Goal: Information Seeking & Learning: Check status

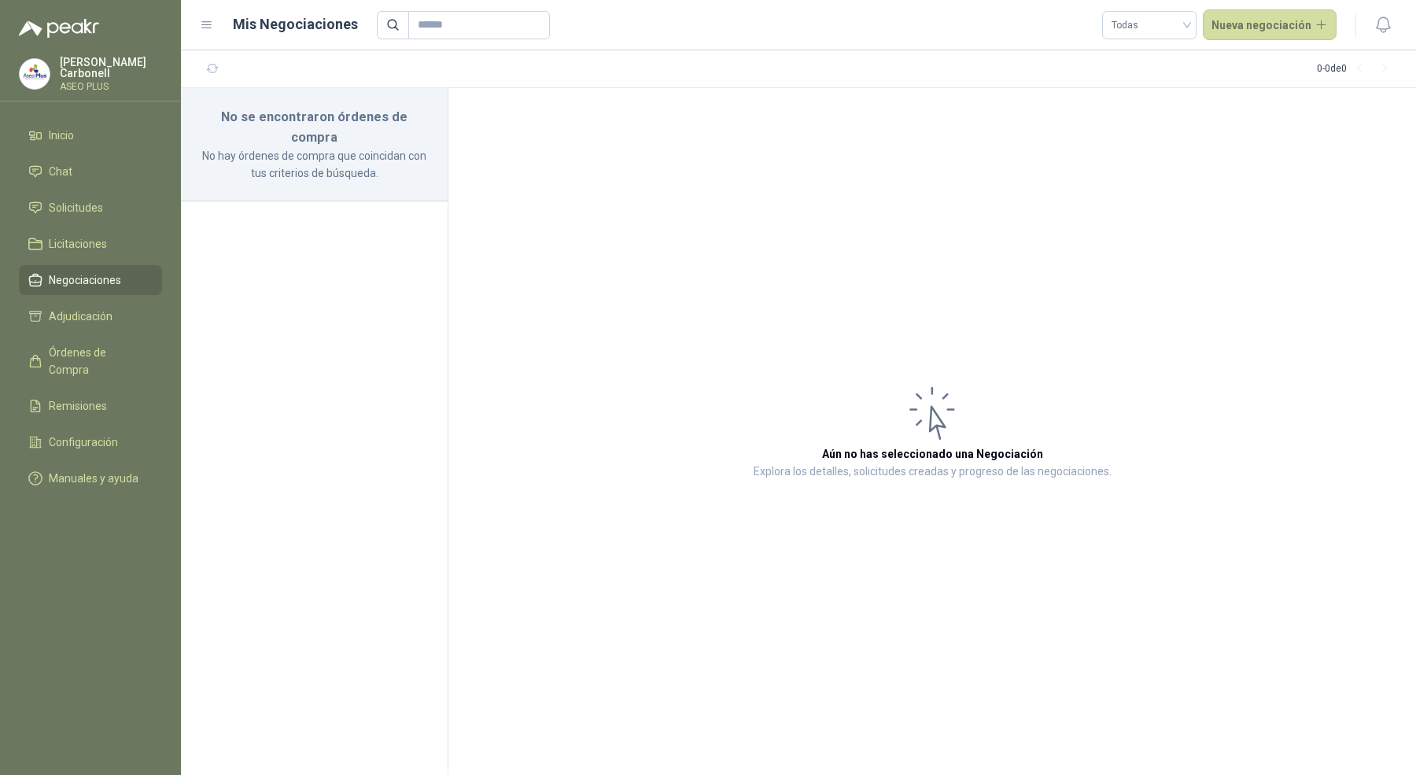
click at [110, 87] on div "Pablo Carbonell ASEO PLUS" at bounding box center [90, 74] width 143 height 35
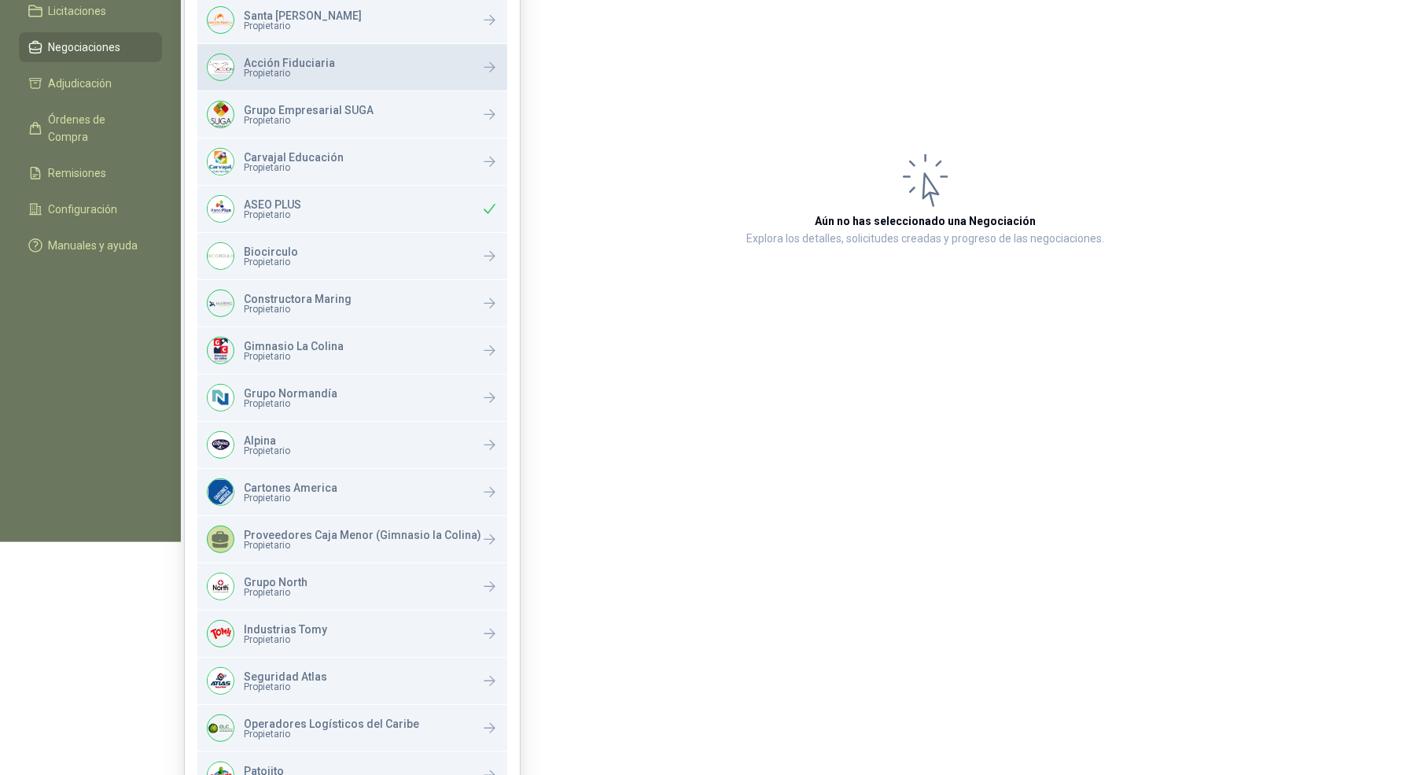
scroll to position [261, 0]
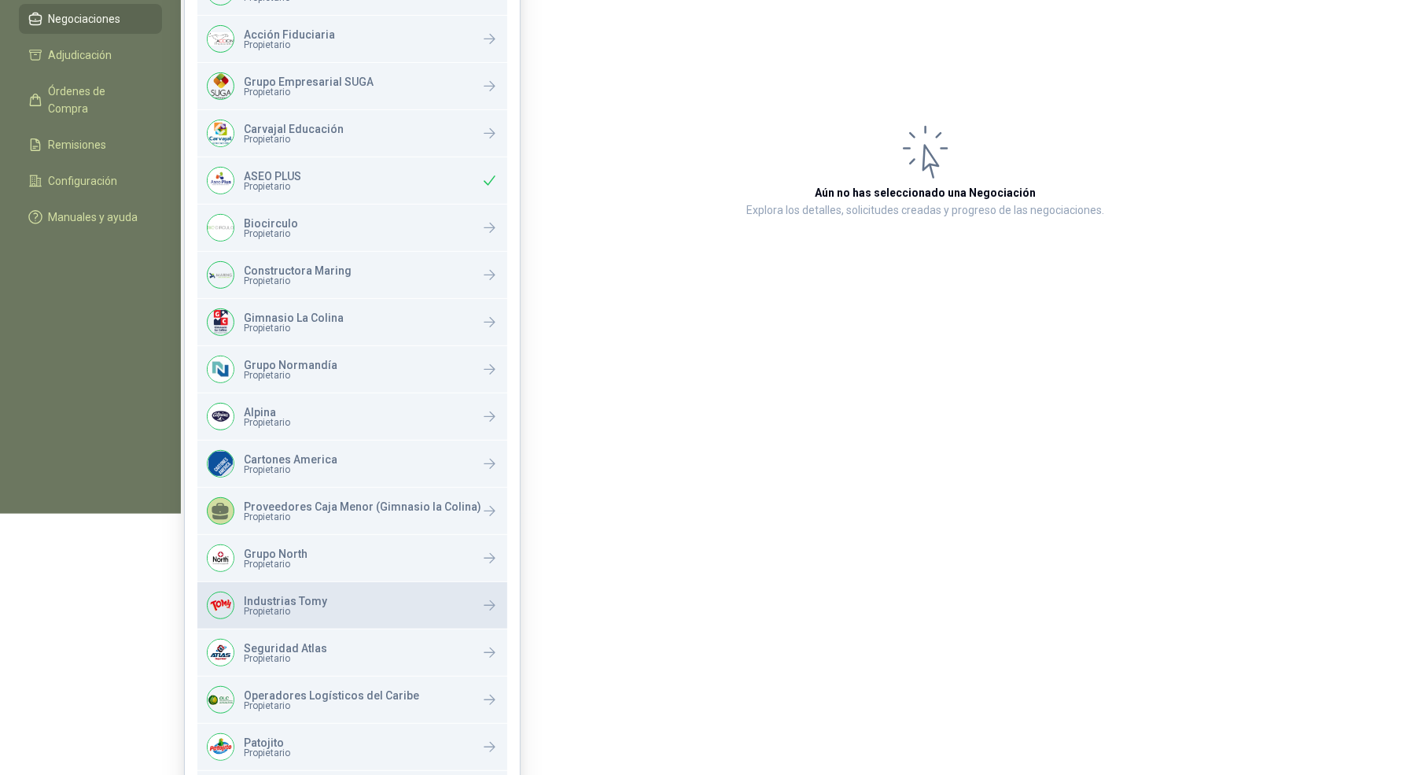
click at [281, 599] on p "Industrias Tomy" at bounding box center [285, 601] width 83 height 11
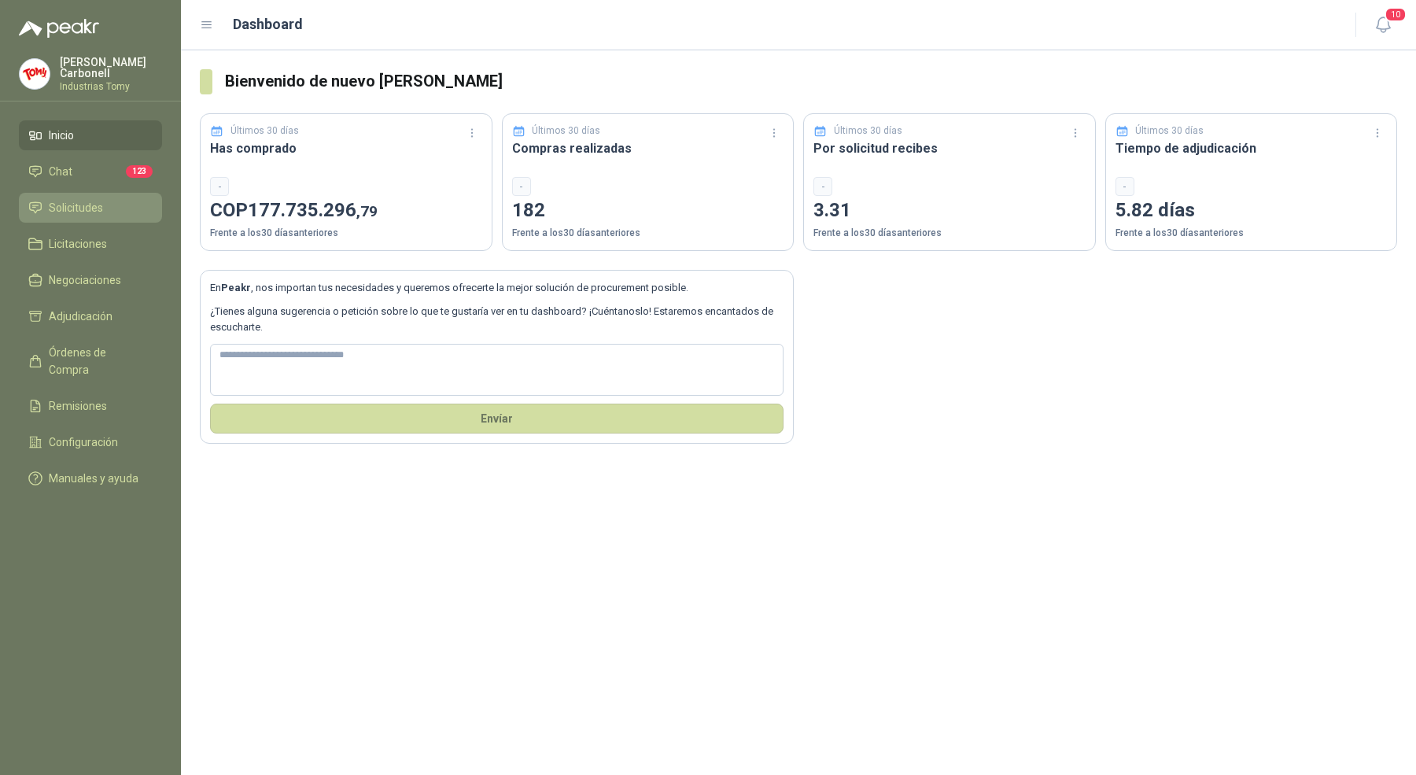
click at [98, 210] on span "Solicitudes" at bounding box center [76, 207] width 54 height 17
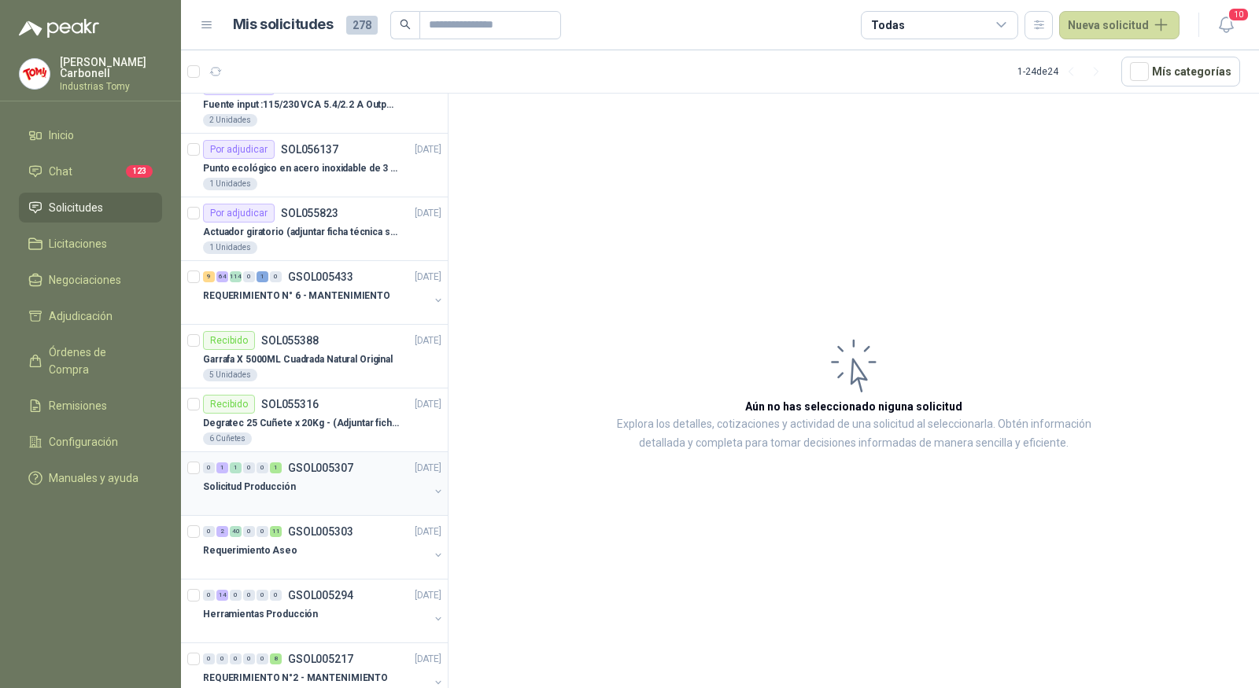
scroll to position [942, 0]
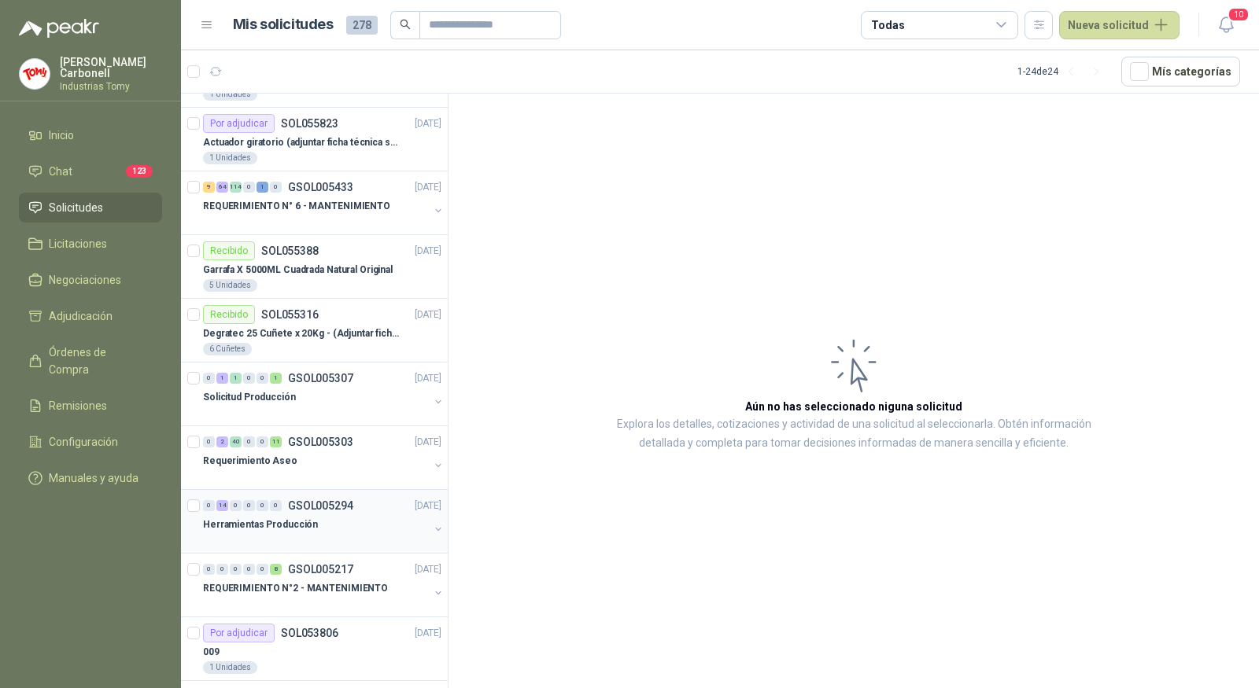
click at [432, 523] on button "button" at bounding box center [438, 529] width 13 height 13
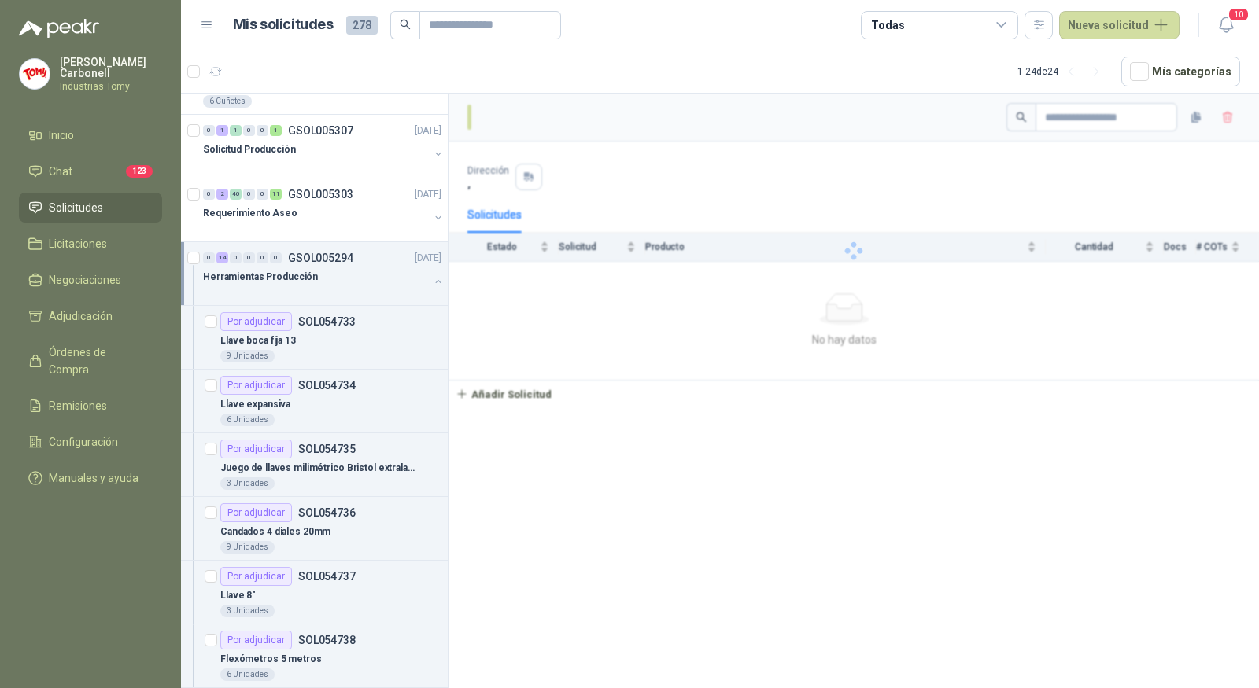
scroll to position [1201, 0]
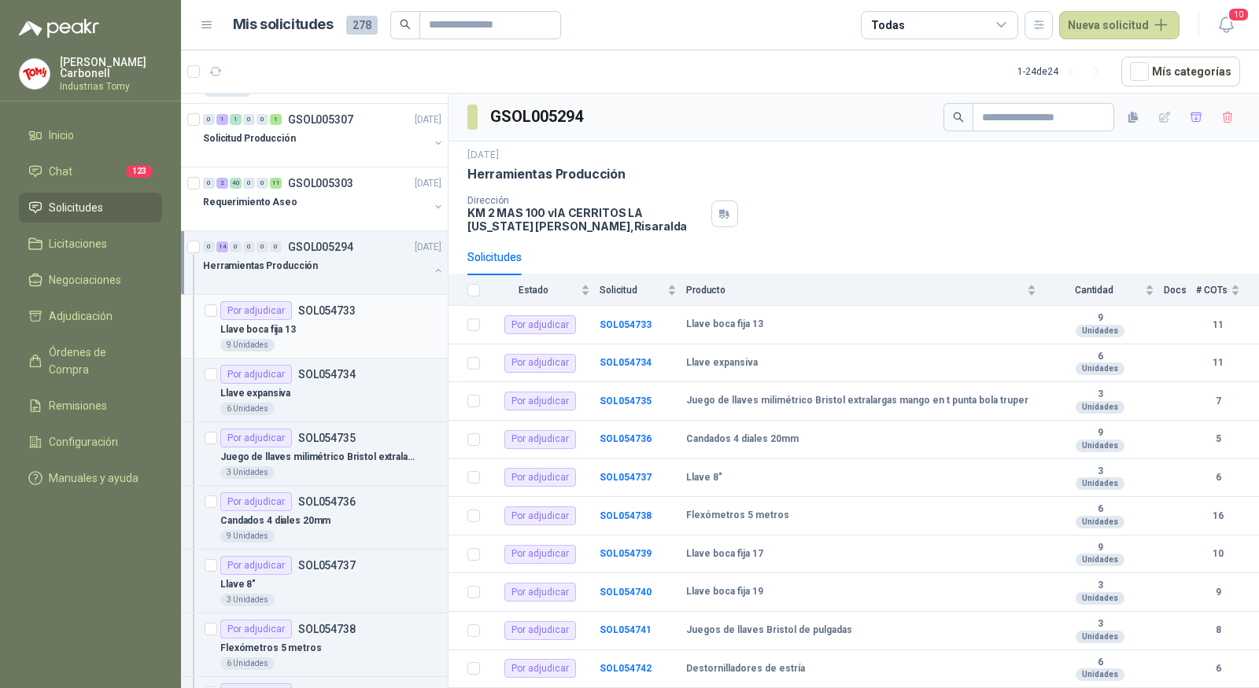
click at [331, 320] on div "Llave boca fija 13" at bounding box center [330, 329] width 221 height 19
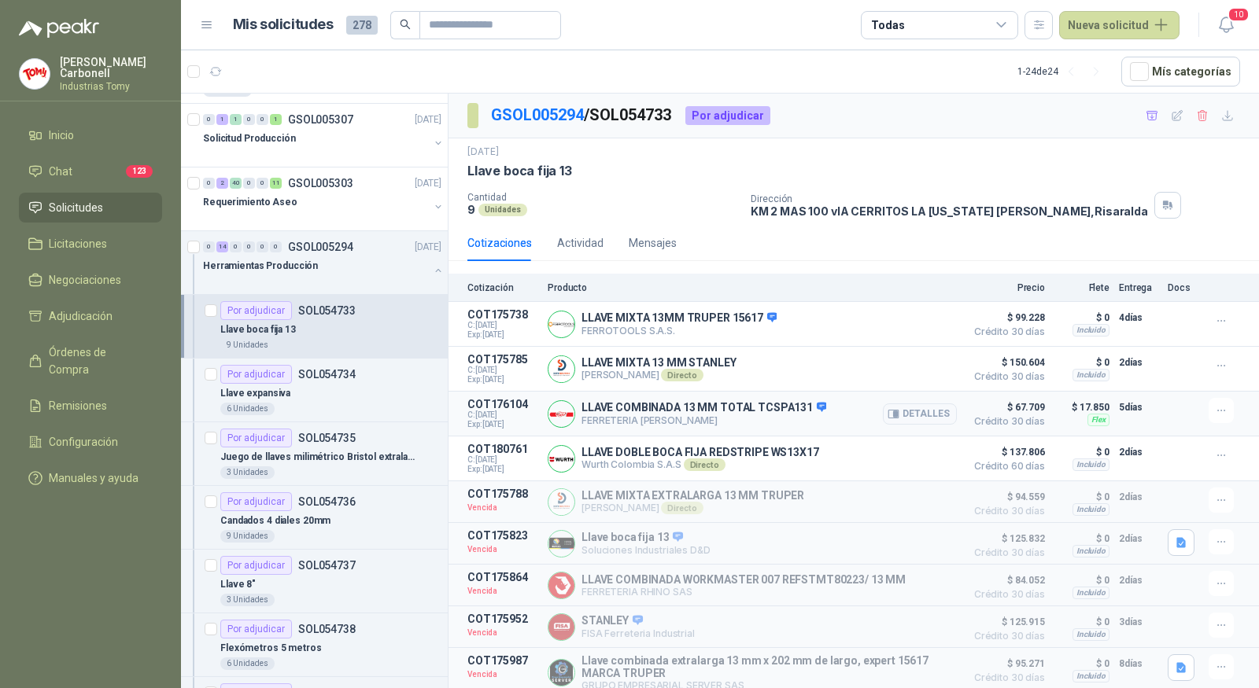
scroll to position [83, 0]
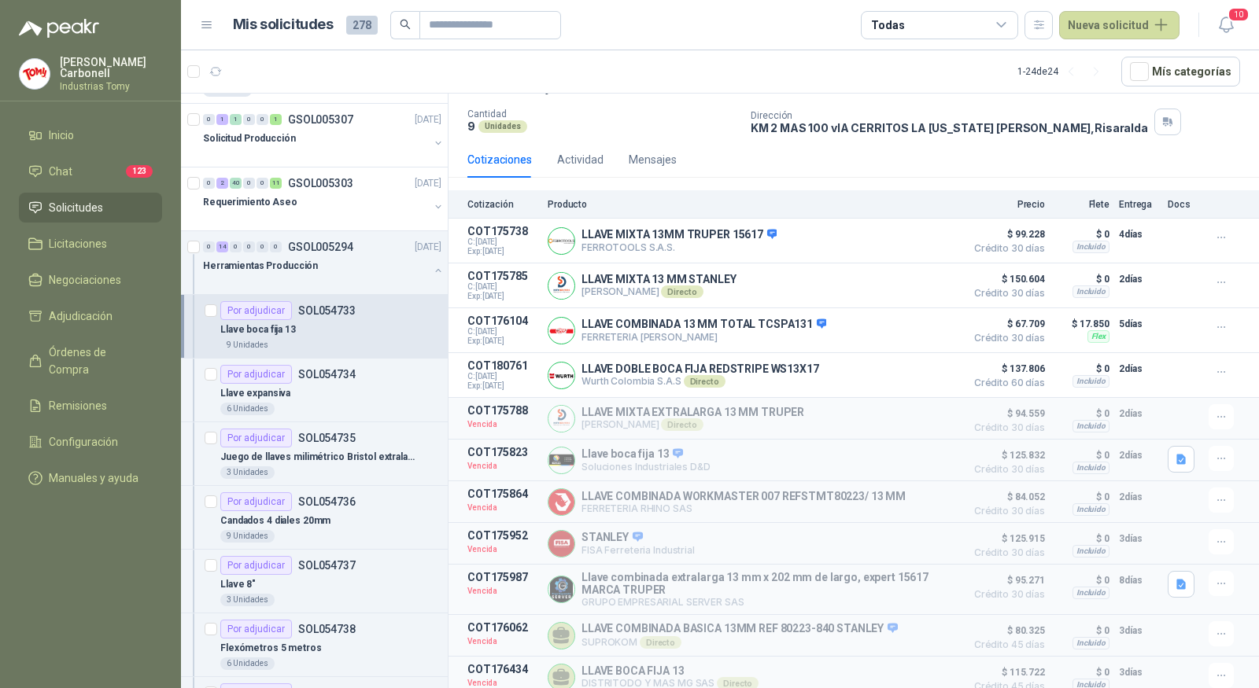
click at [334, 342] on article "Por adjudicar SOL054733 Llave boca fija 13 9 Unidades" at bounding box center [314, 327] width 267 height 64
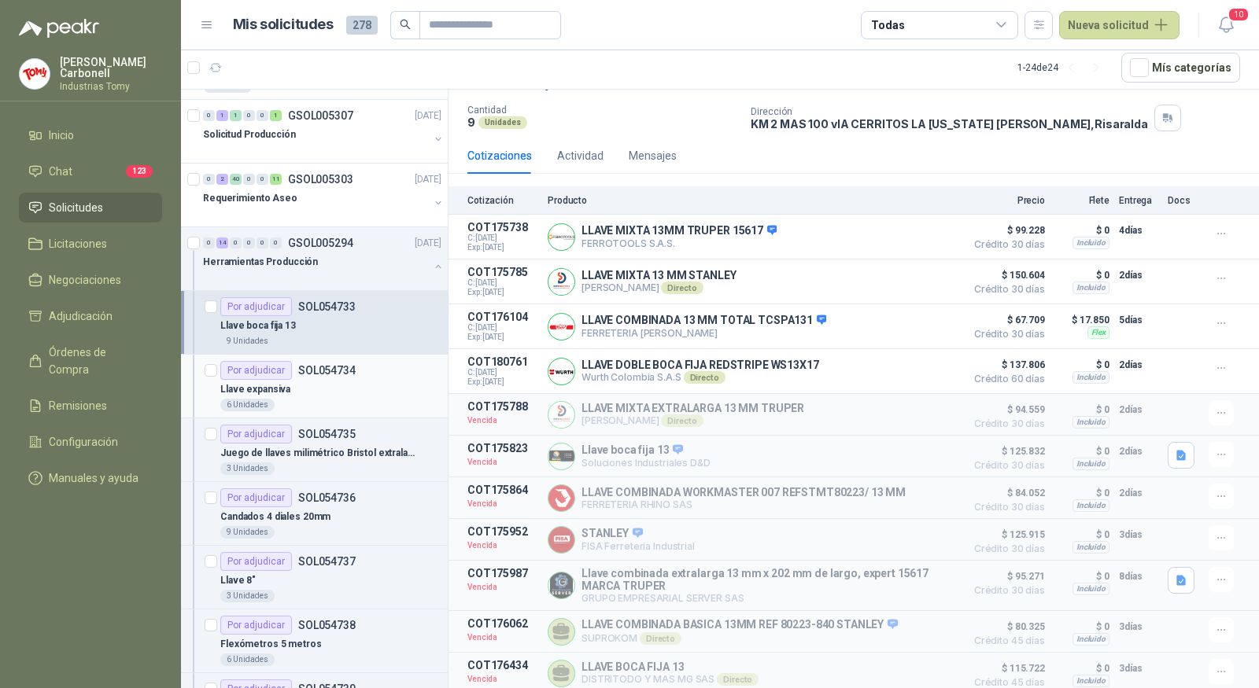
click at [334, 380] on div "Llave expansiva" at bounding box center [330, 389] width 221 height 19
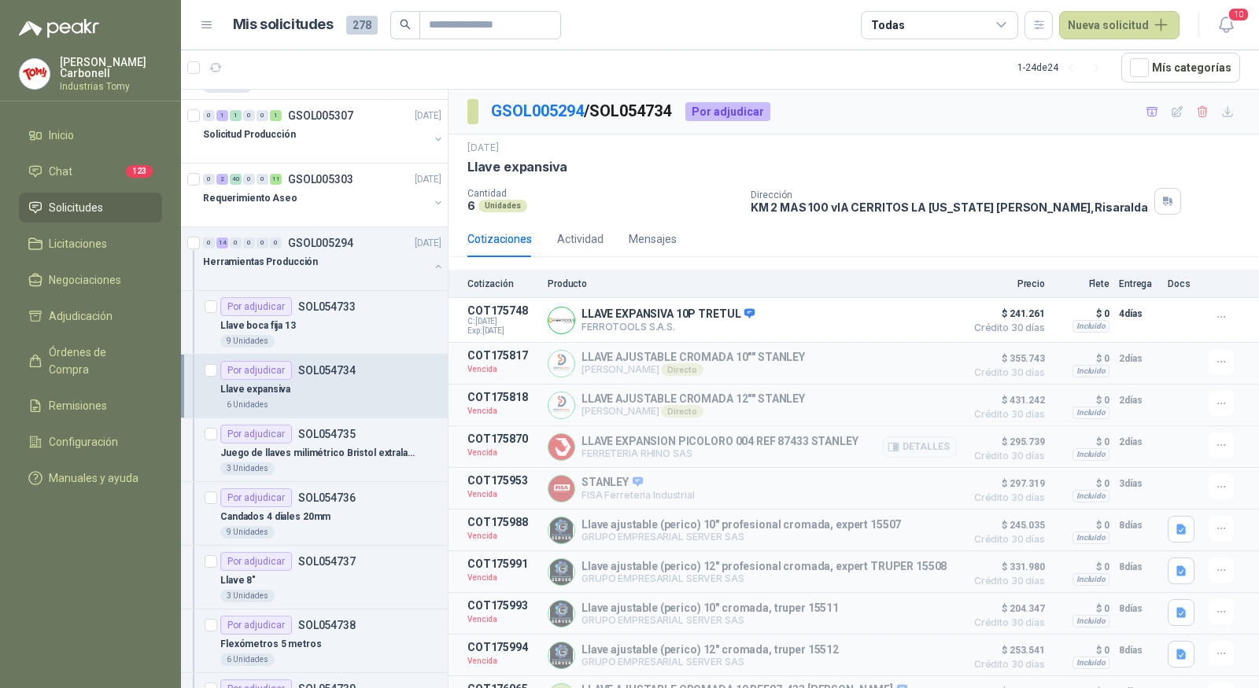
scroll to position [65, 0]
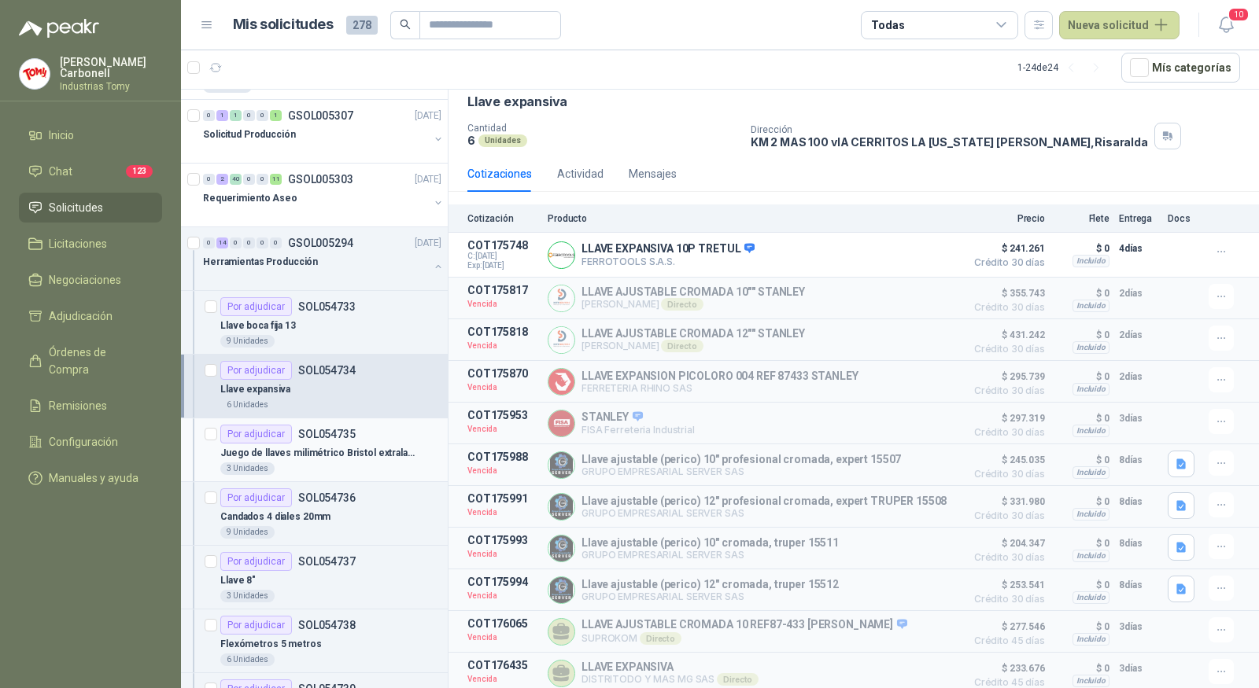
click at [375, 463] on div "3 Unidades" at bounding box center [330, 469] width 221 height 13
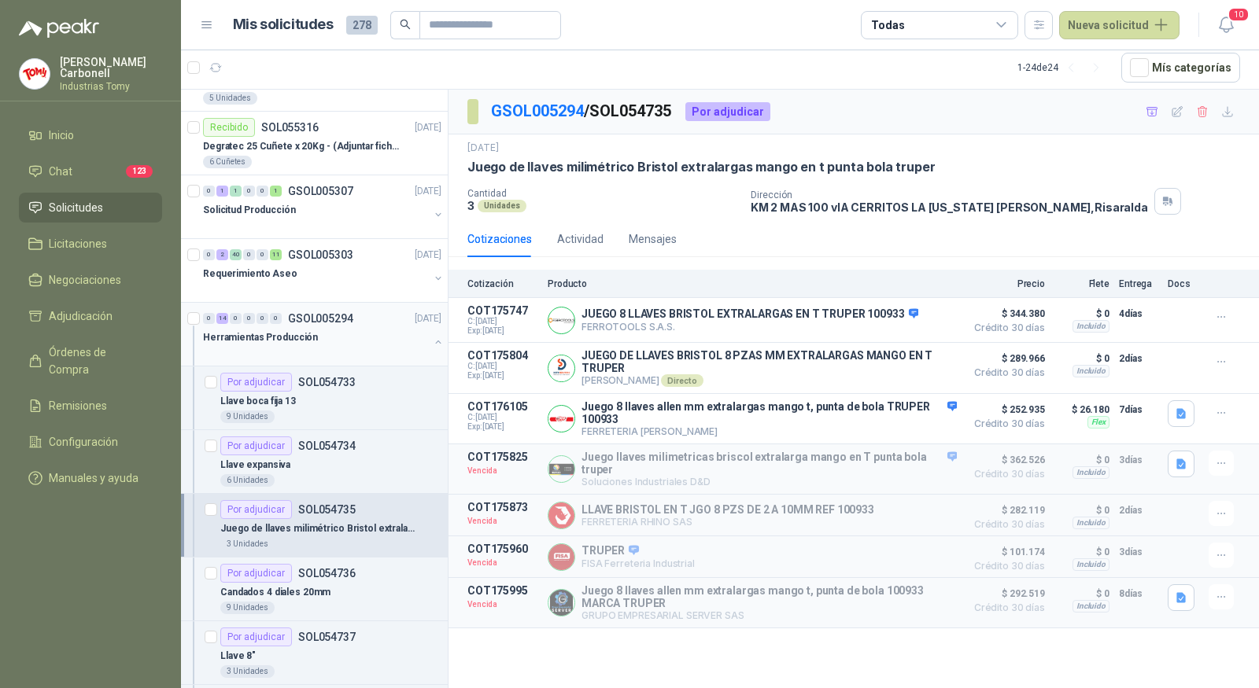
click at [432, 336] on button "button" at bounding box center [438, 342] width 13 height 13
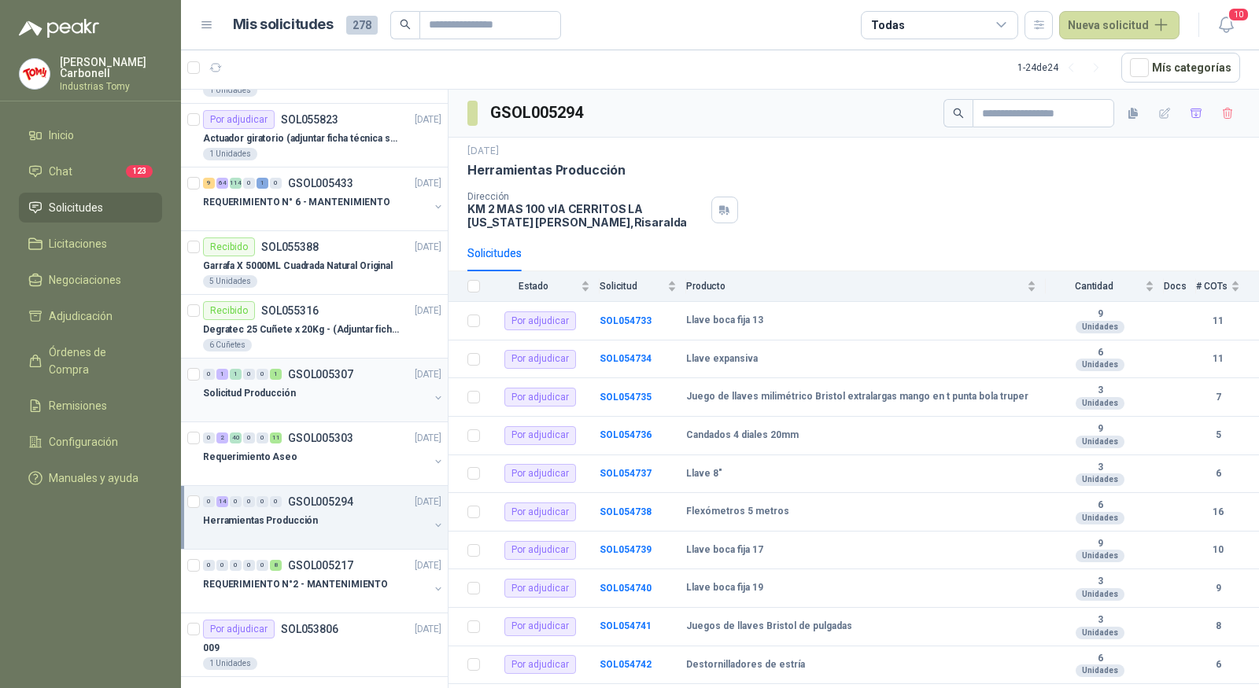
click at [432, 392] on div "0 1 1 0 0 1 GSOL005307 [DATE] Solicitud Producción" at bounding box center [314, 391] width 267 height 64
click at [432, 392] on button "button" at bounding box center [438, 398] width 13 height 13
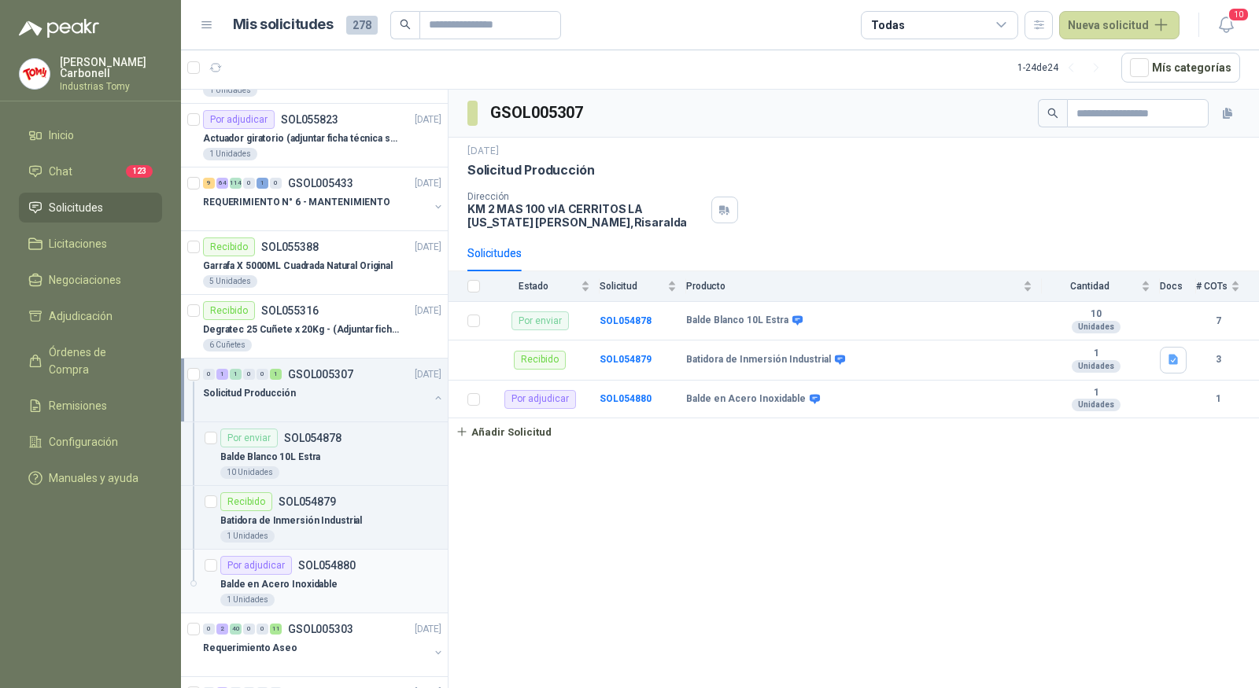
click at [339, 580] on div "Balde en Acero Inoxidable" at bounding box center [330, 584] width 221 height 19
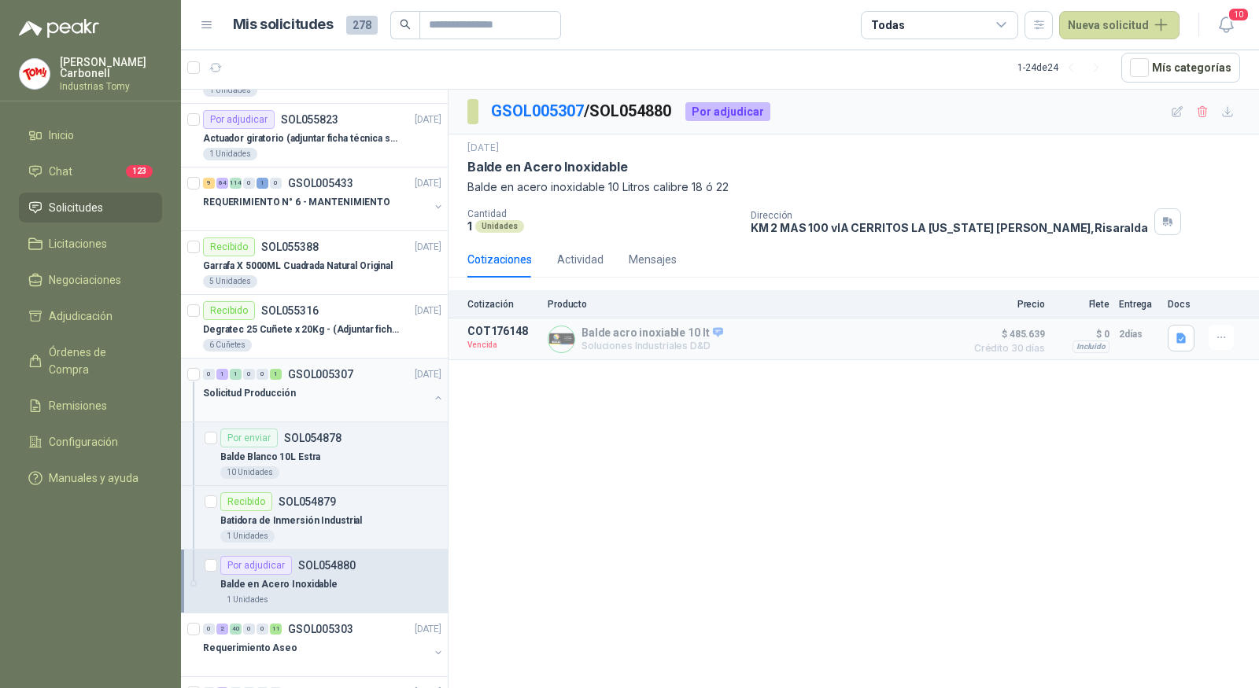
click at [432, 392] on button "button" at bounding box center [438, 398] width 13 height 13
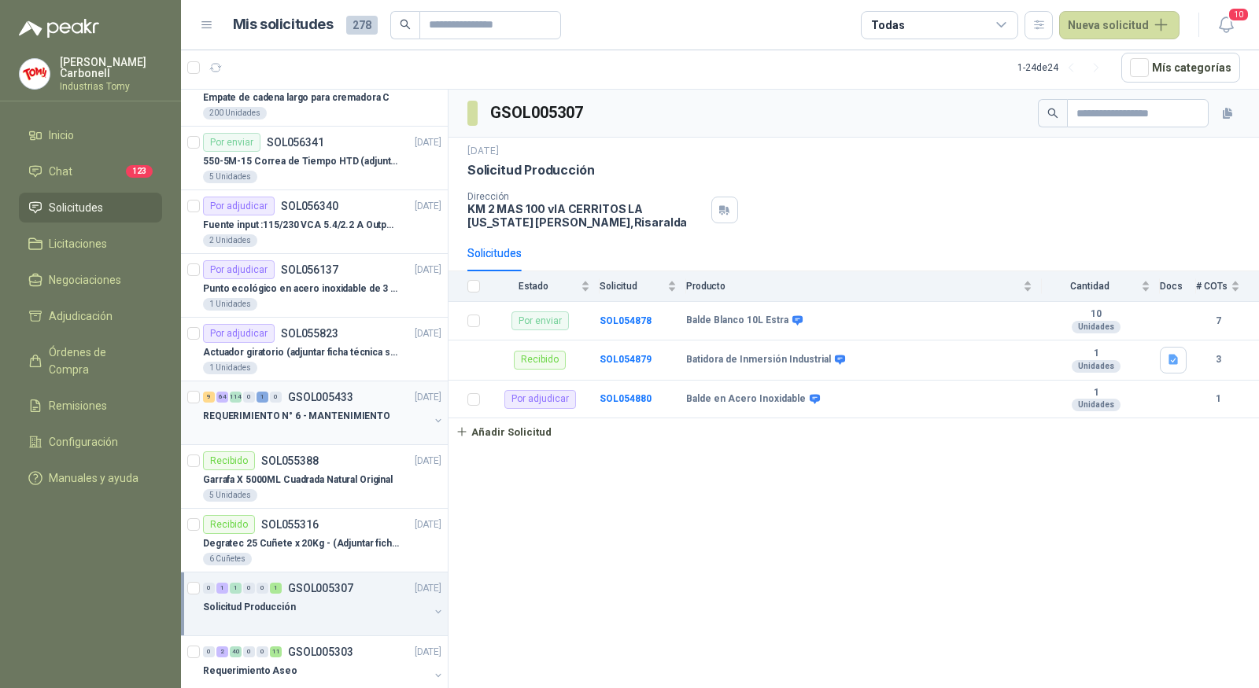
scroll to position [808, 0]
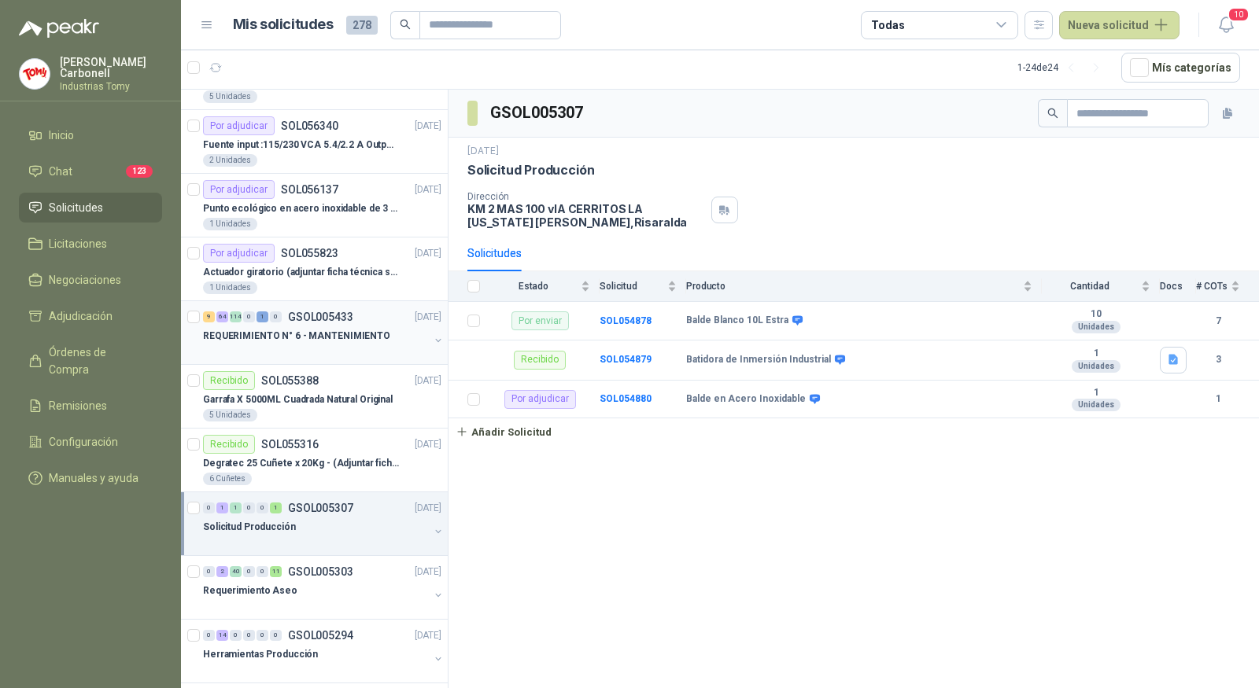
click at [432, 337] on button "button" at bounding box center [438, 340] width 13 height 13
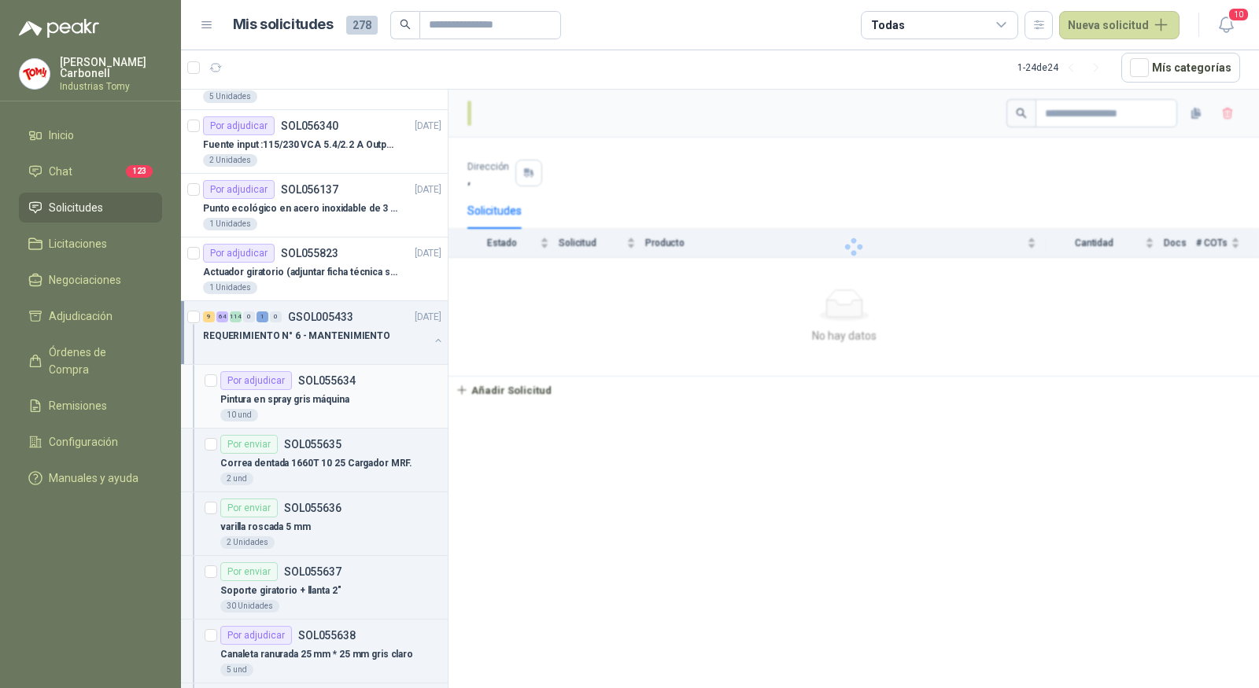
click at [369, 409] on div "10 und" at bounding box center [330, 415] width 221 height 13
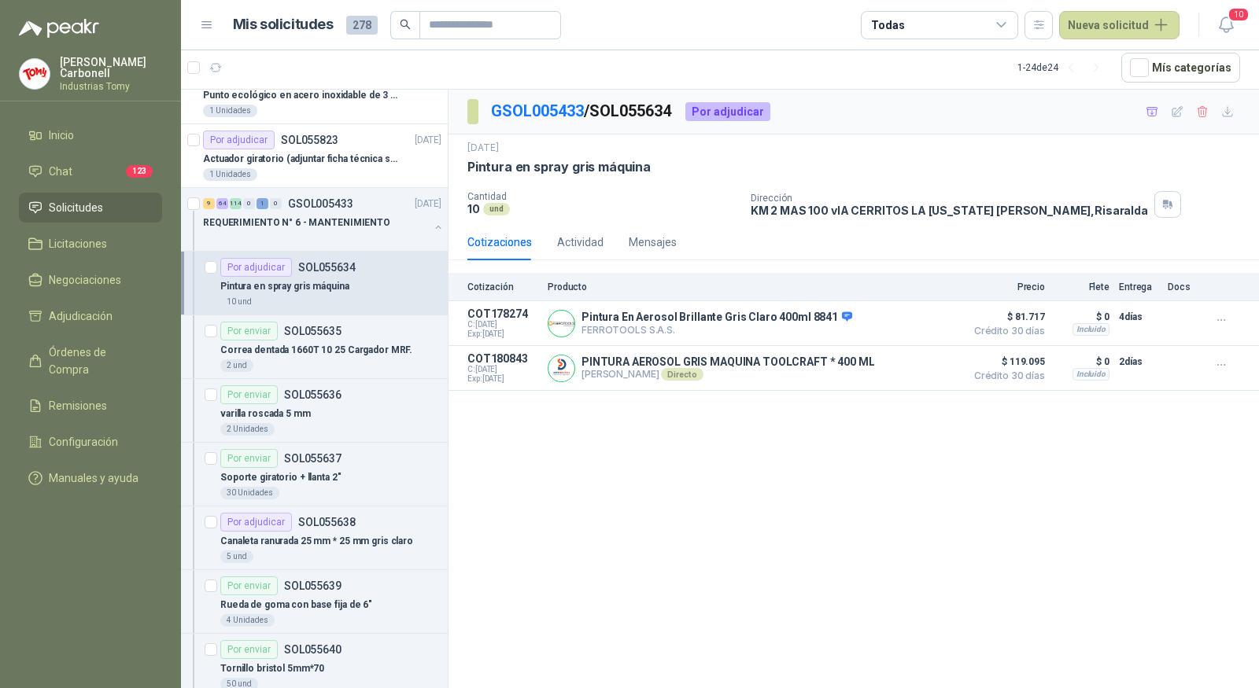
scroll to position [925, 0]
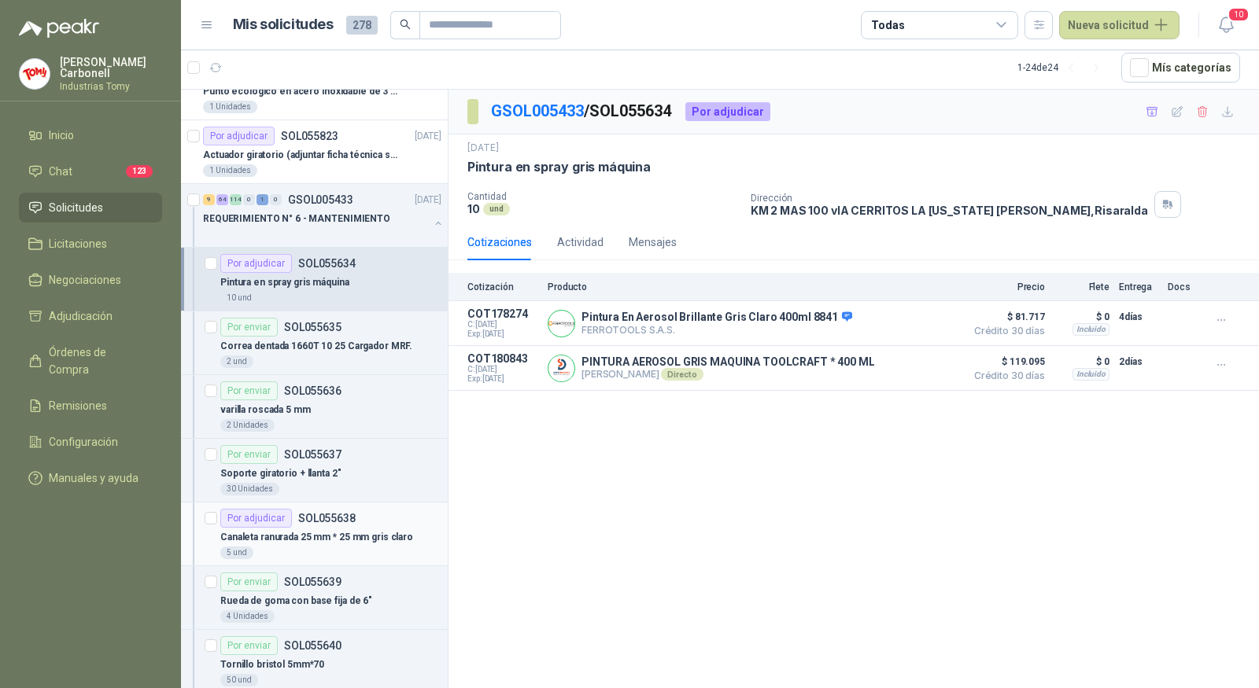
click at [342, 533] on p "Canaleta ranurada 25 mm * 25 mm gris claro" at bounding box center [316, 537] width 193 height 15
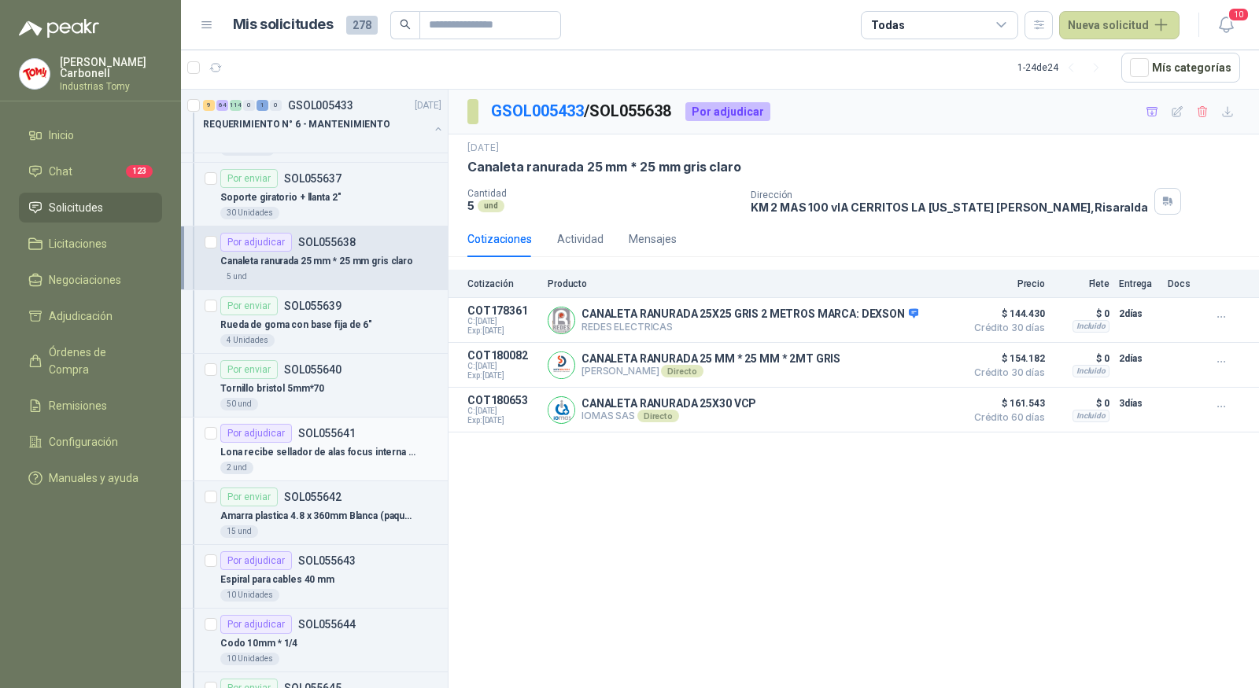
scroll to position [1208, 0]
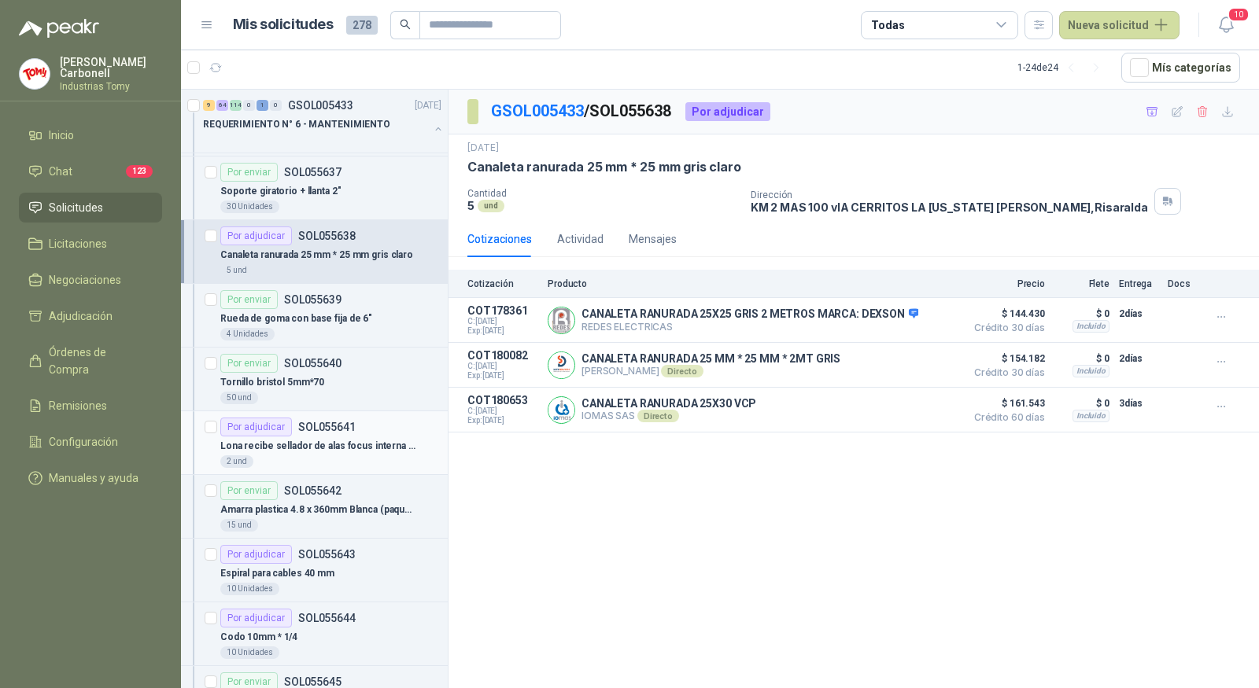
click at [355, 456] on div "2 und" at bounding box center [330, 462] width 221 height 13
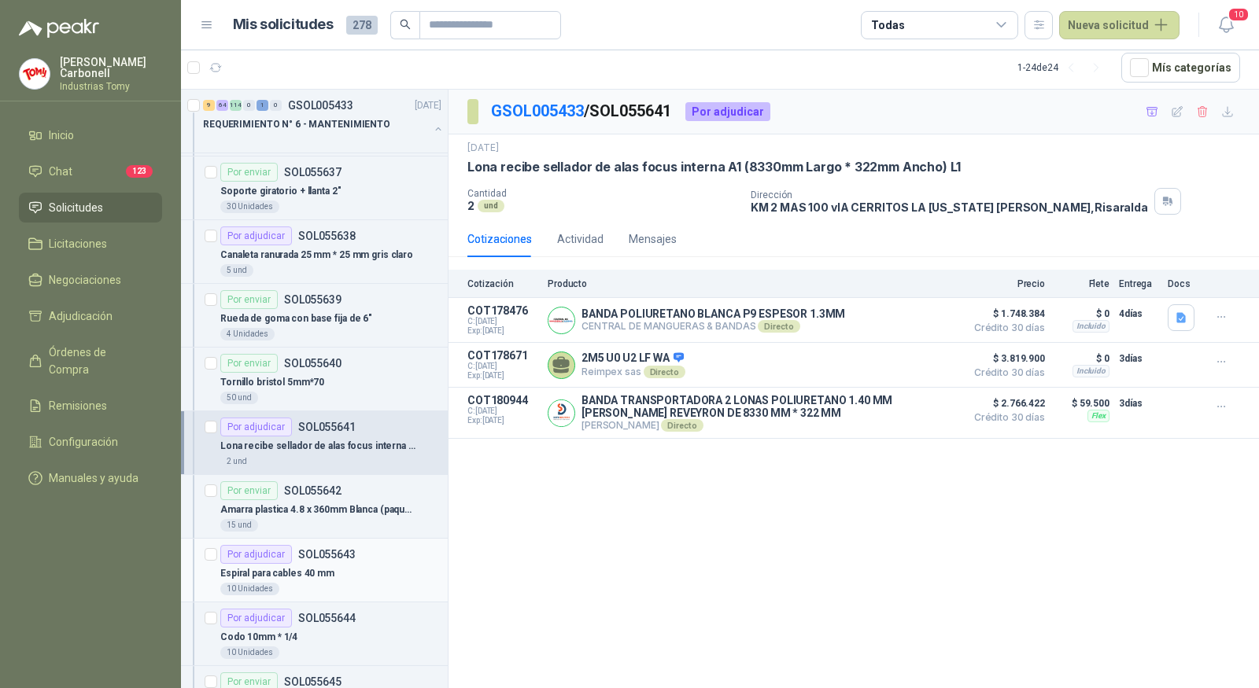
click at [356, 564] on div "Espiral para cables 40 mm" at bounding box center [330, 573] width 221 height 19
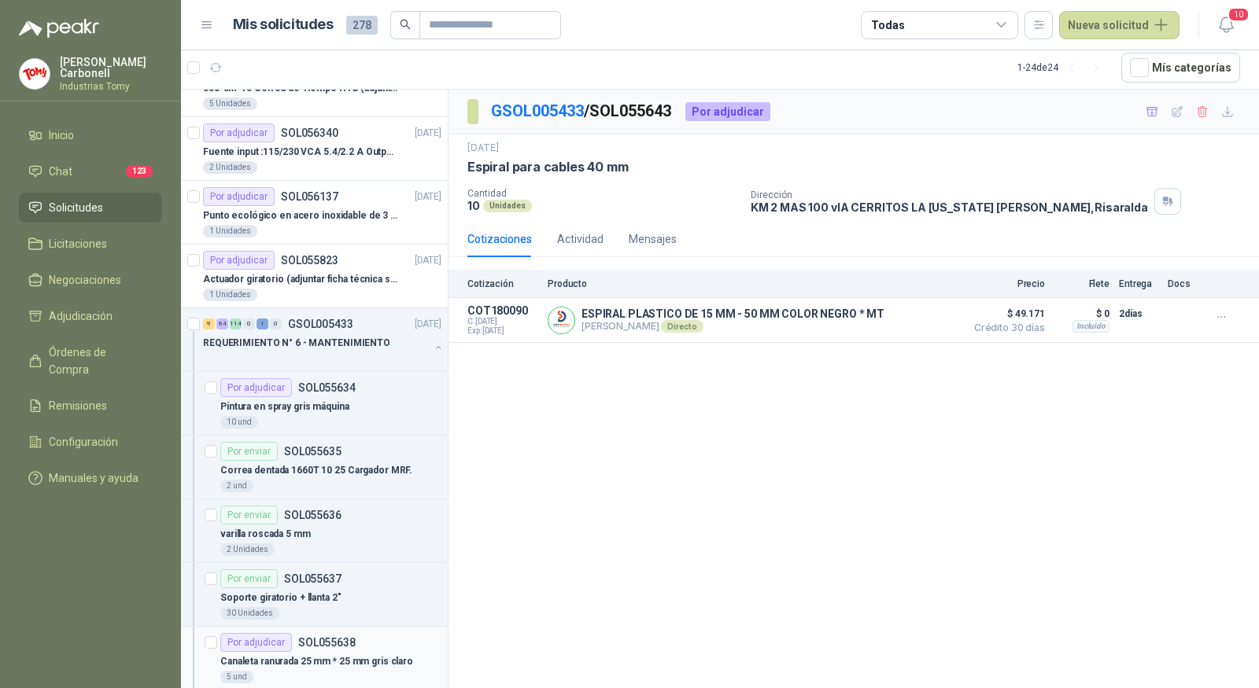
scroll to position [800, 0]
click at [432, 343] on button "button" at bounding box center [438, 348] width 13 height 13
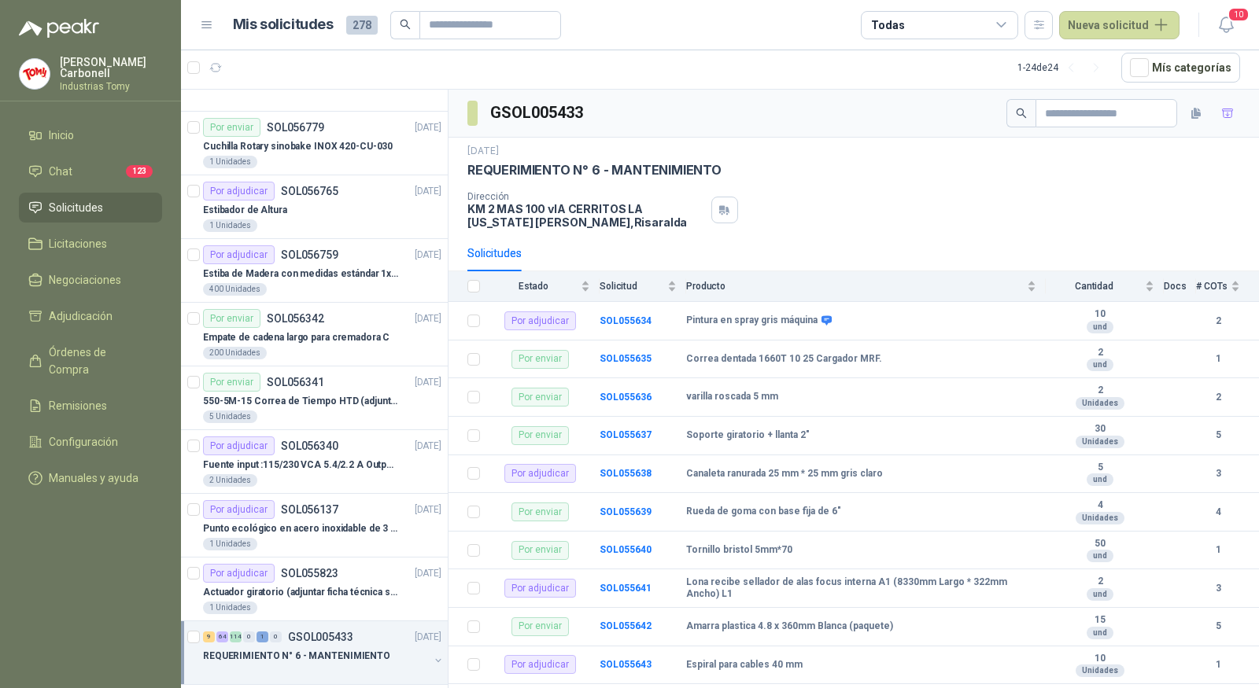
scroll to position [543, 0]
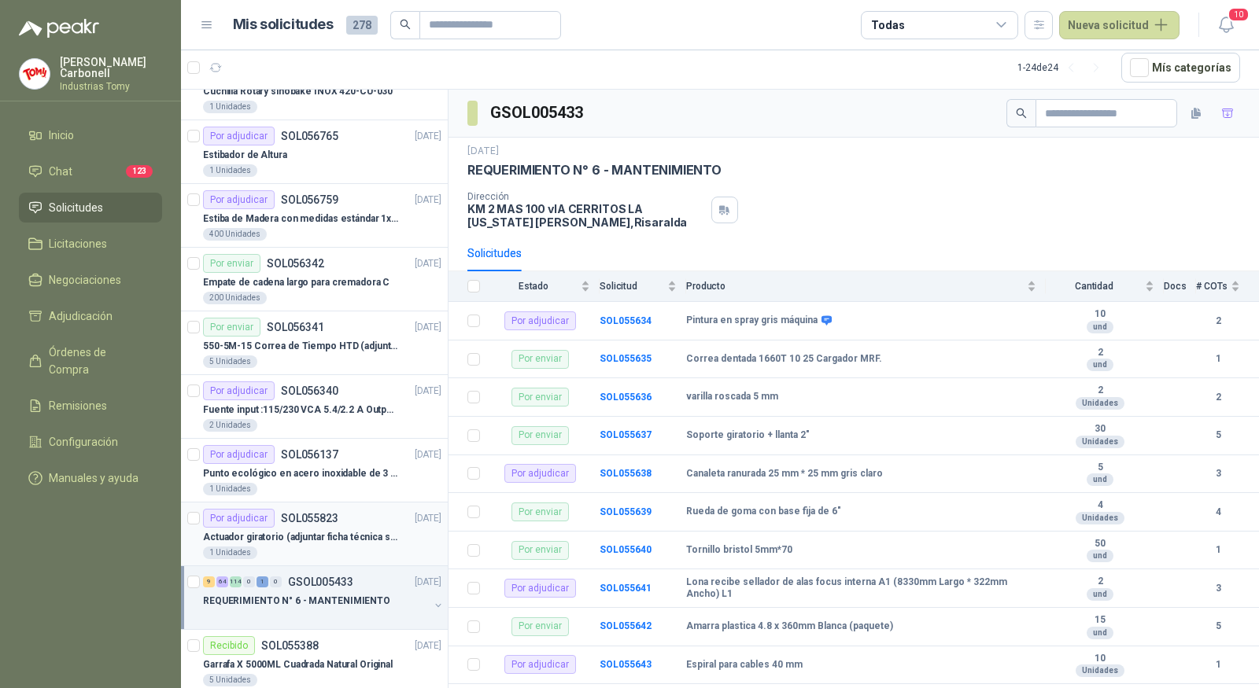
click at [354, 533] on p "Actuador giratorio (adjuntar ficha técnica si es diferente a festo)" at bounding box center [301, 537] width 196 height 15
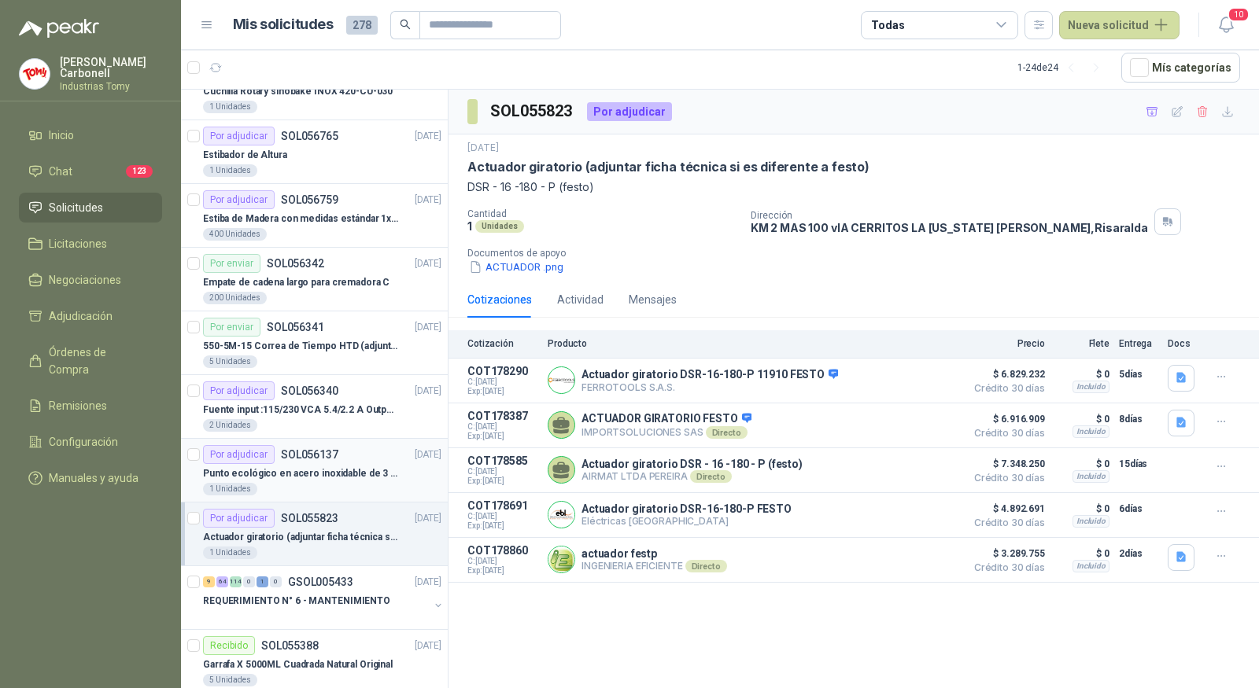
click at [349, 468] on p "Punto ecológico en acero inoxidable de 3 puestos, con capacidad para 121L cada …" at bounding box center [301, 474] width 196 height 15
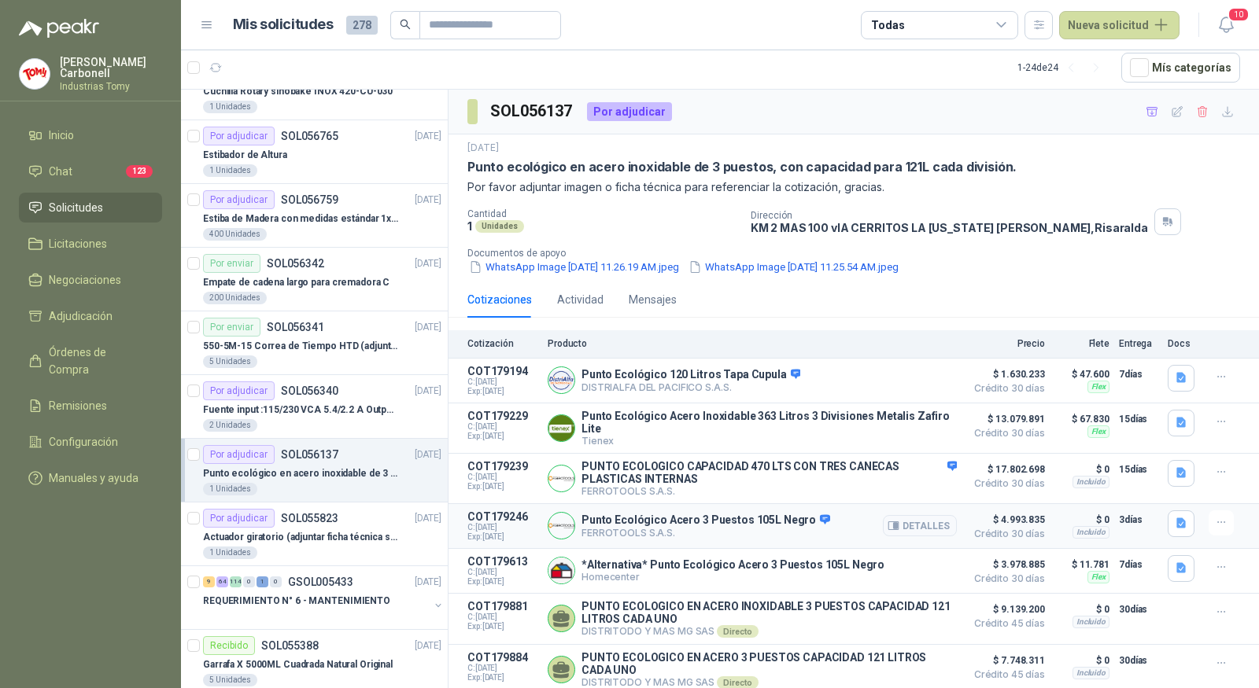
scroll to position [91, 0]
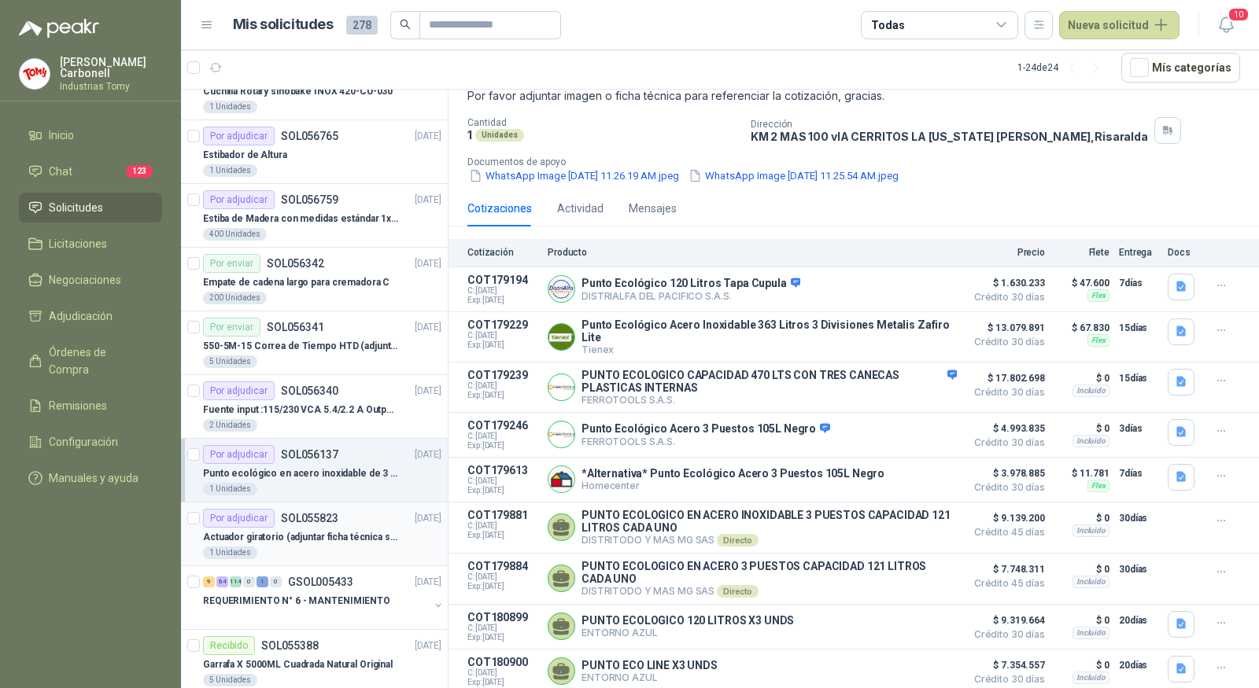
click at [383, 534] on p "Actuador giratorio (adjuntar ficha técnica si es diferente a festo)" at bounding box center [301, 537] width 196 height 15
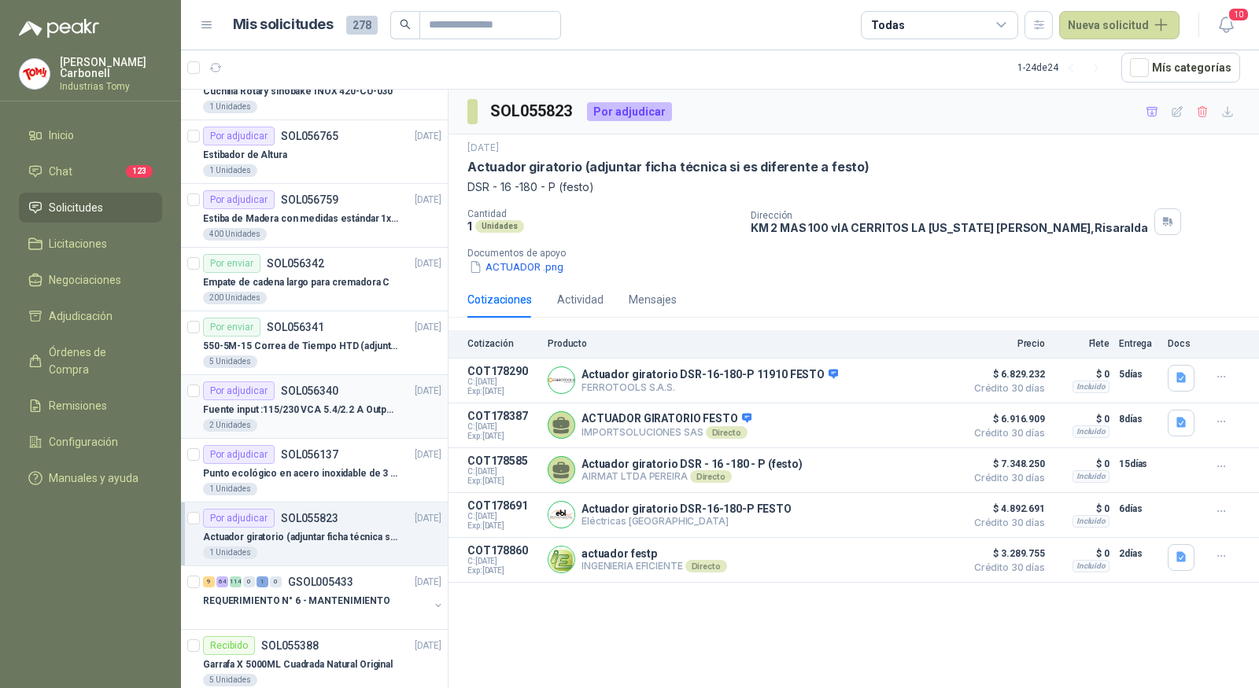
click at [355, 409] on p "Fuente input :115/230 VCA 5.4/2.2 A Output: 24 VDC 10 A 47-63 Hz" at bounding box center [301, 410] width 196 height 15
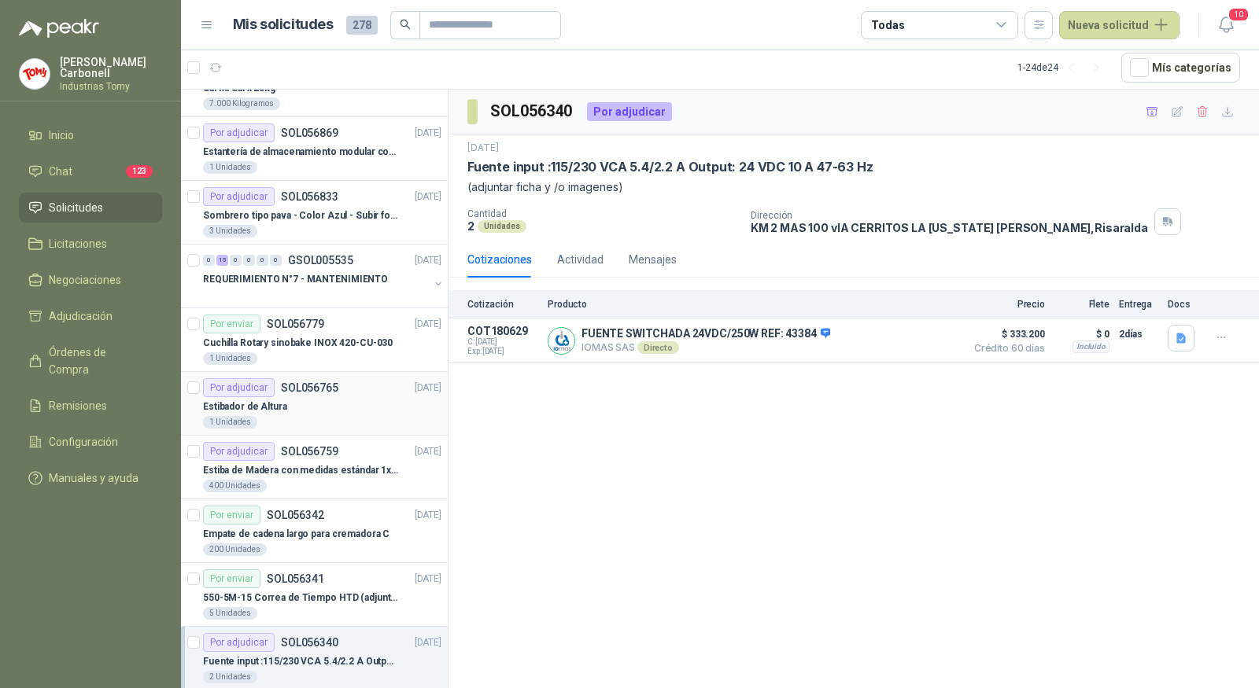
scroll to position [290, 0]
click at [434, 280] on div "0 15 0 0 0 0 GSOL005535 [DATE] REQUERIMIENTO N°7 - MANTENIMIENTO" at bounding box center [314, 278] width 267 height 64
click at [432, 281] on button "button" at bounding box center [438, 285] width 13 height 13
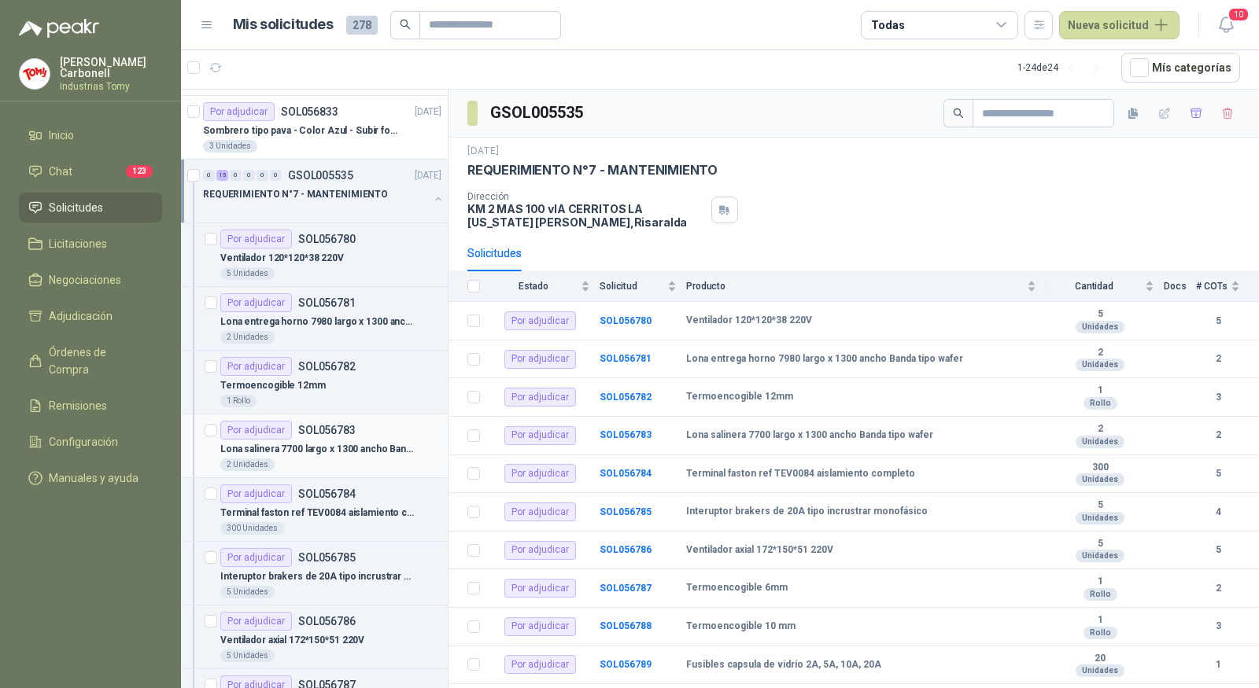
scroll to position [290, 0]
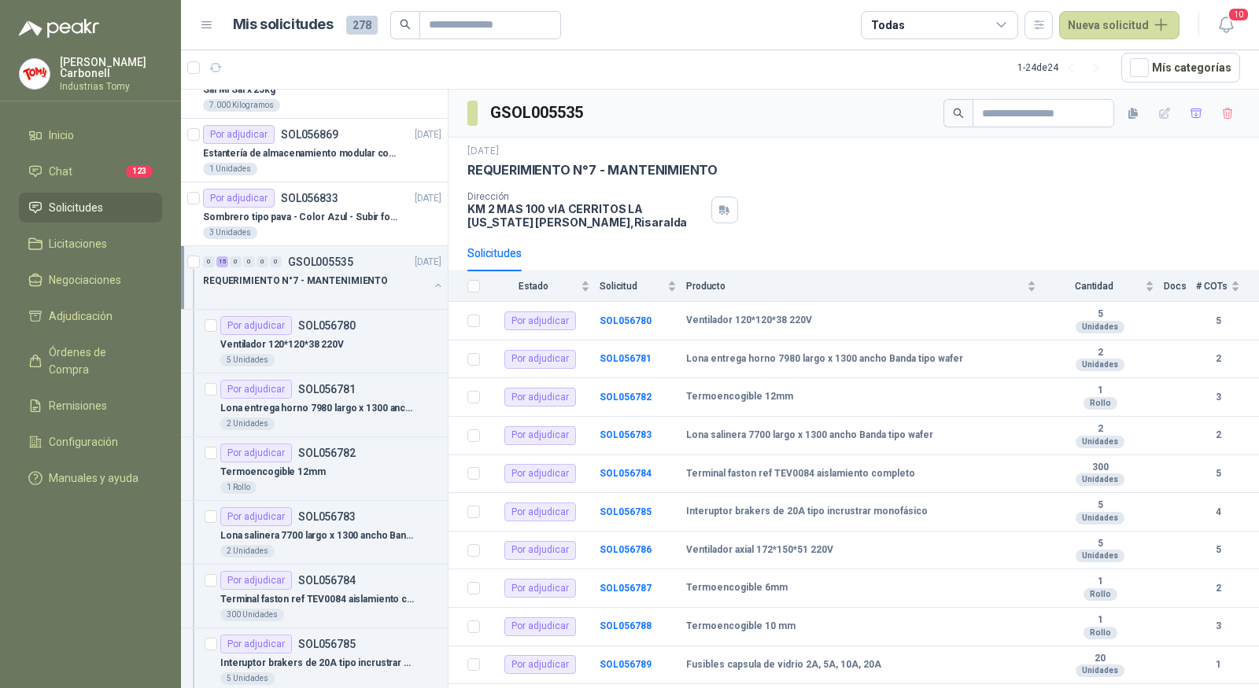
click at [433, 277] on div "0 15 0 0 0 0 GSOL005535 [DATE] REQUERIMIENTO N°7 - MANTENIMIENTO" at bounding box center [314, 278] width 267 height 64
click at [432, 286] on button "button" at bounding box center [438, 285] width 13 height 13
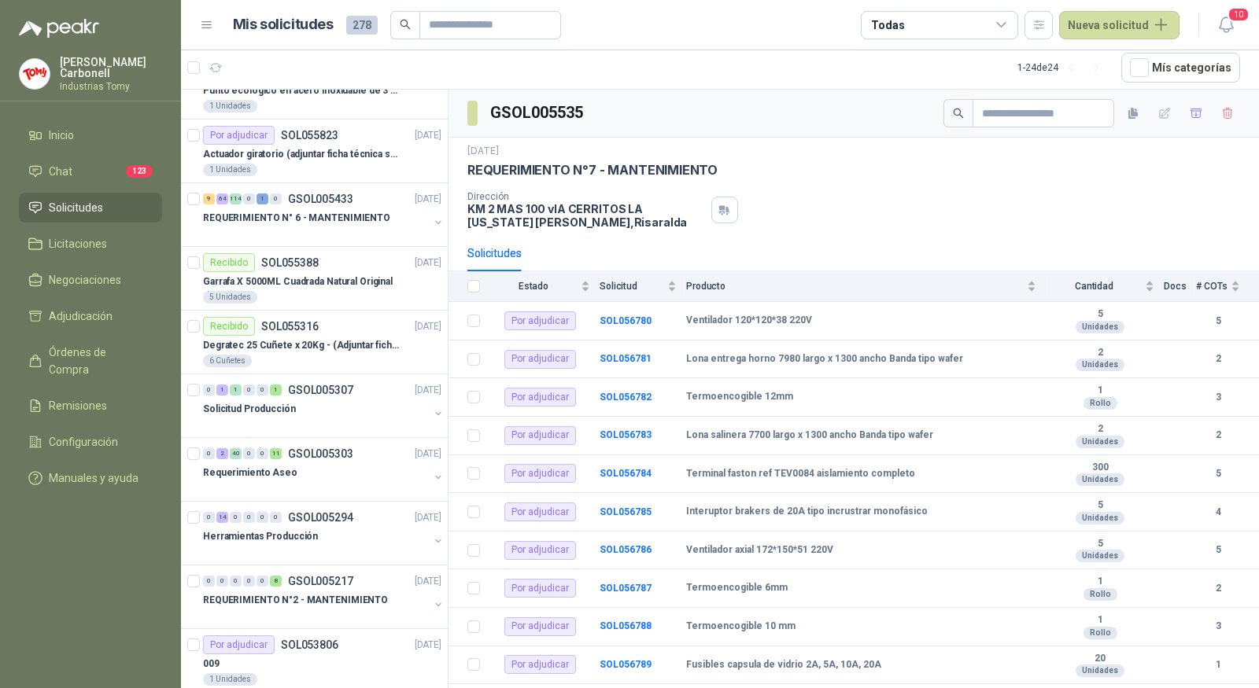
scroll to position [941, 0]
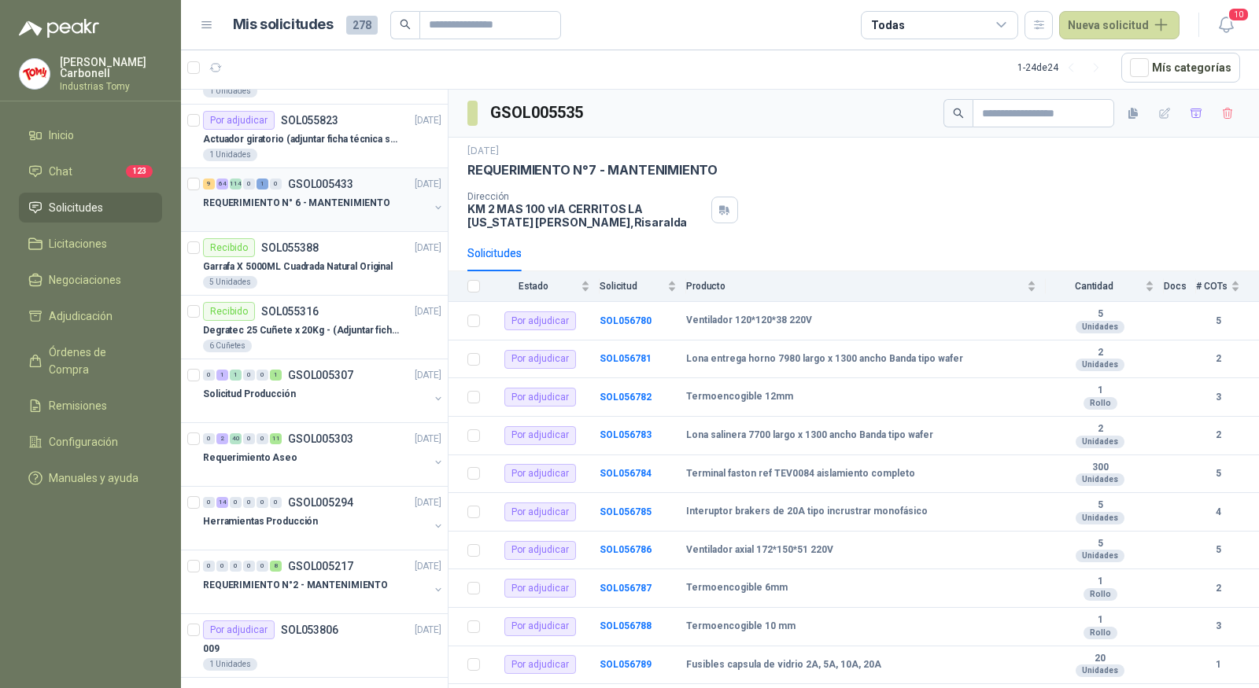
click at [432, 201] on button "button" at bounding box center [438, 207] width 13 height 13
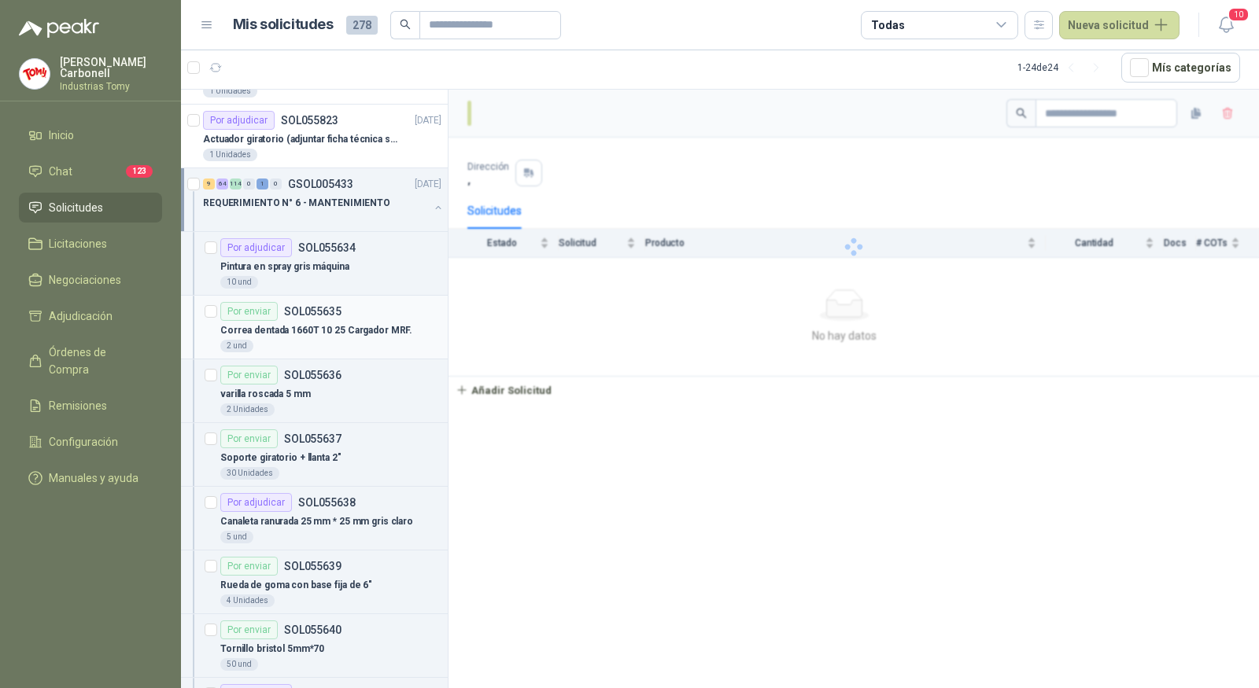
click at [381, 323] on p "Correa dentada 1660T 10 25 Cargador MRF." at bounding box center [316, 330] width 192 height 15
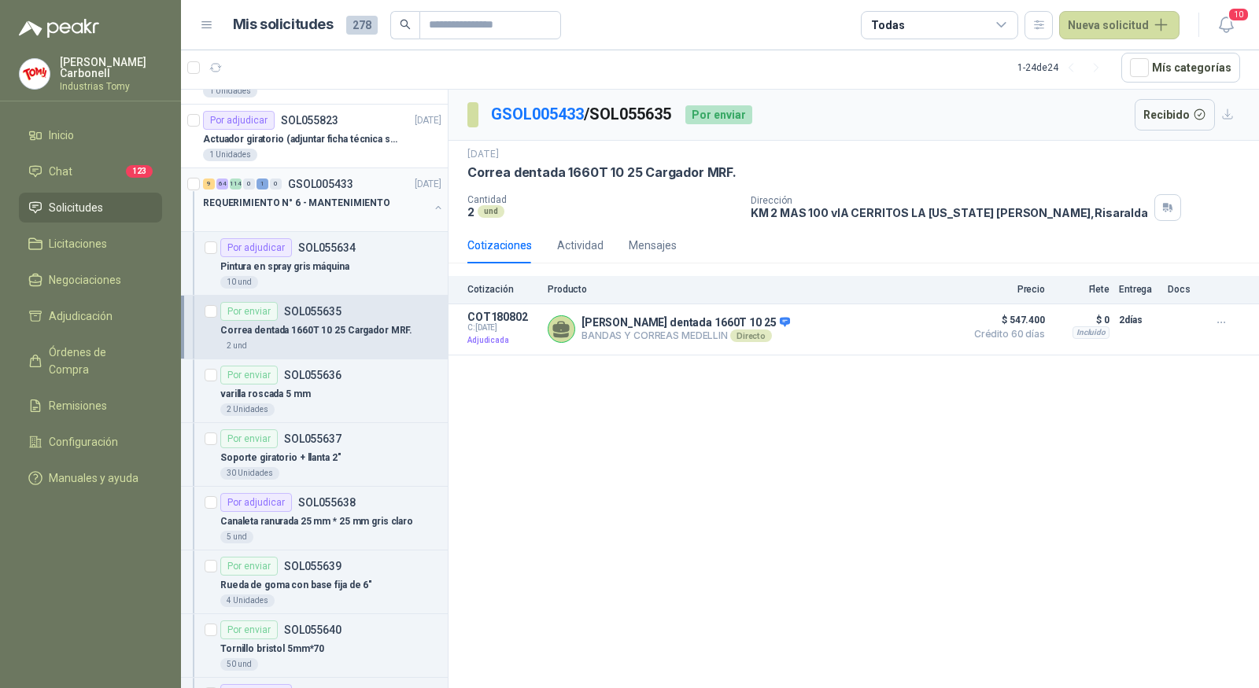
click at [432, 201] on button "button" at bounding box center [438, 207] width 13 height 13
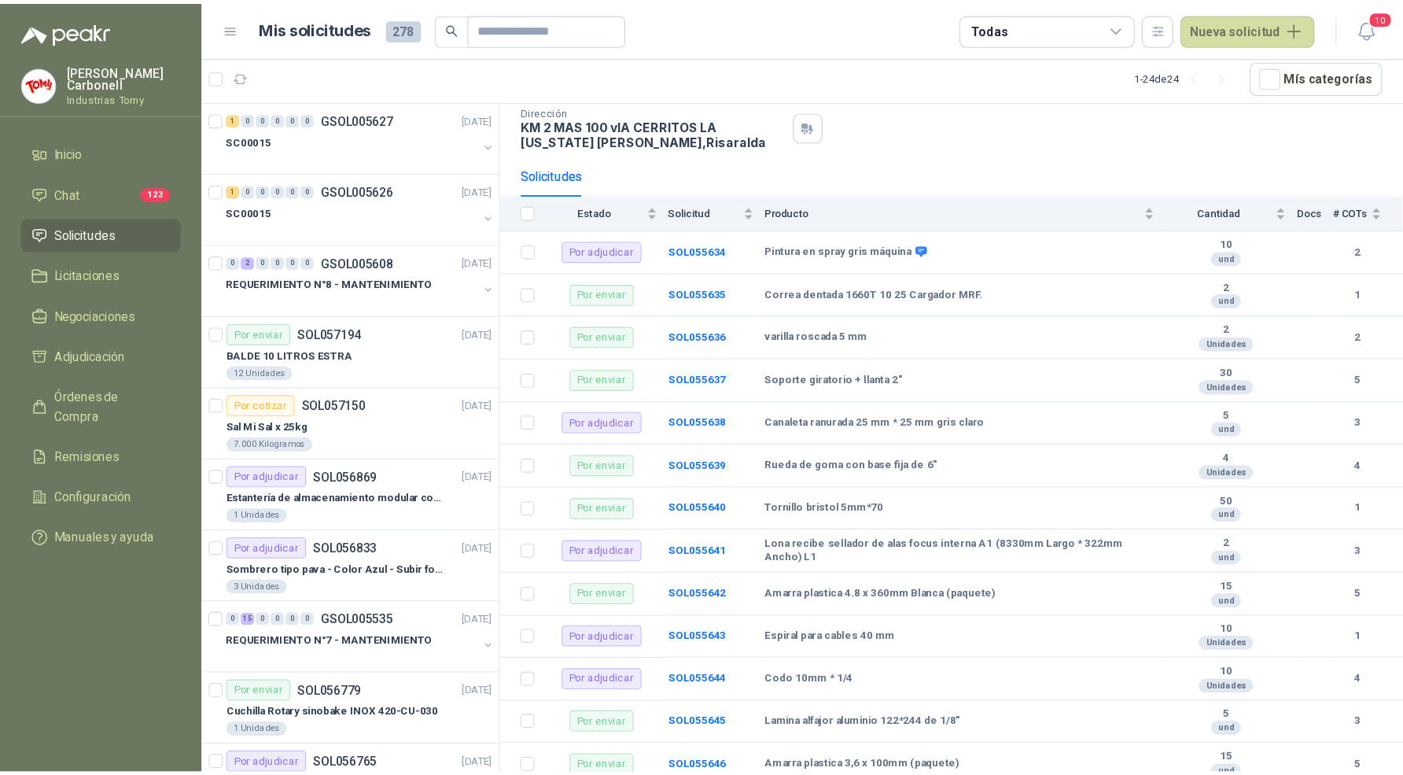
scroll to position [98, 0]
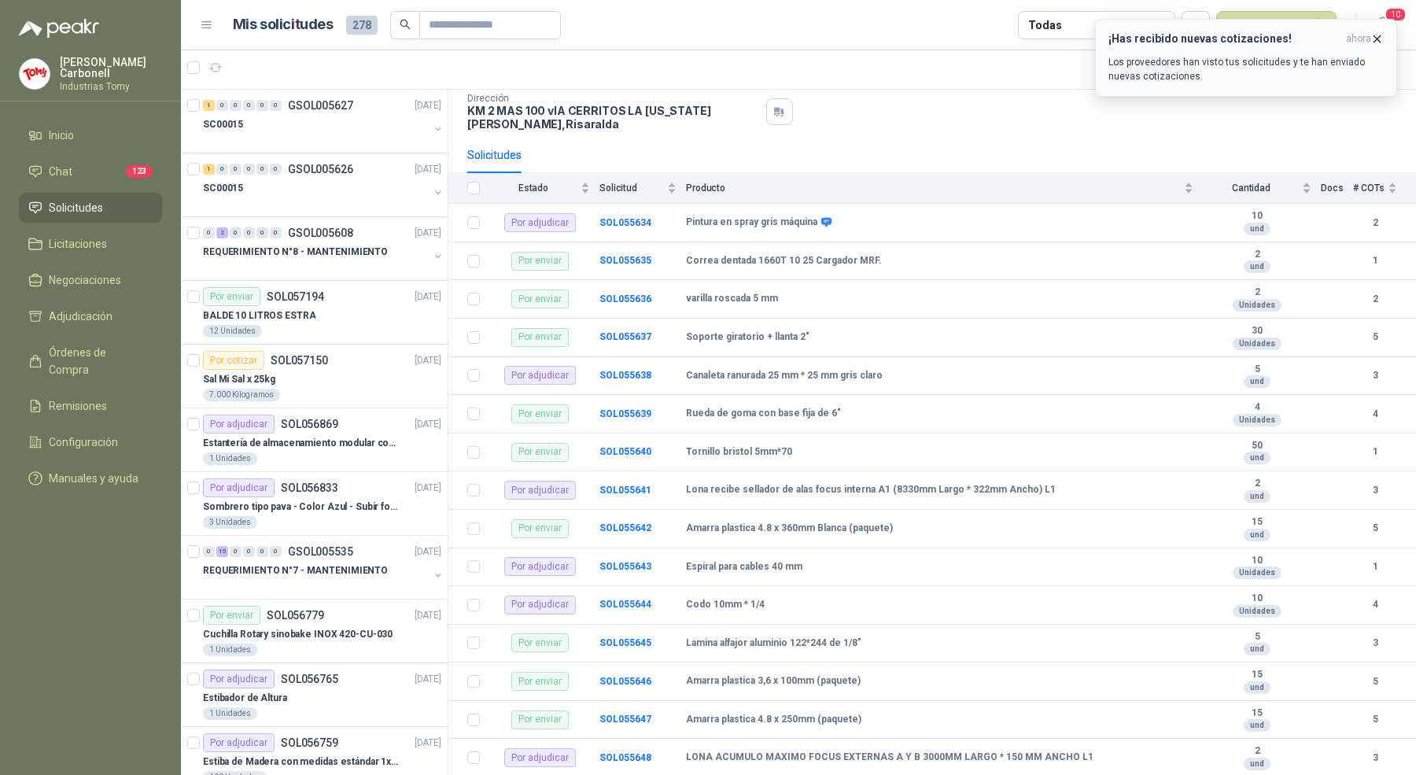
click at [1380, 39] on icon "button" at bounding box center [1376, 38] width 13 height 13
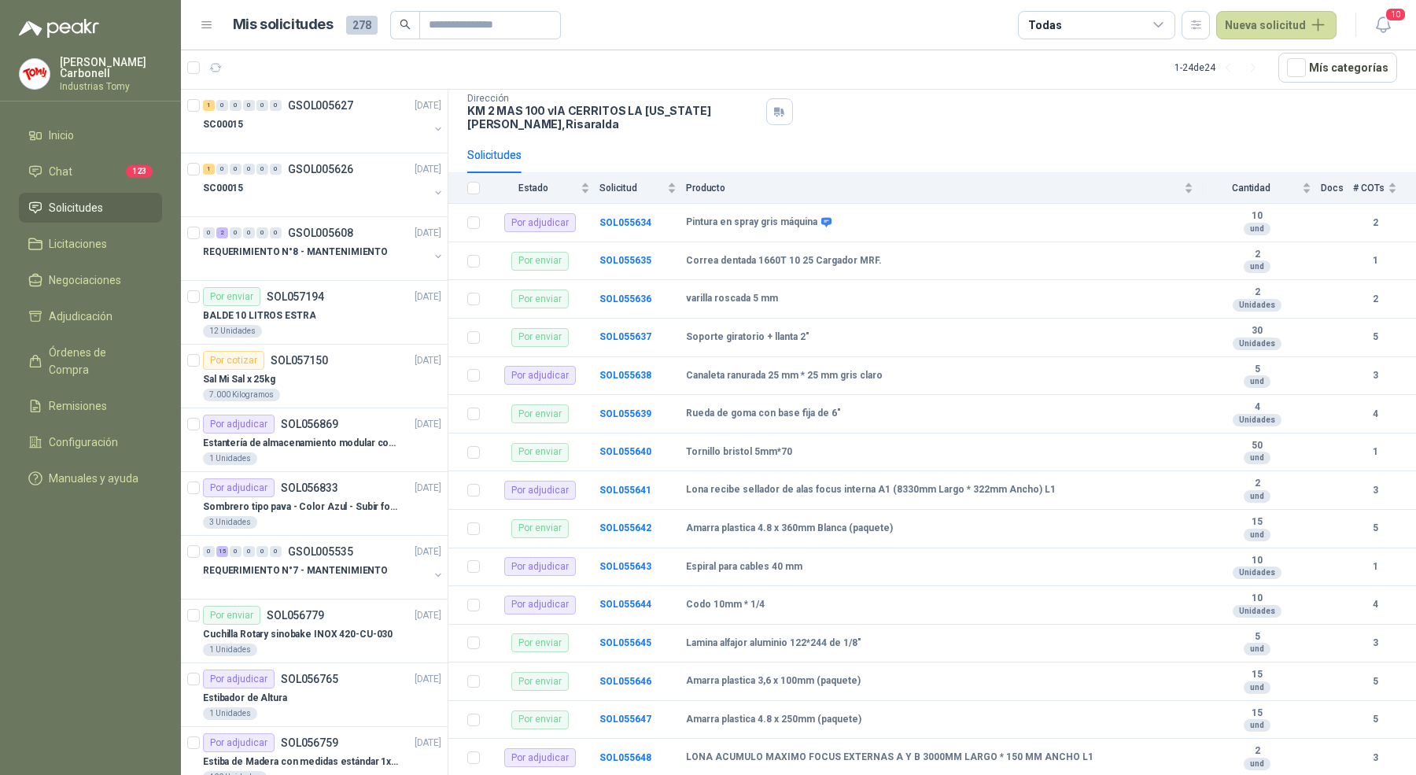
click at [95, 59] on p "[PERSON_NAME]" at bounding box center [111, 68] width 102 height 22
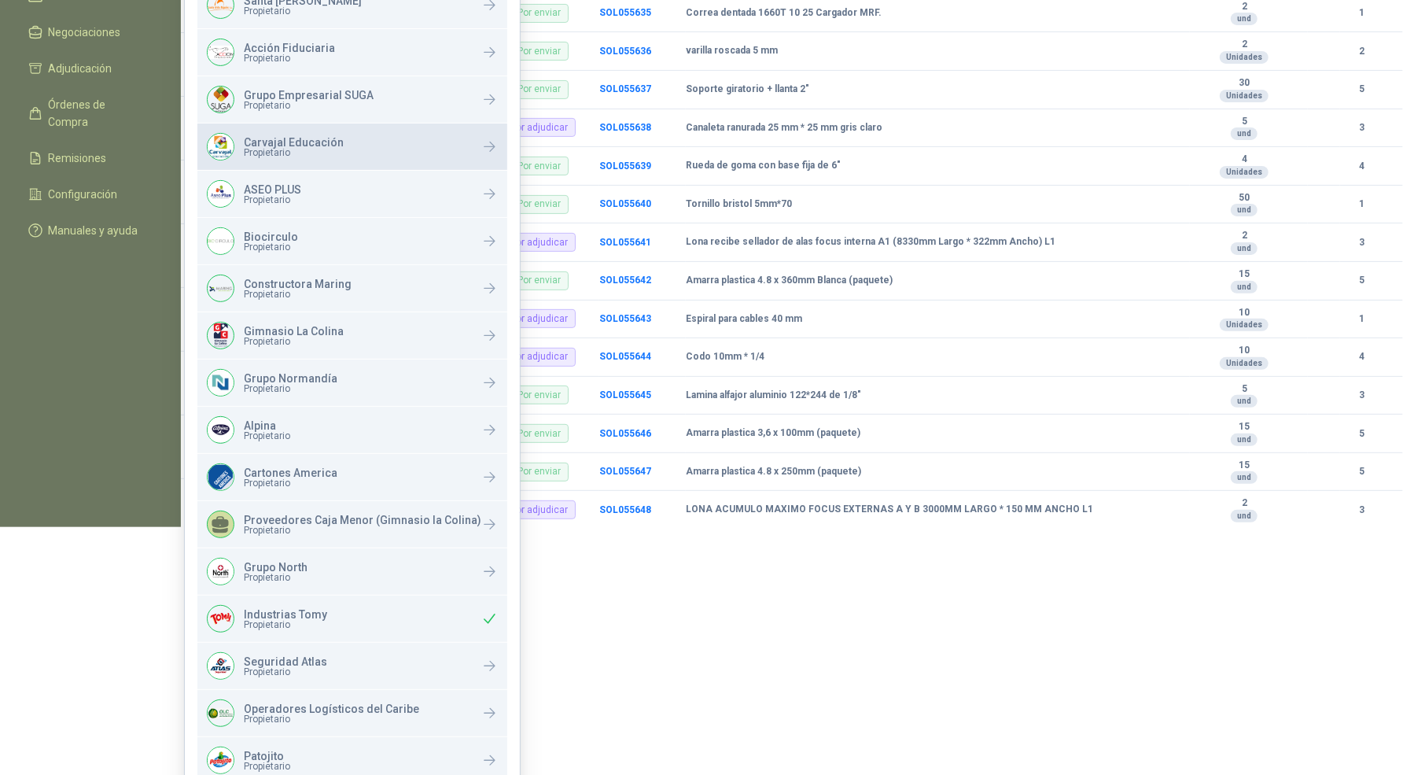
scroll to position [249, 0]
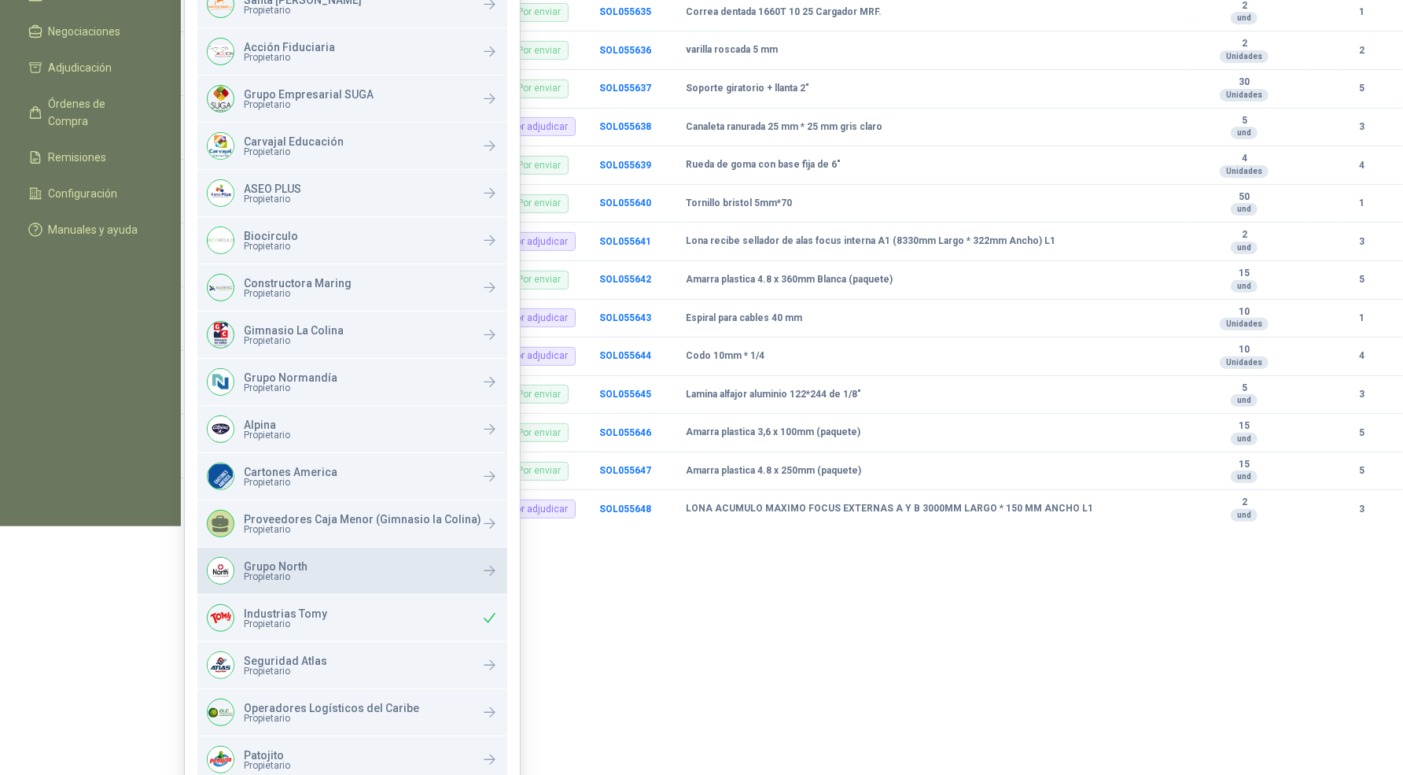
click at [338, 564] on div "Grupo North Propietario" at bounding box center [352, 571] width 310 height 46
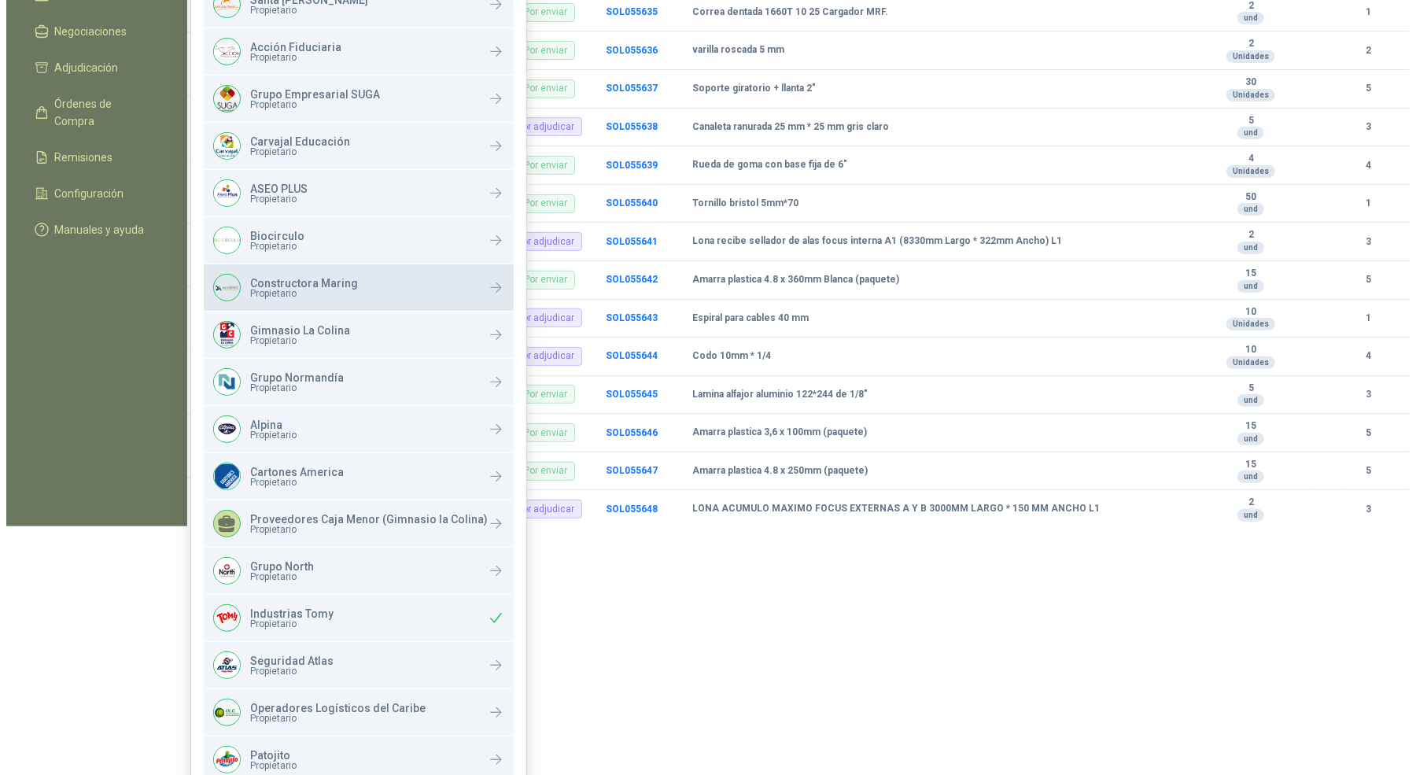
scroll to position [0, 0]
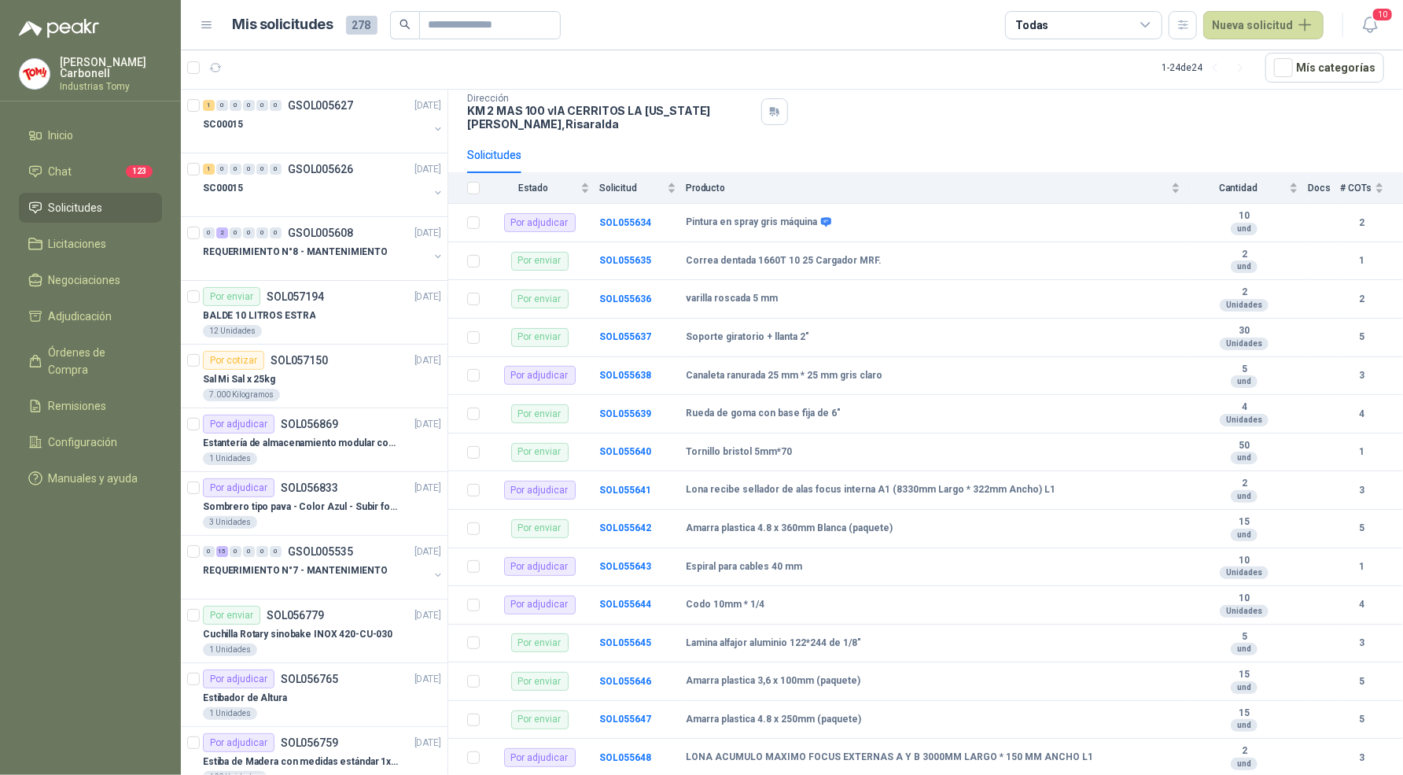
click at [672, 41] on header "Mis solicitudes 278 Todas Nueva solicitud 10" at bounding box center [792, 25] width 1223 height 50
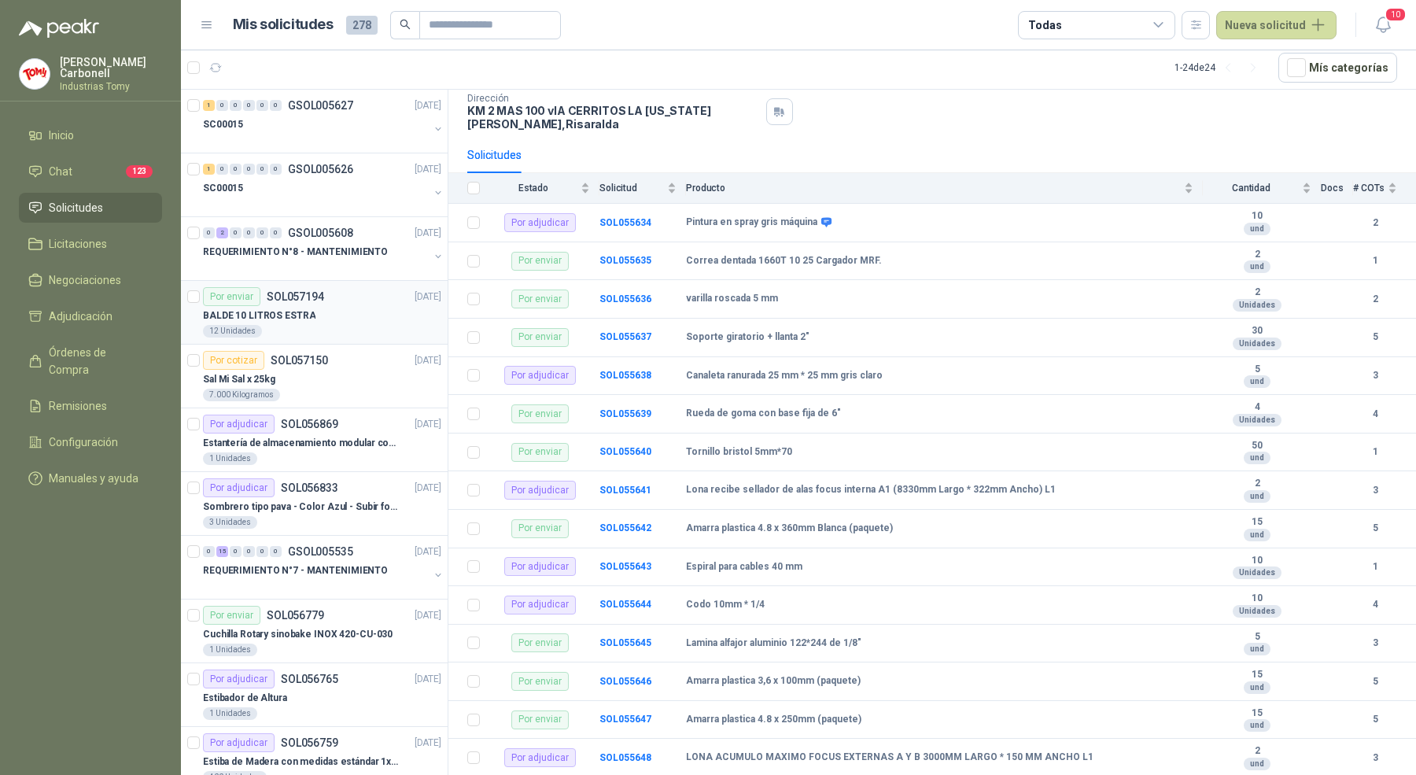
click at [342, 325] on div "12 Unidades" at bounding box center [322, 331] width 238 height 13
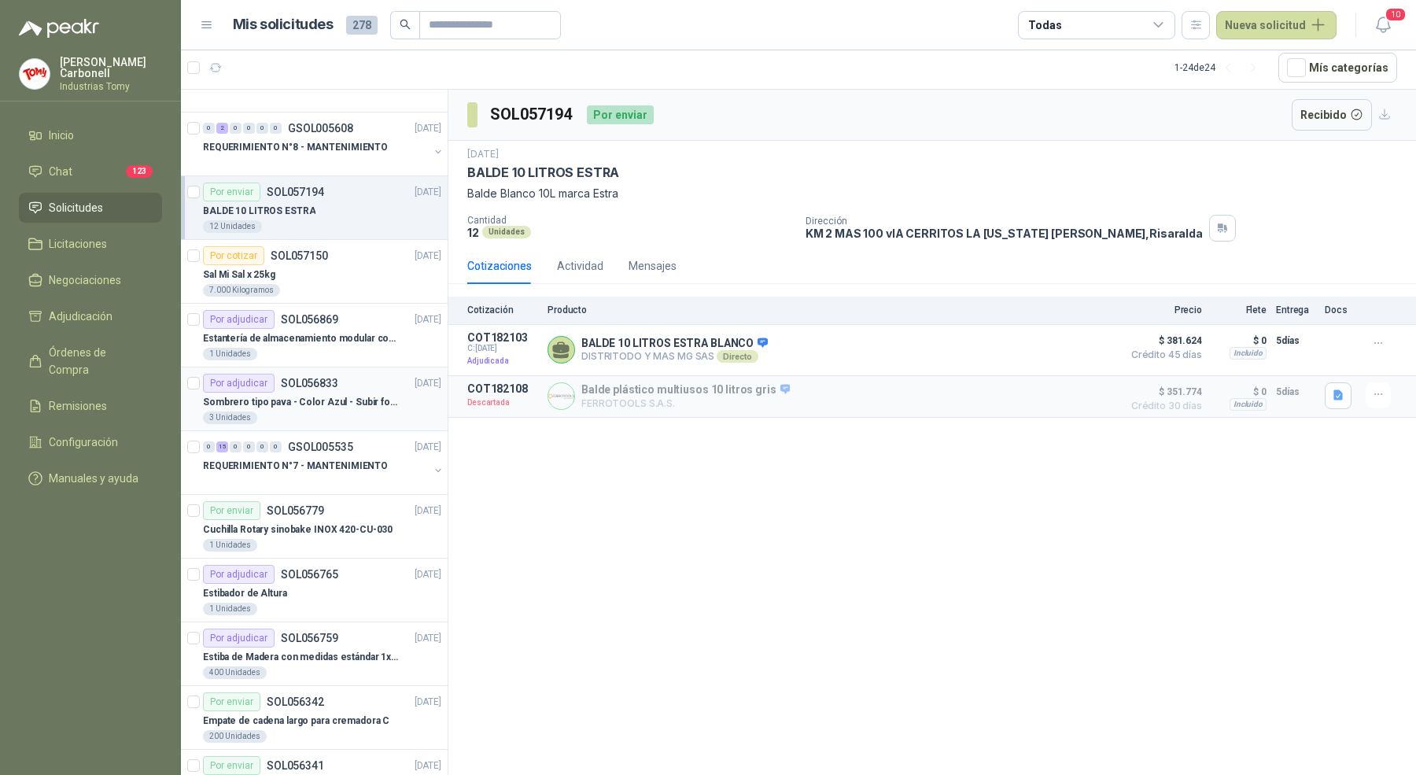
scroll to position [106, 0]
click at [313, 518] on div "Cuchilla Rotary sinobake INOX 420-CU-030" at bounding box center [322, 527] width 238 height 19
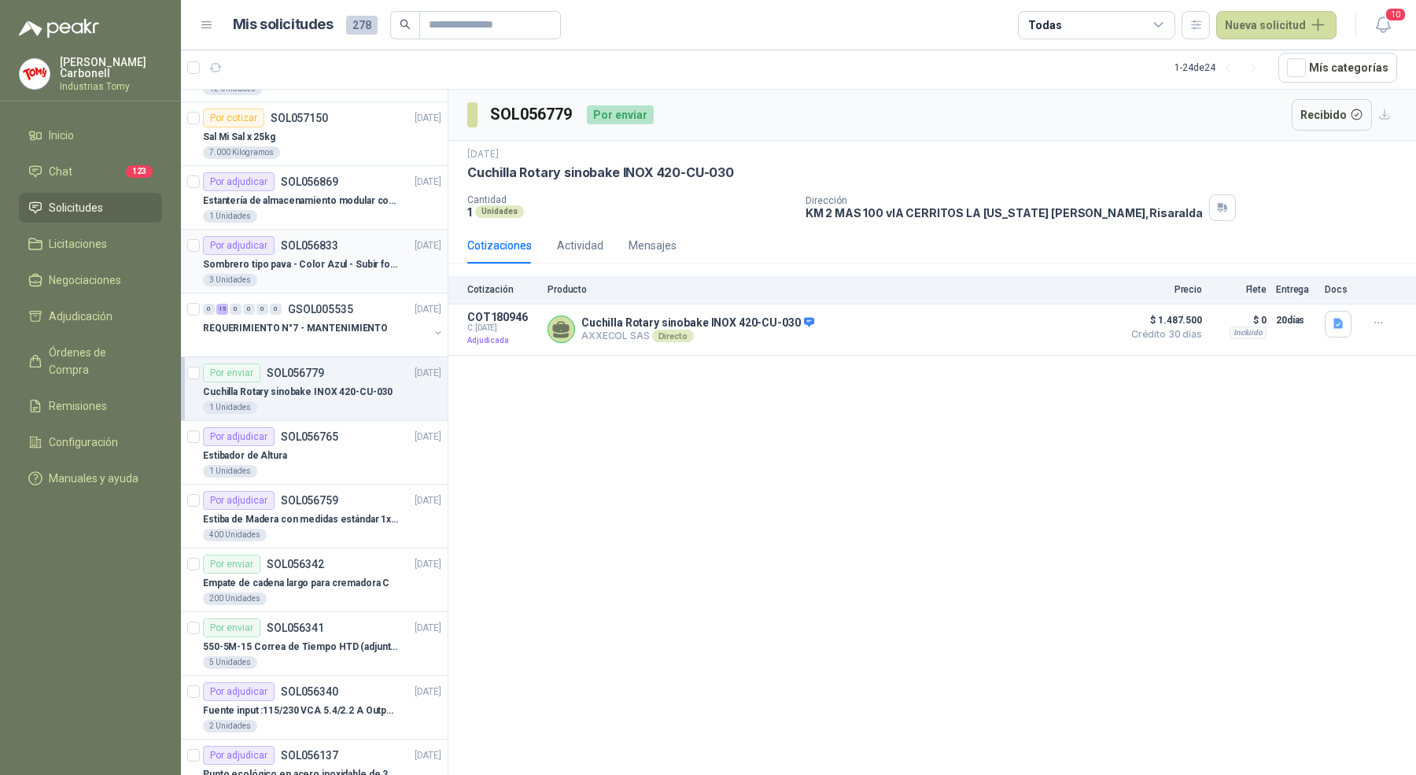
scroll to position [249, 0]
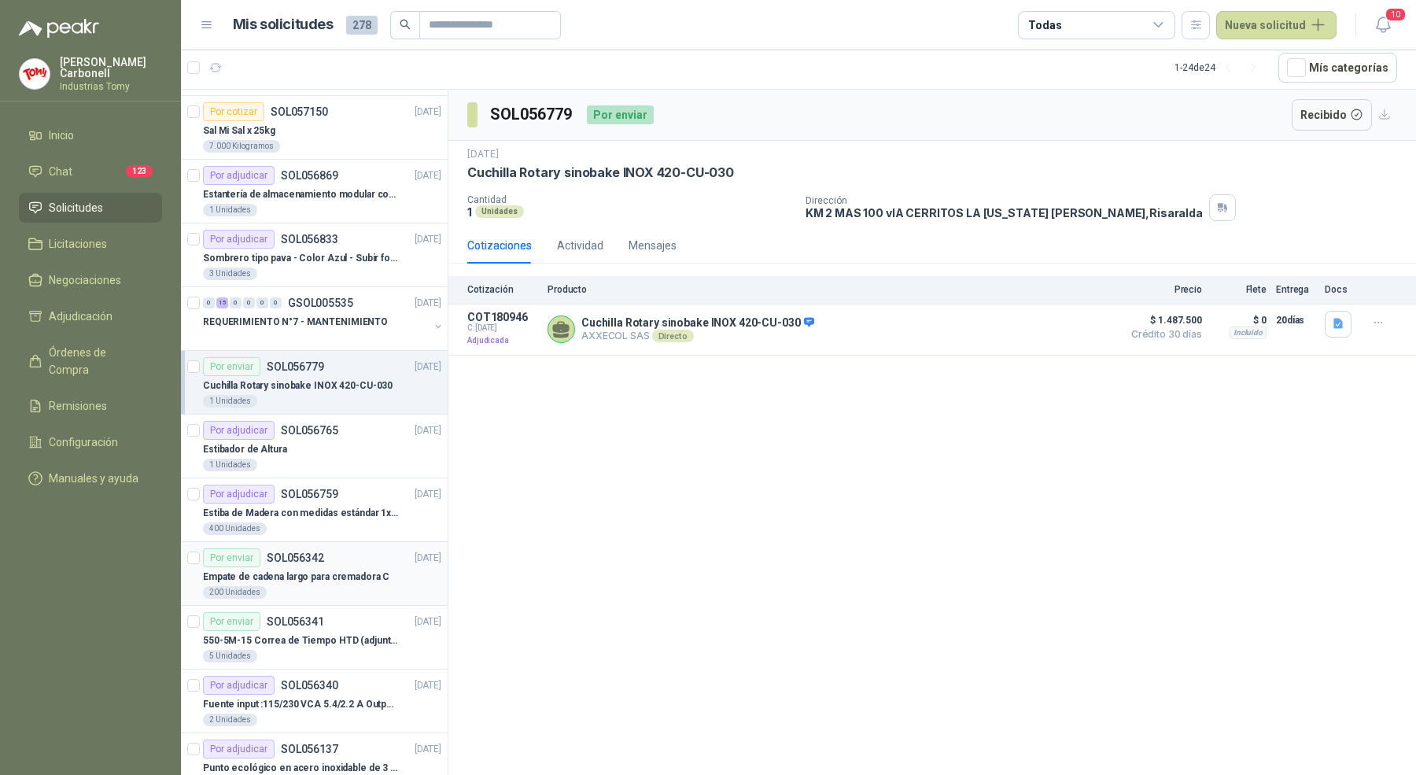
click at [304, 570] on p "Empate de cadena largo para cremadora C" at bounding box center [296, 577] width 186 height 15
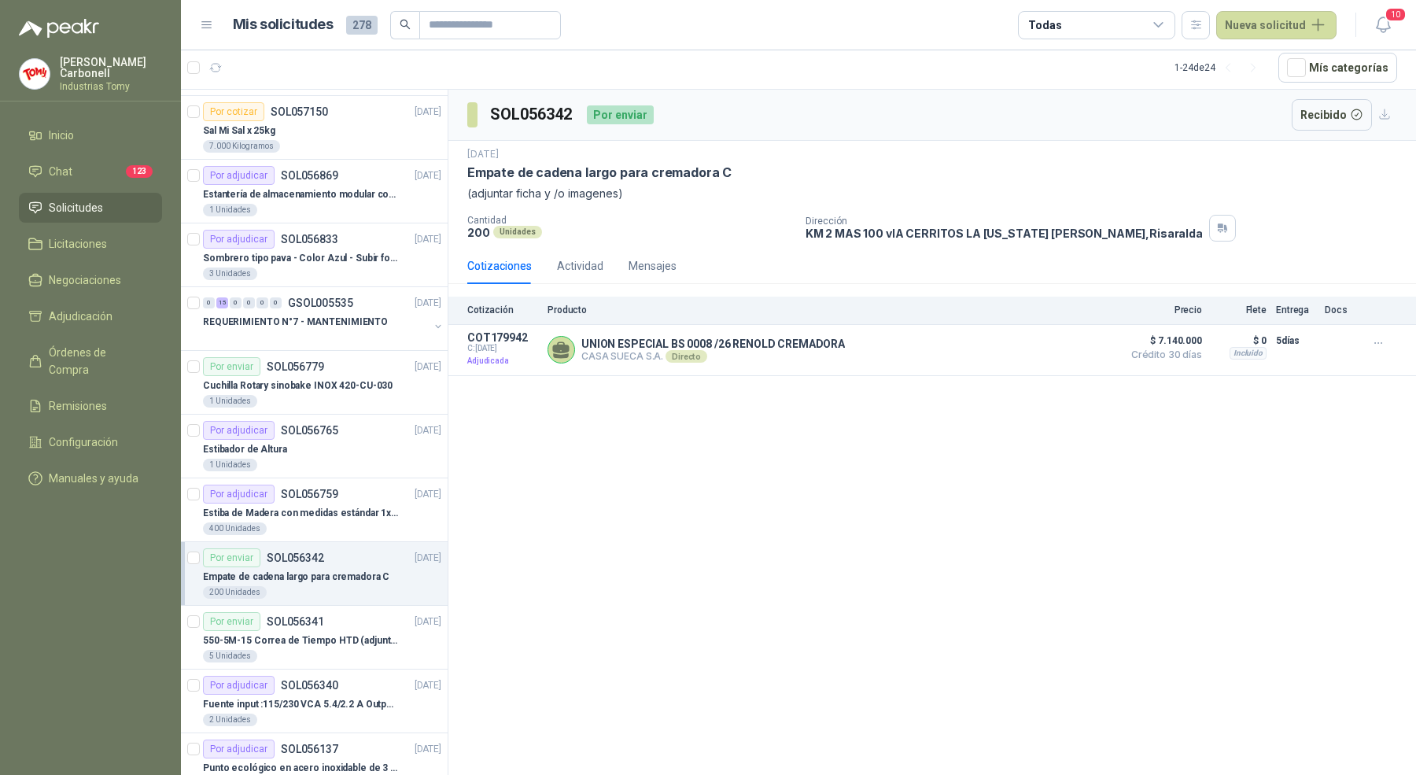
scroll to position [398, 0]
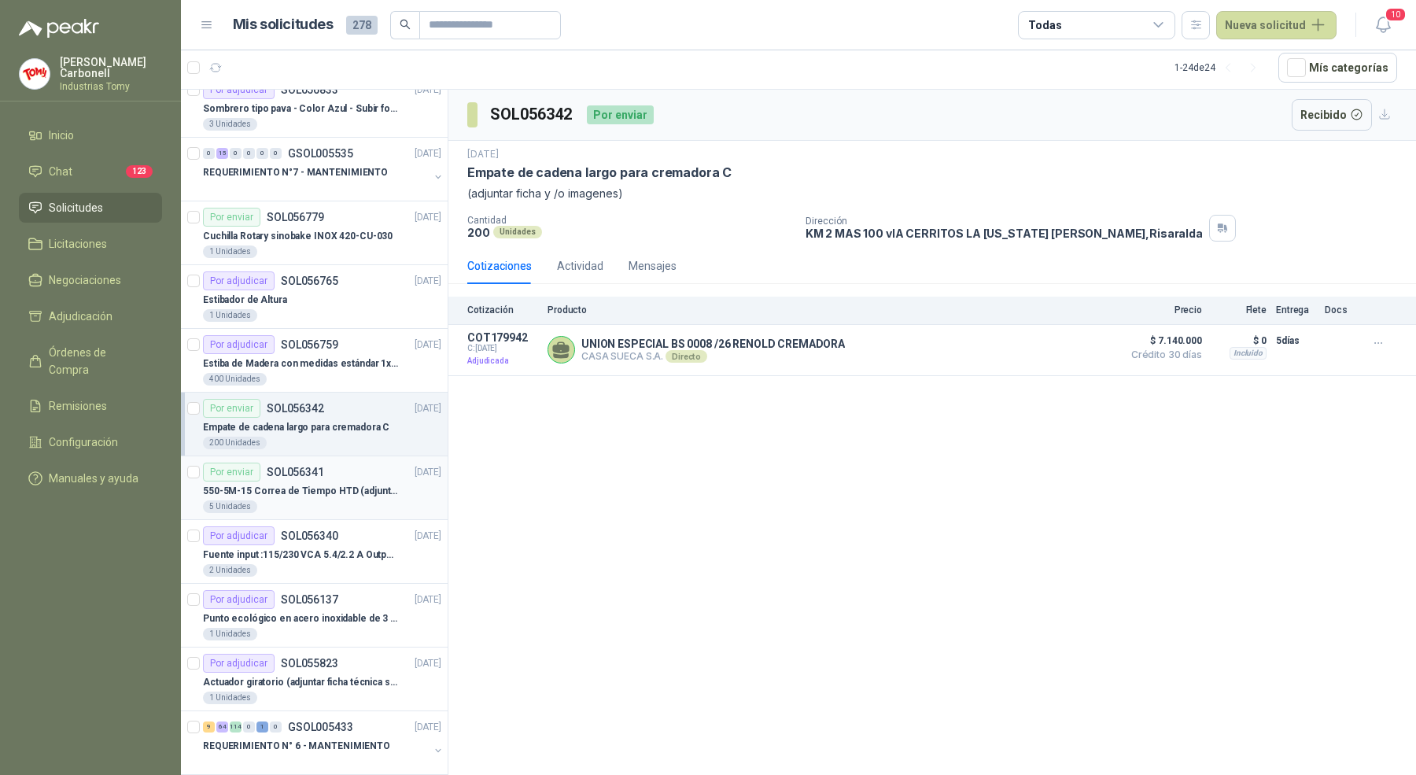
click at [326, 484] on p "550-5M-15 Correa de Tiempo HTD (adjuntar ficha y /o imagenes)" at bounding box center [301, 491] width 196 height 15
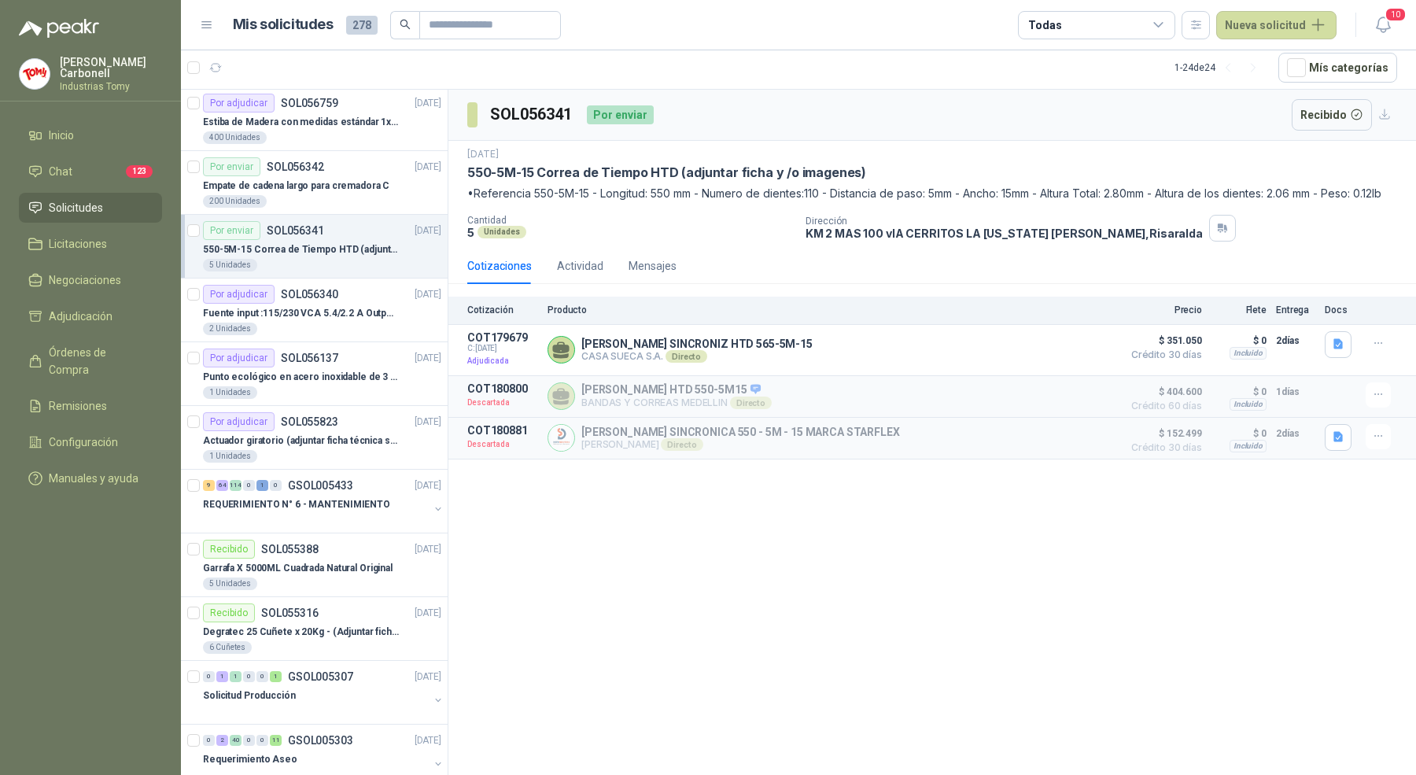
scroll to position [662, 0]
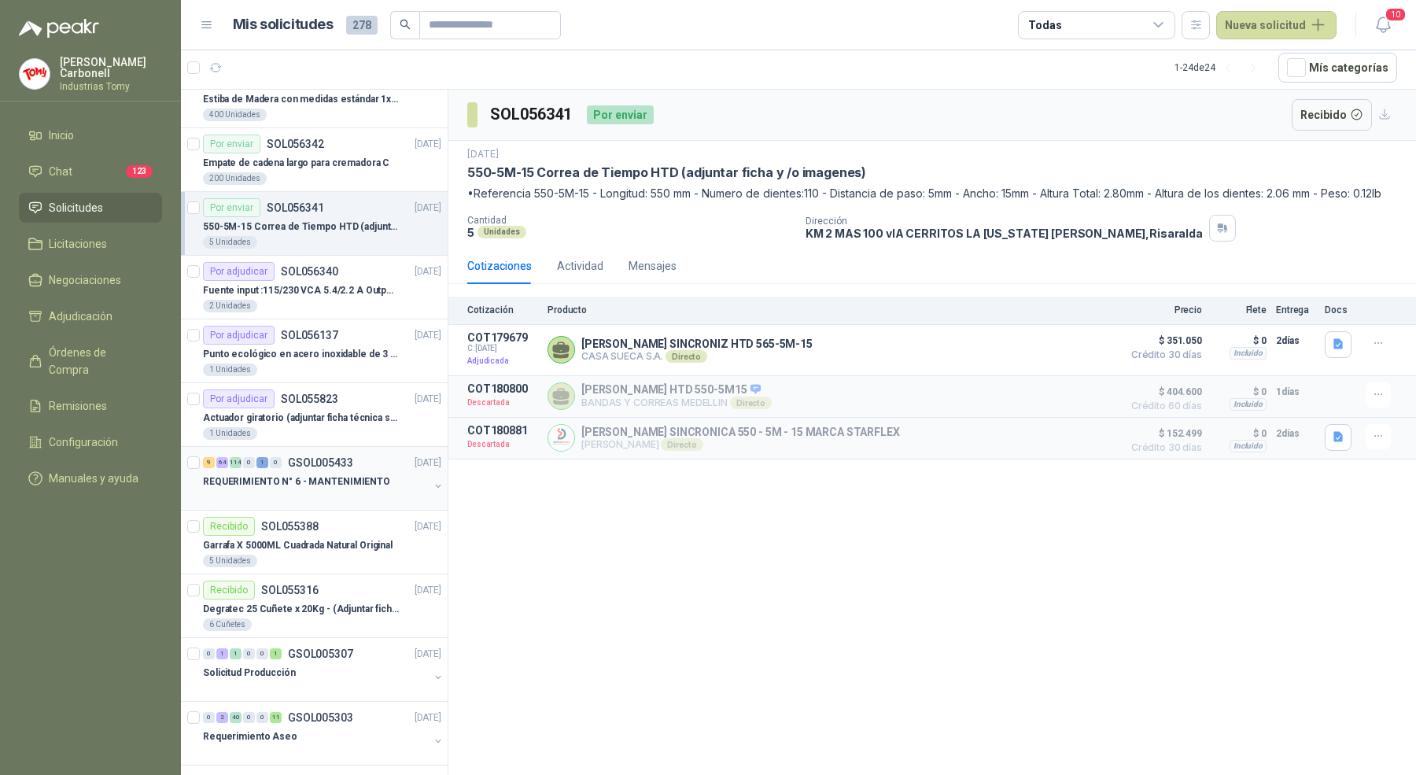
click at [432, 480] on button "button" at bounding box center [438, 486] width 13 height 13
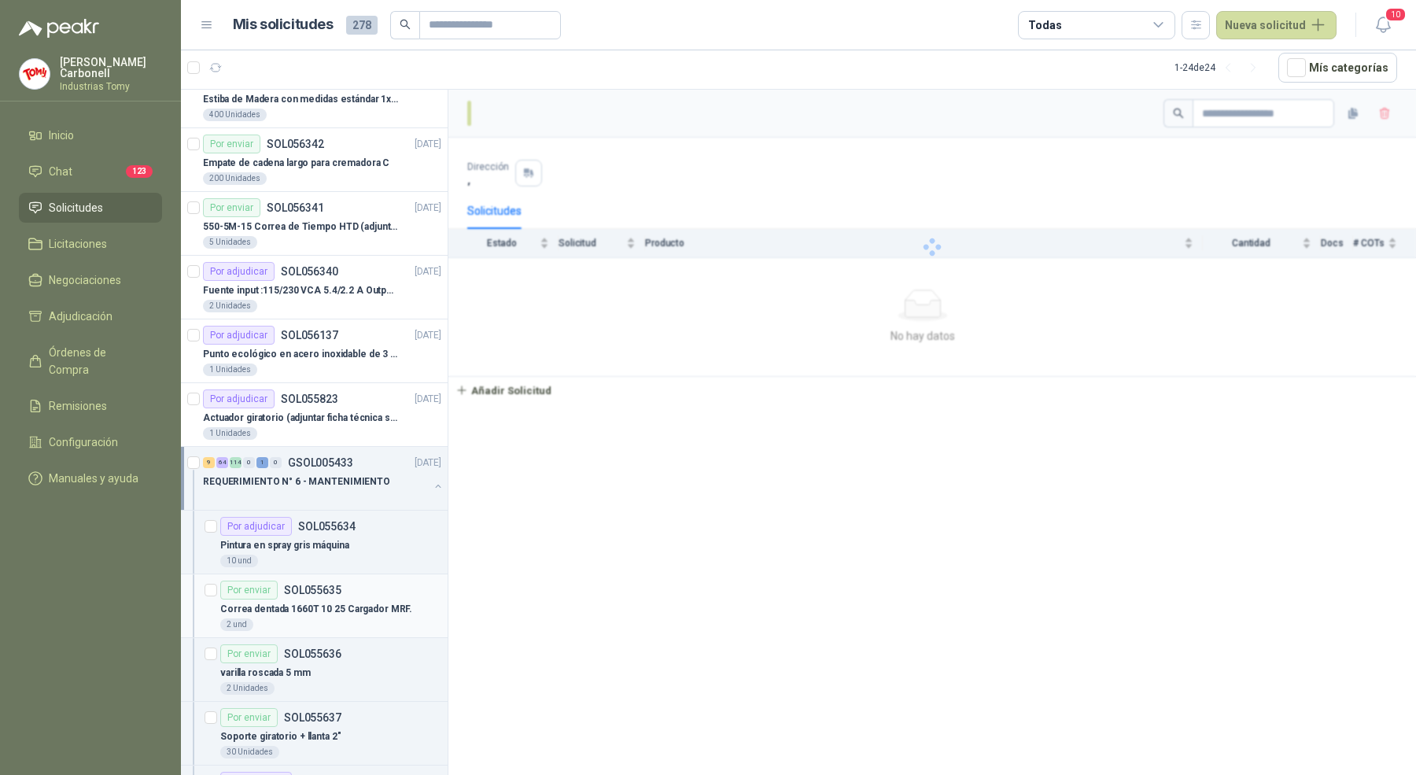
click at [381, 602] on p "Correa dentada 1660T 10 25 Cargador MRF." at bounding box center [316, 609] width 192 height 15
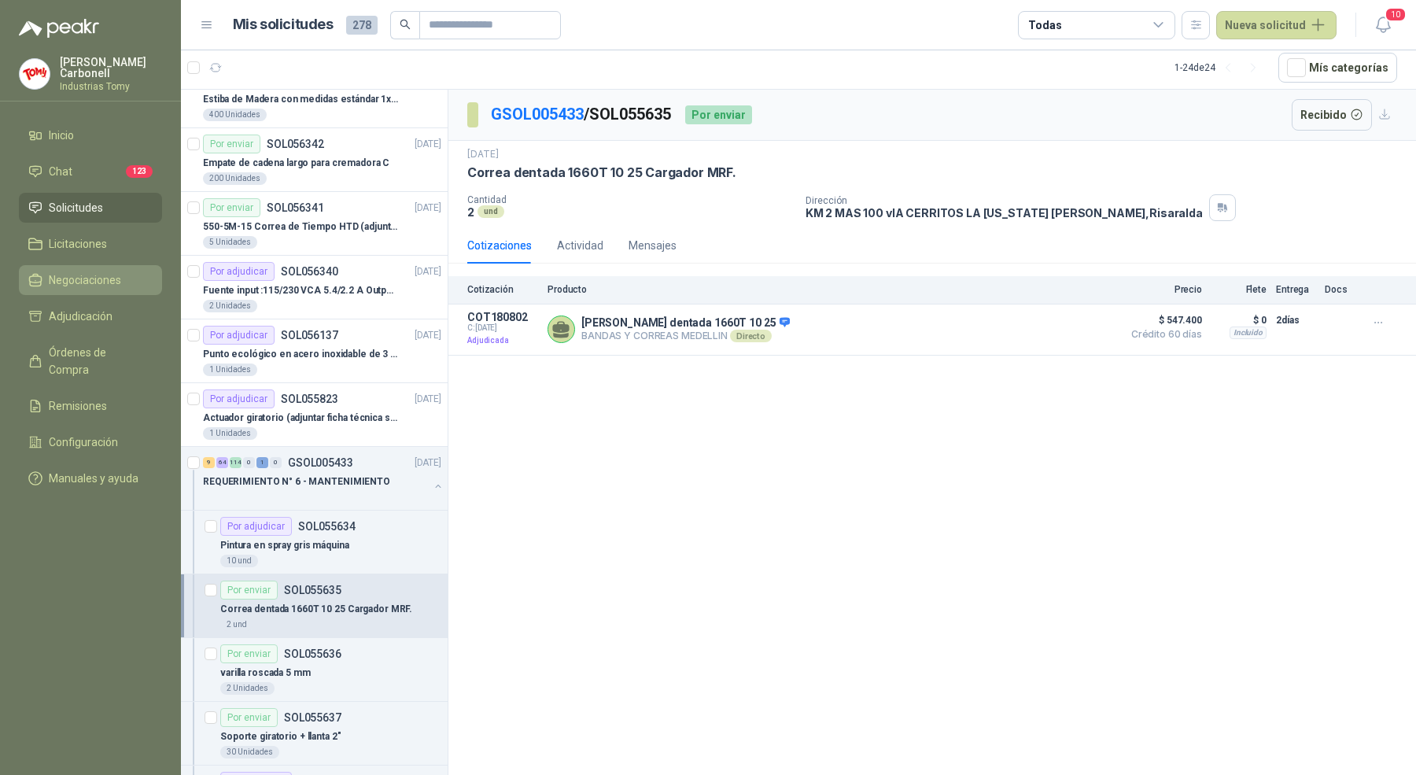
click at [128, 279] on li "Negociaciones" at bounding box center [90, 279] width 124 height 17
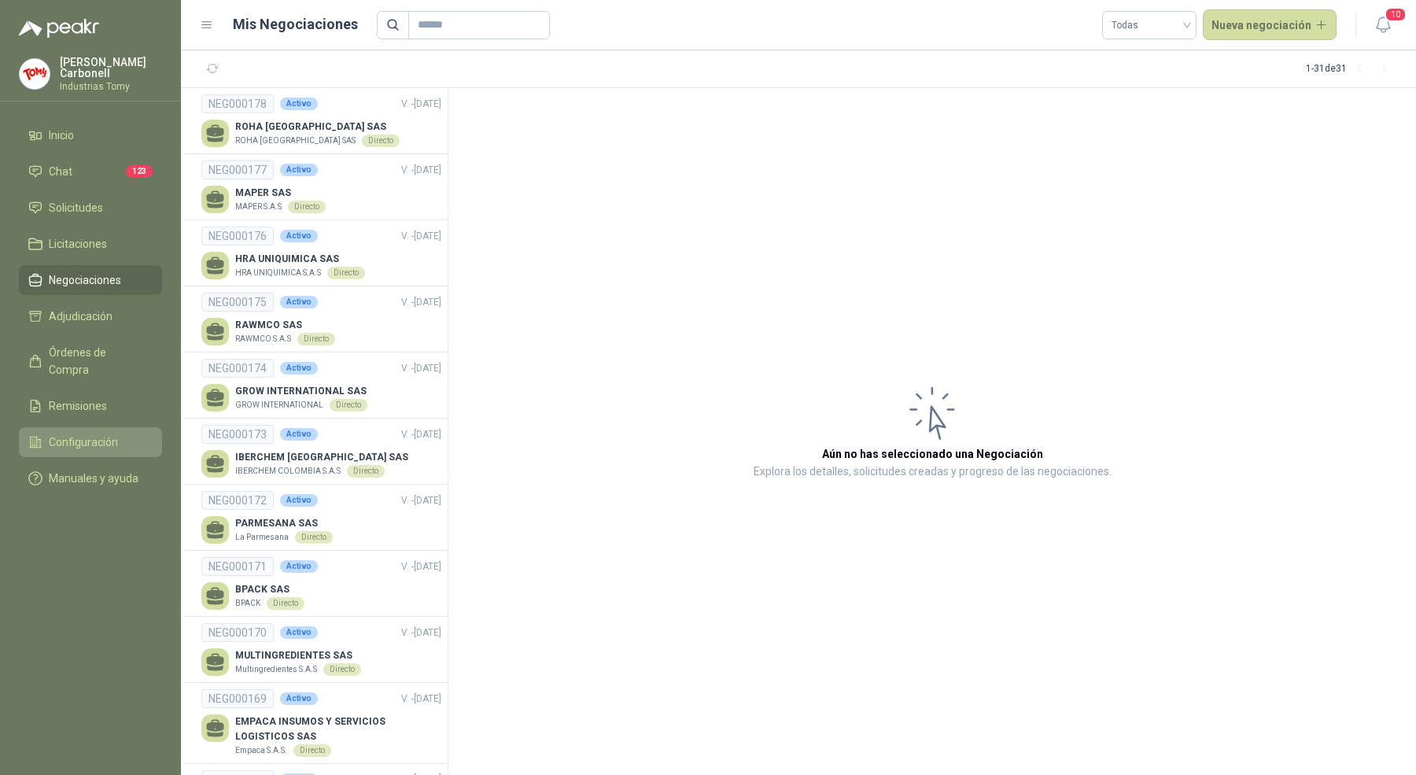
click at [123, 433] on li "Configuración" at bounding box center [90, 441] width 124 height 17
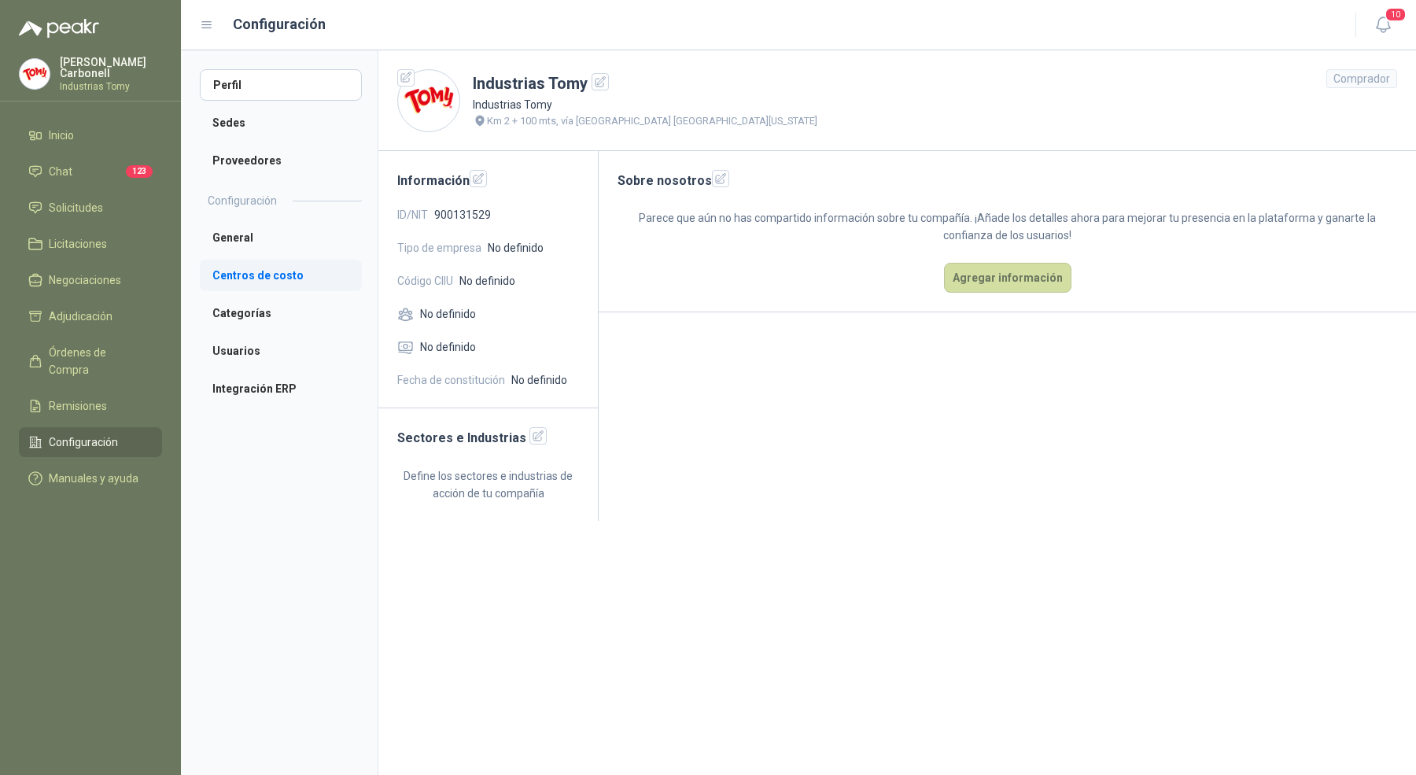
click at [286, 279] on li "Centros de costo" at bounding box center [281, 275] width 162 height 31
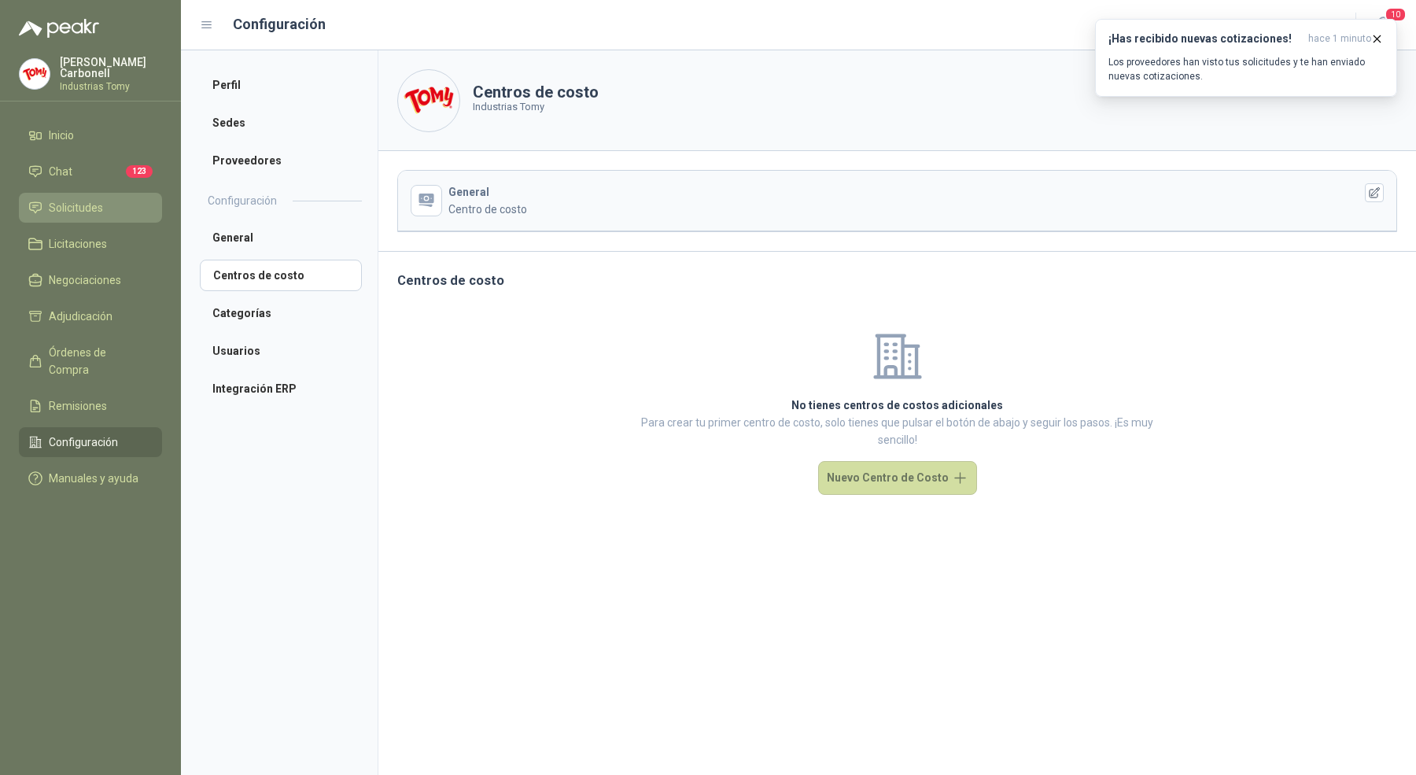
click at [96, 215] on link "Solicitudes" at bounding box center [90, 208] width 143 height 30
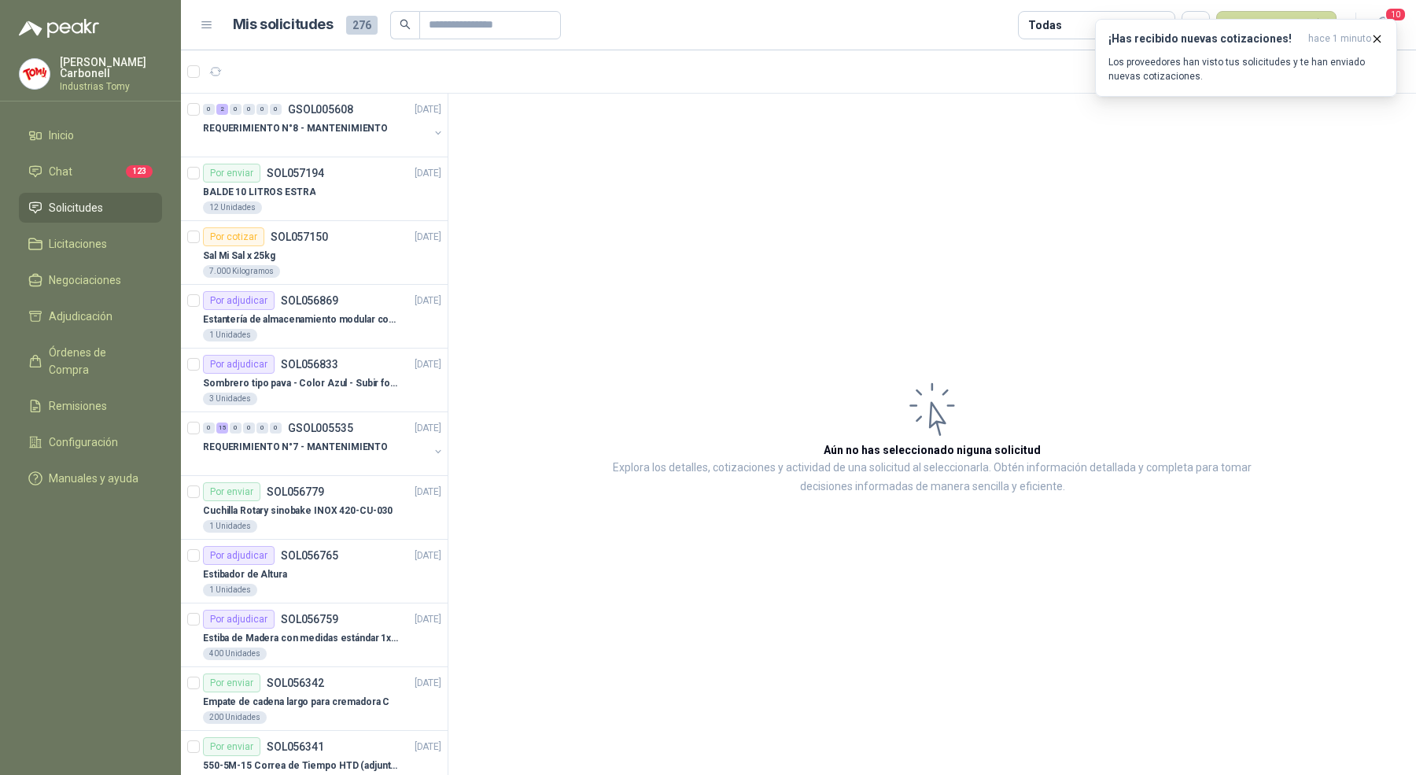
click at [1056, 24] on div "Todas" at bounding box center [1044, 25] width 33 height 17
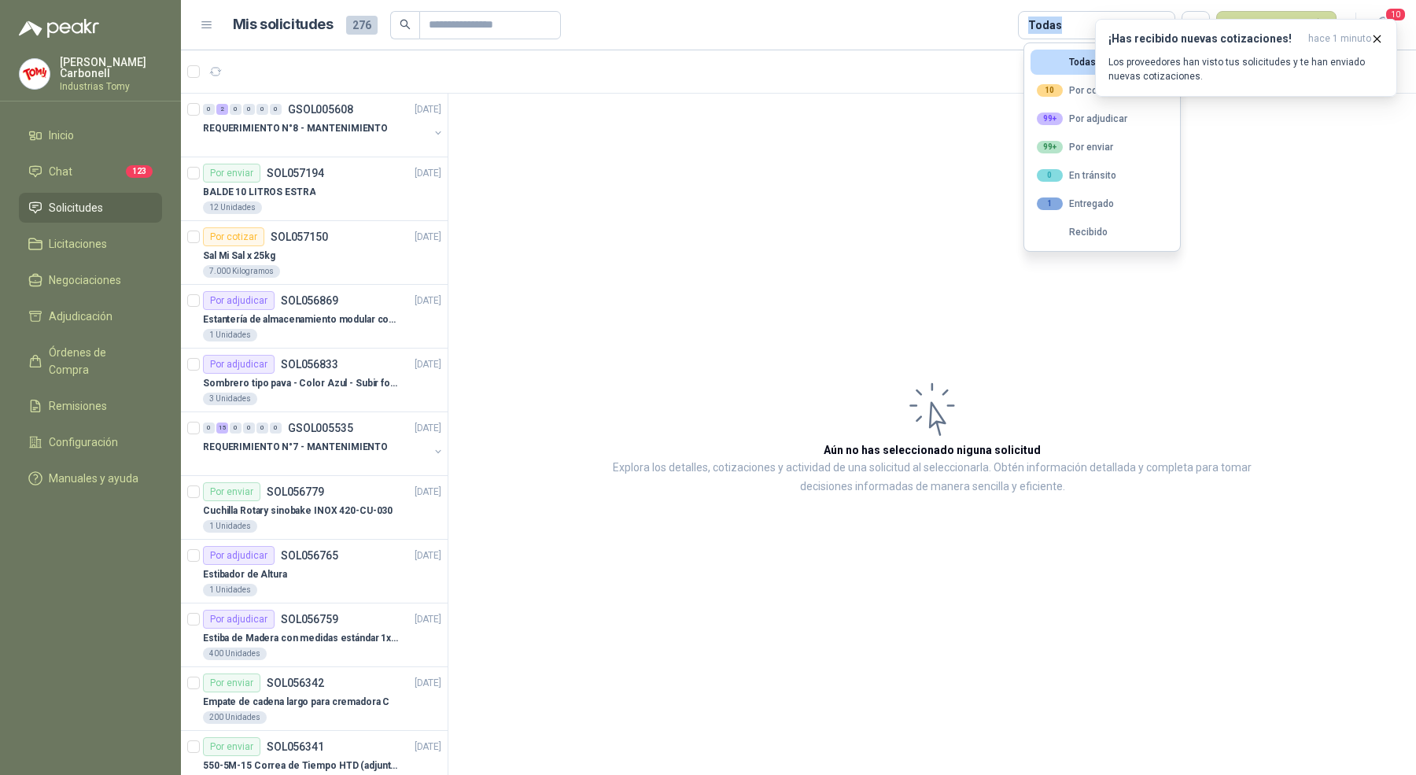
click at [1056, 24] on div "Todas" at bounding box center [1044, 25] width 33 height 17
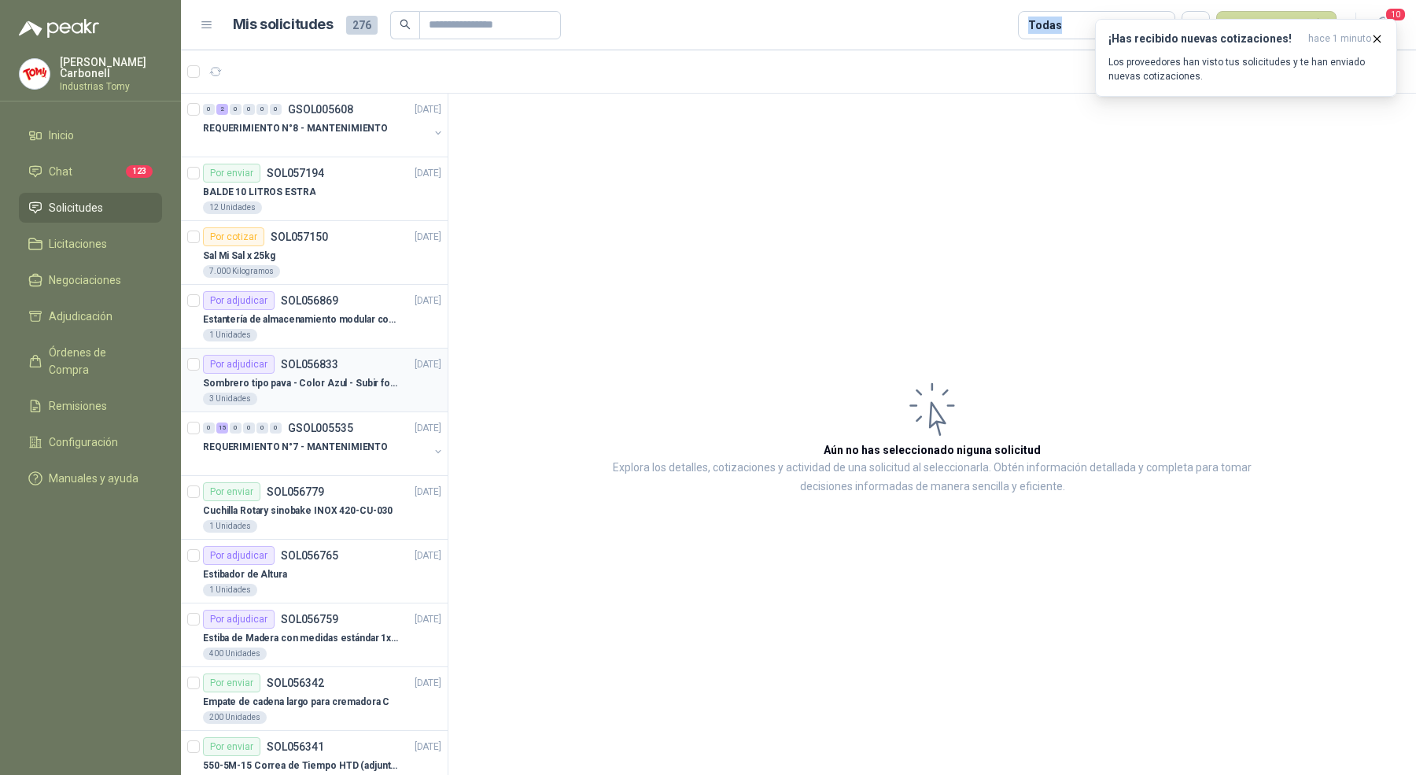
click at [429, 406] on article "Por adjudicar SOL056833 [DATE] Sombrero tipo pava - Color Azul - Subir foto 3 U…" at bounding box center [314, 381] width 267 height 64
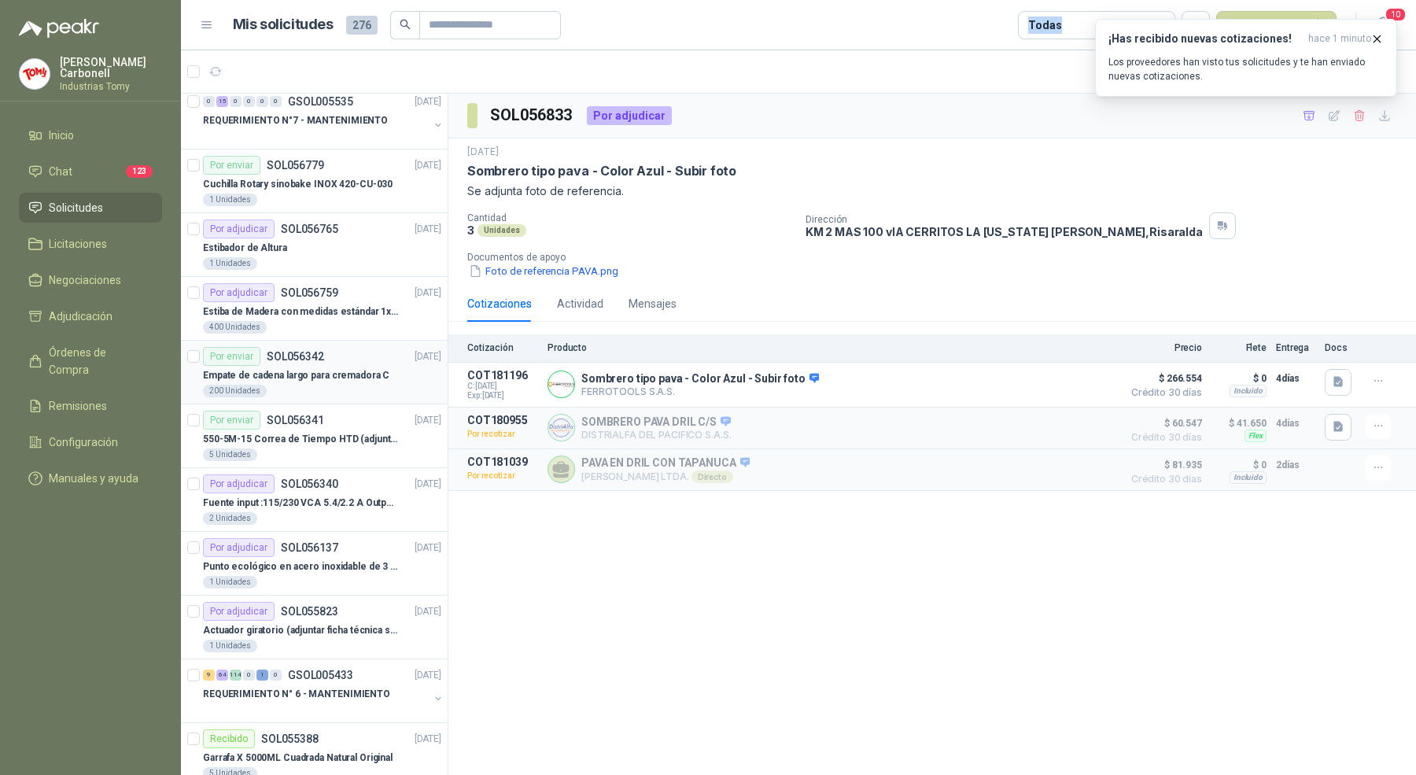
scroll to position [325, 0]
click at [350, 444] on div "550-5M-15 Correa de Tiempo HTD (adjuntar ficha y /o imagenes)" at bounding box center [322, 440] width 238 height 19
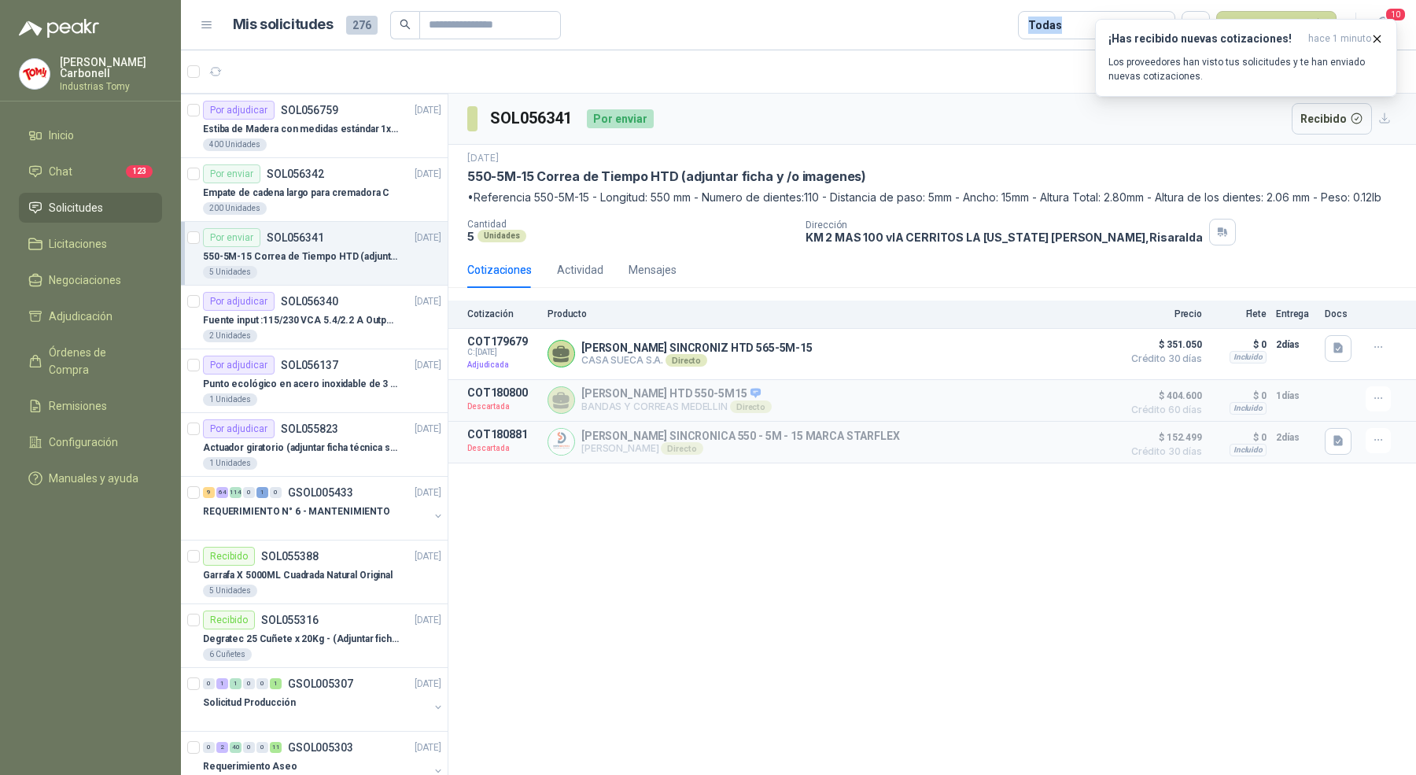
scroll to position [510, 0]
click at [340, 512] on div "REQUERIMIENTO N° 6 - MANTENIMIENTO" at bounding box center [316, 510] width 226 height 19
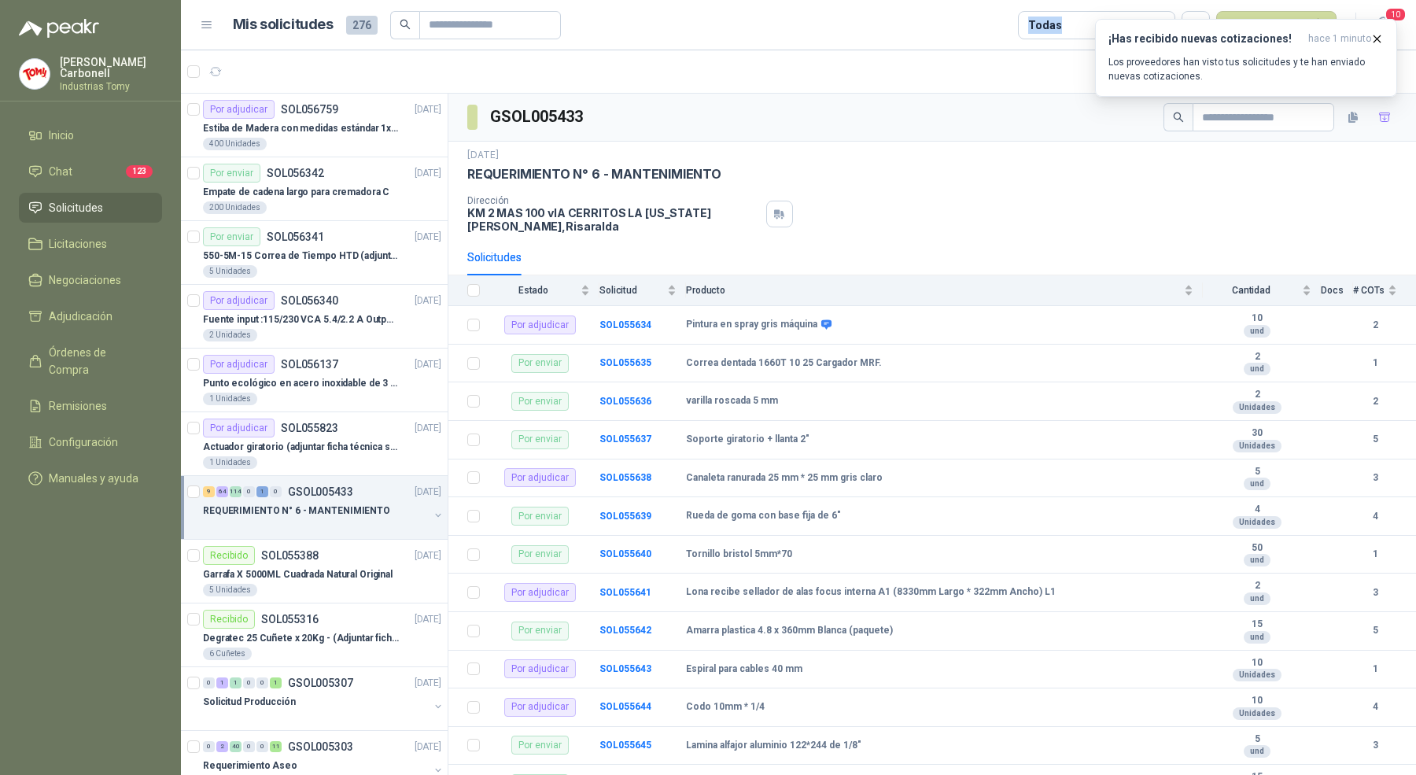
click at [352, 511] on p "REQUERIMIENTO N° 6 - MANTENIMIENTO" at bounding box center [296, 510] width 187 height 15
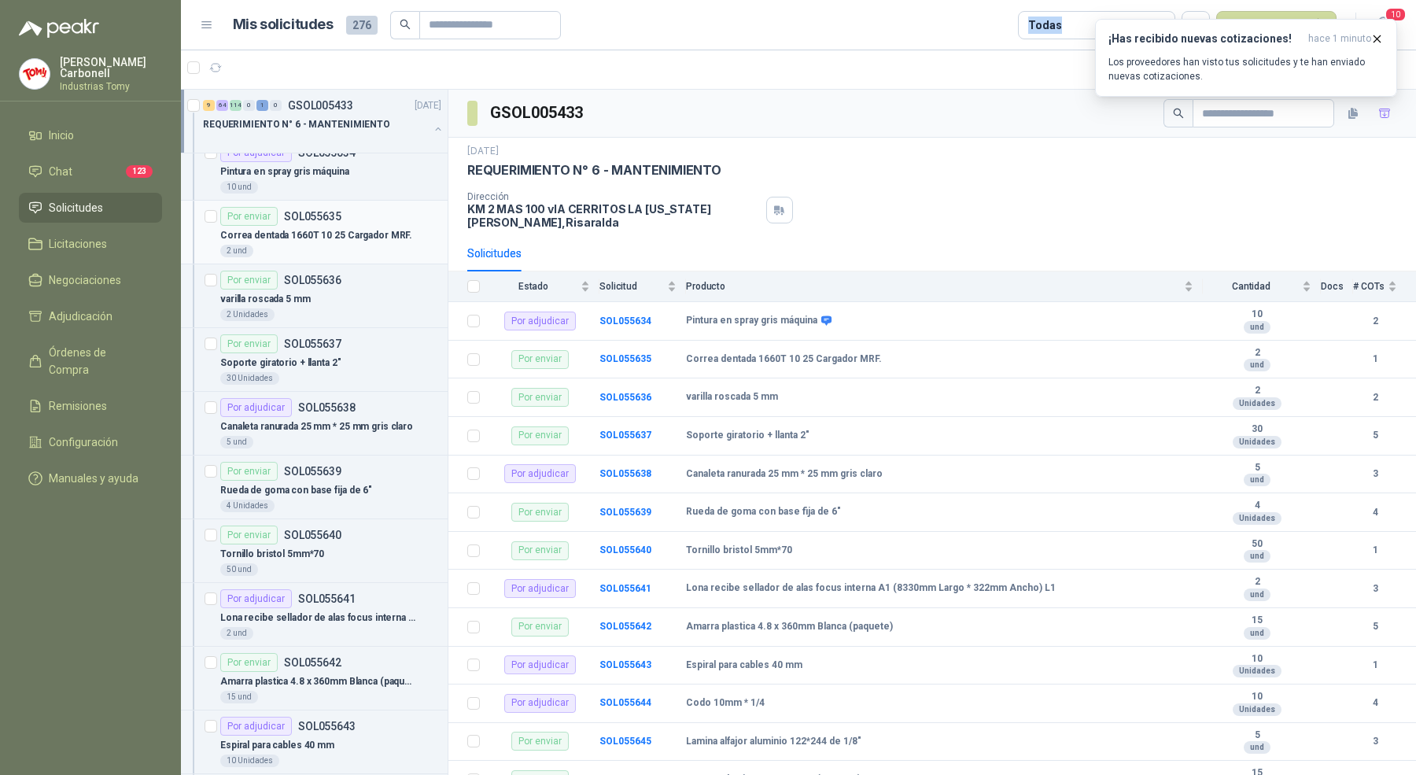
scroll to position [1172, 0]
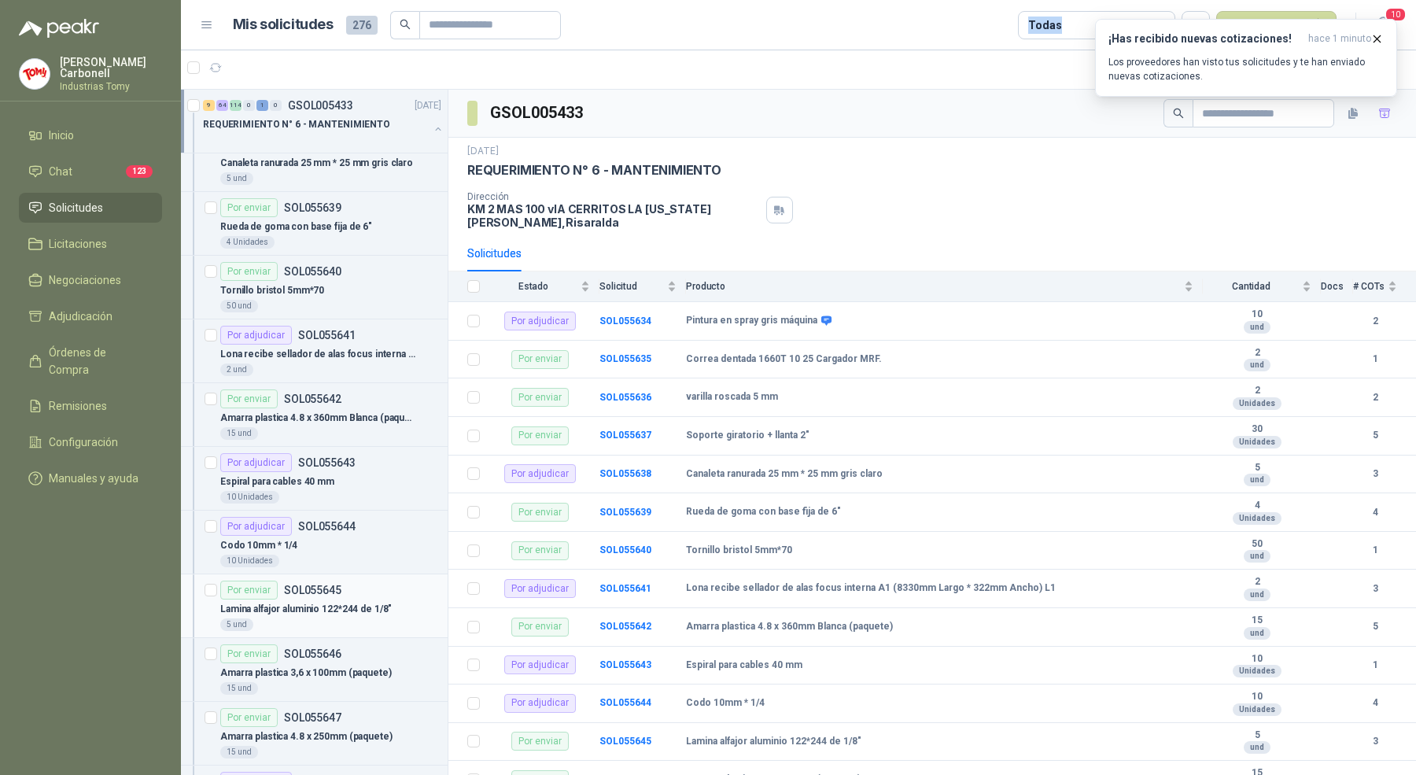
click at [326, 602] on p "Lamina alfajor aluminio 122*244 de 1/8"" at bounding box center [306, 609] width 172 height 15
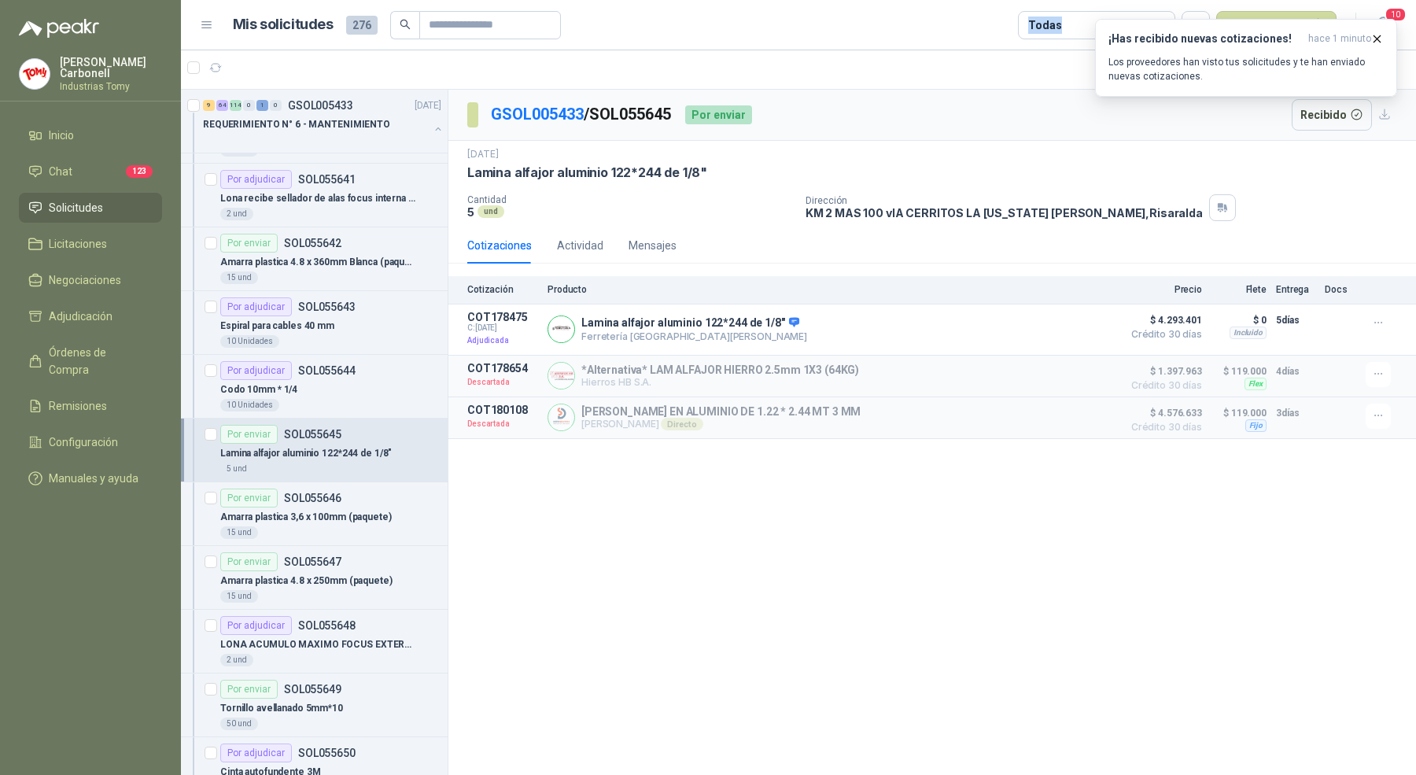
scroll to position [1333, 0]
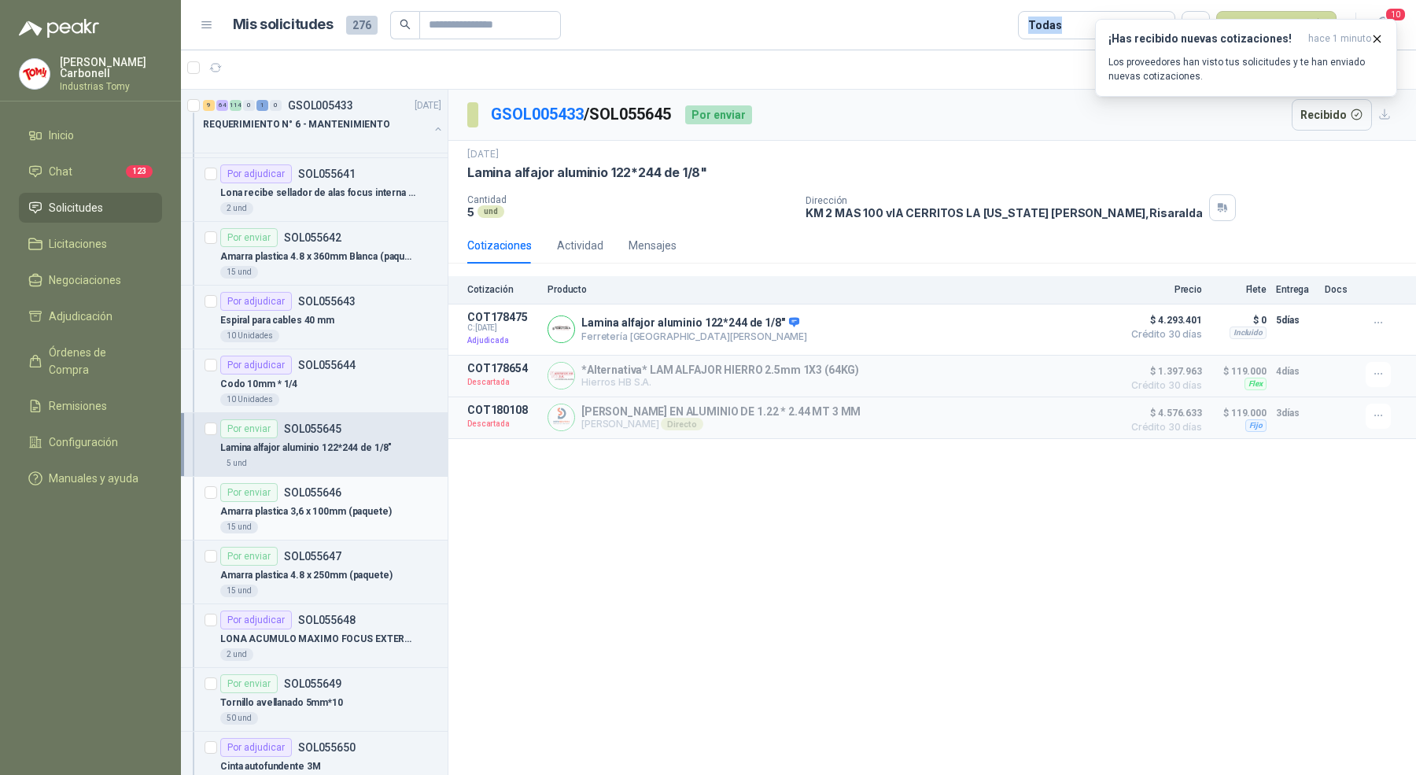
click at [340, 483] on div "Por enviar SOL055646" at bounding box center [330, 492] width 221 height 19
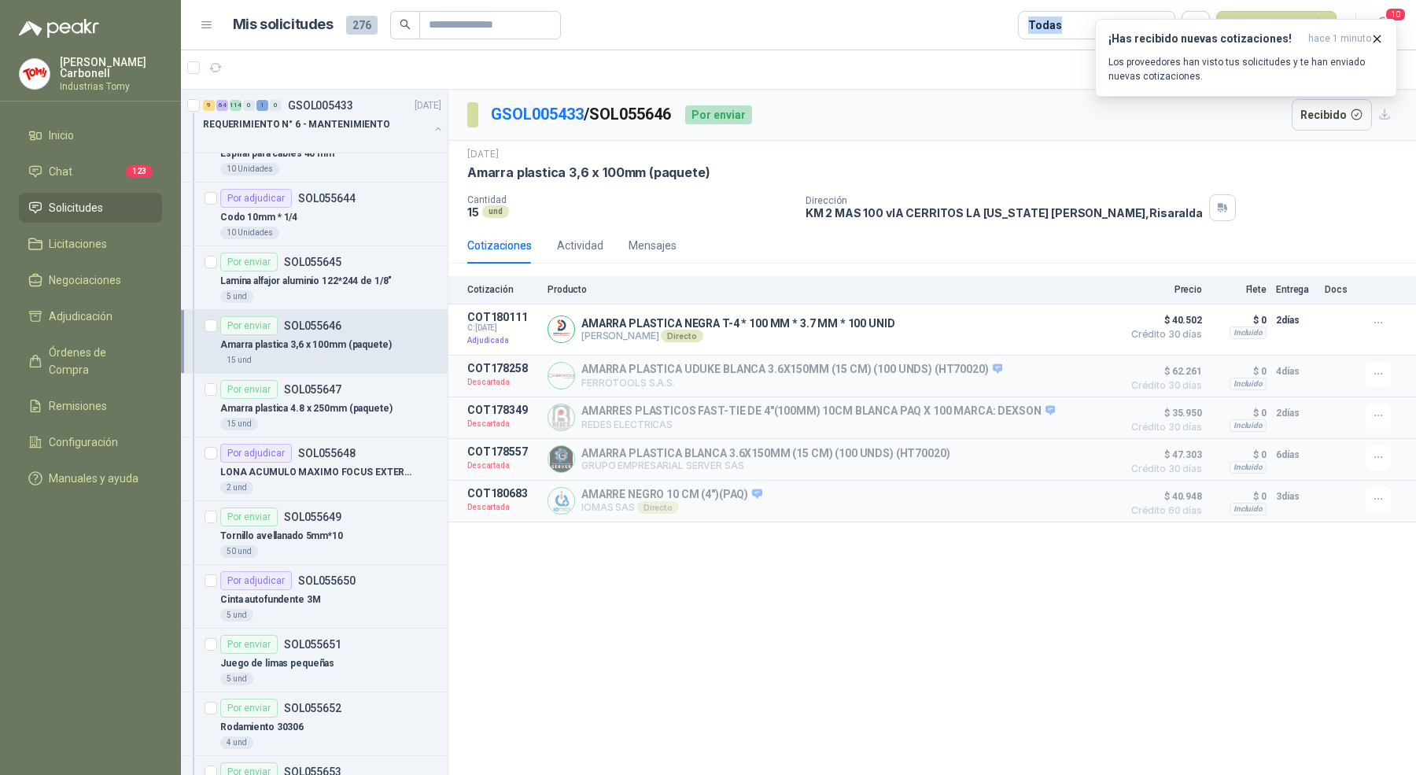
scroll to position [1499, 0]
click at [343, 387] on div "Por enviar SOL055647" at bounding box center [330, 390] width 221 height 19
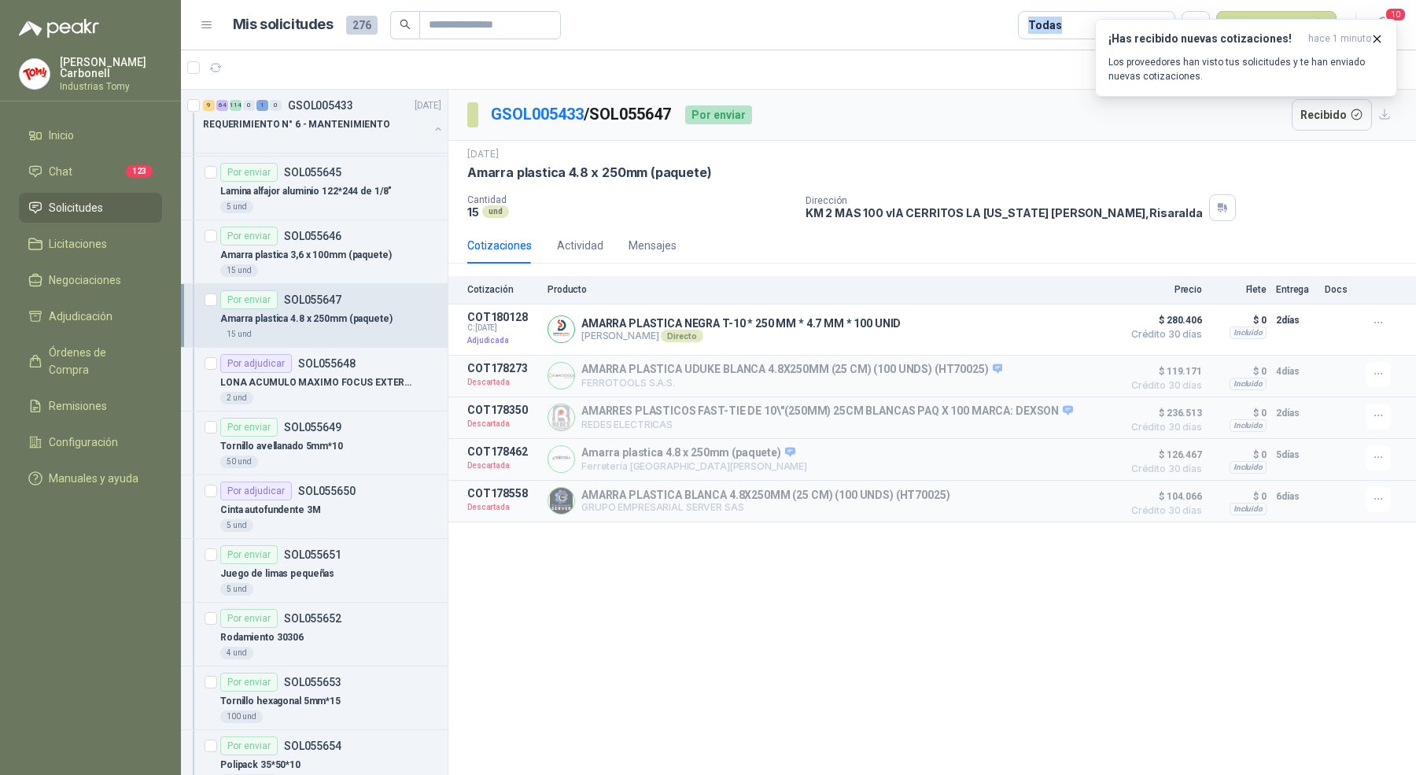
scroll to position [1618, 0]
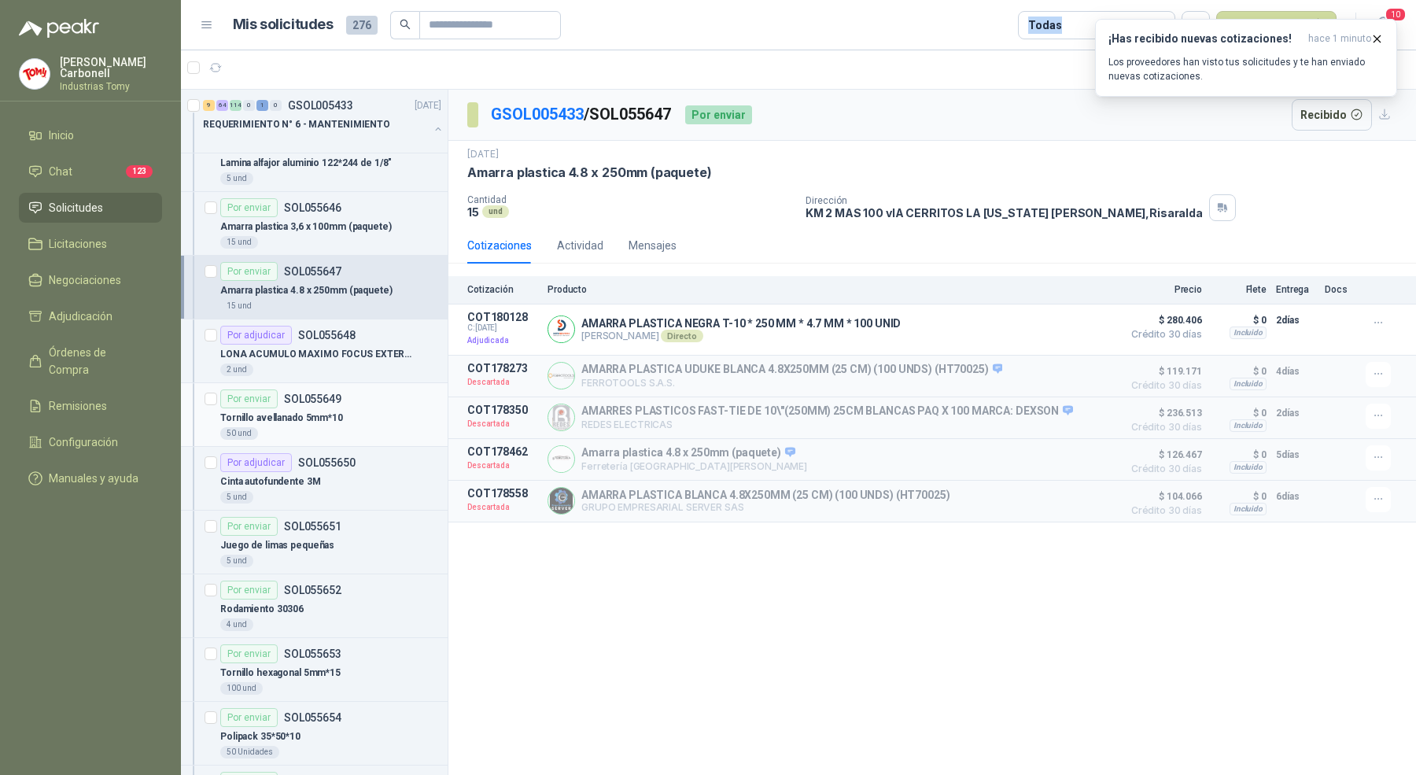
click at [338, 396] on div "Por enviar SOL055649" at bounding box center [280, 398] width 121 height 19
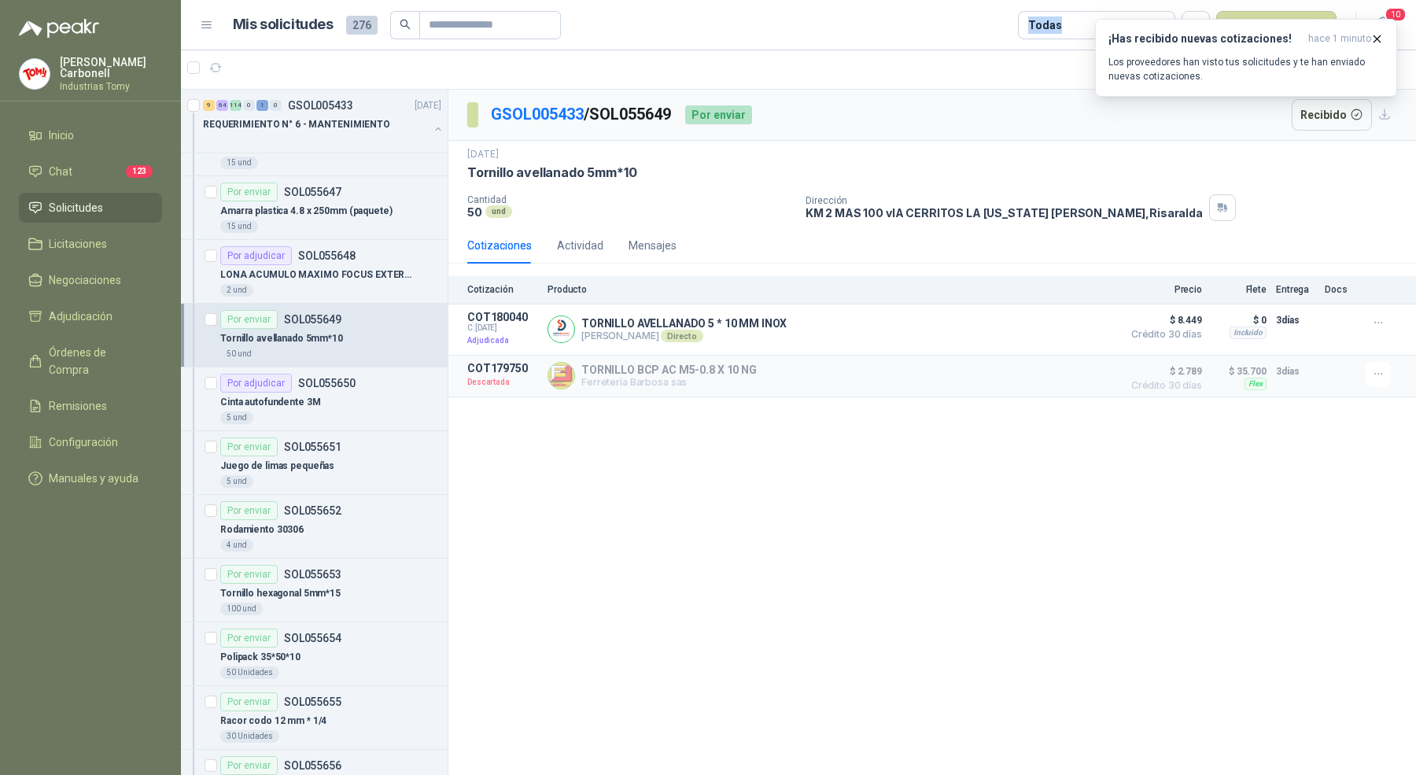
scroll to position [1743, 0]
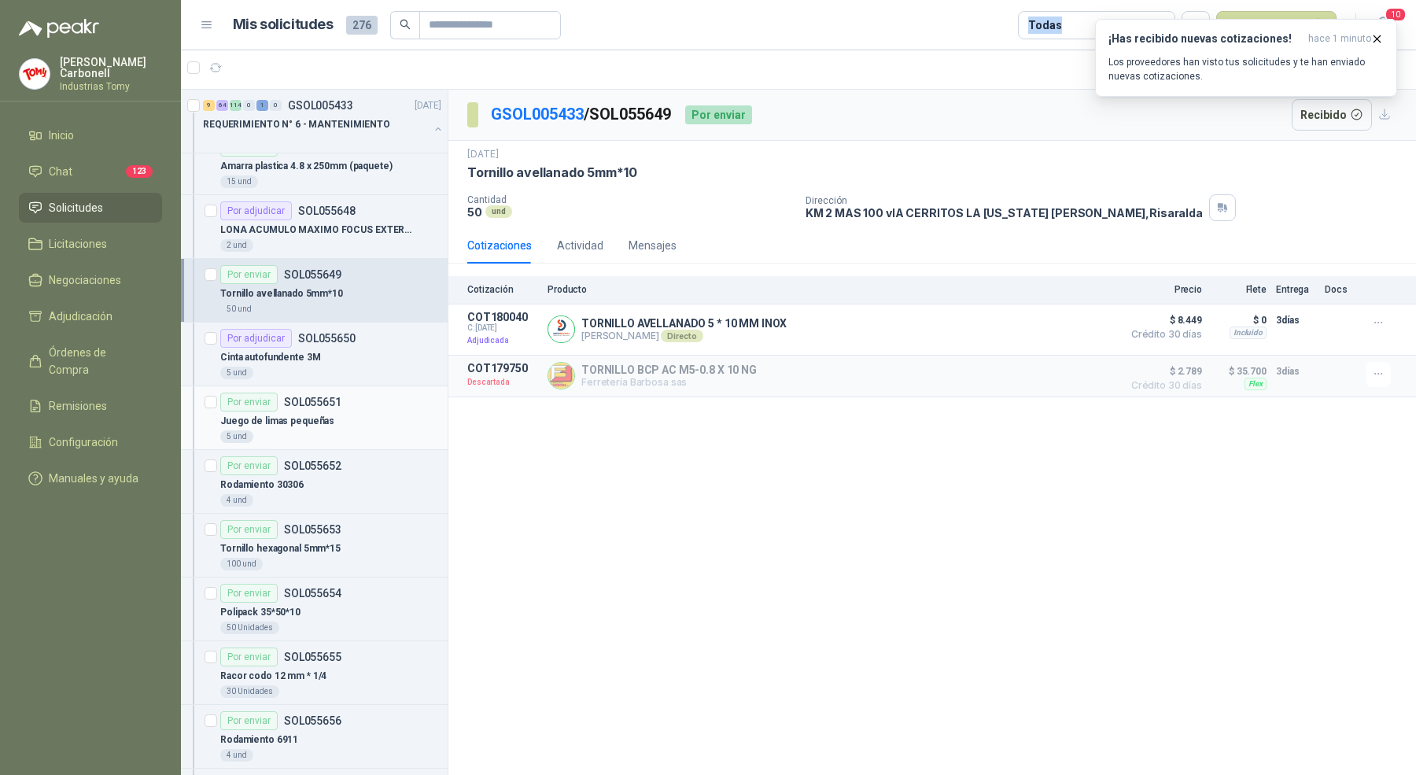
click at [334, 415] on div "Juego de limas pequeñas" at bounding box center [330, 420] width 221 height 19
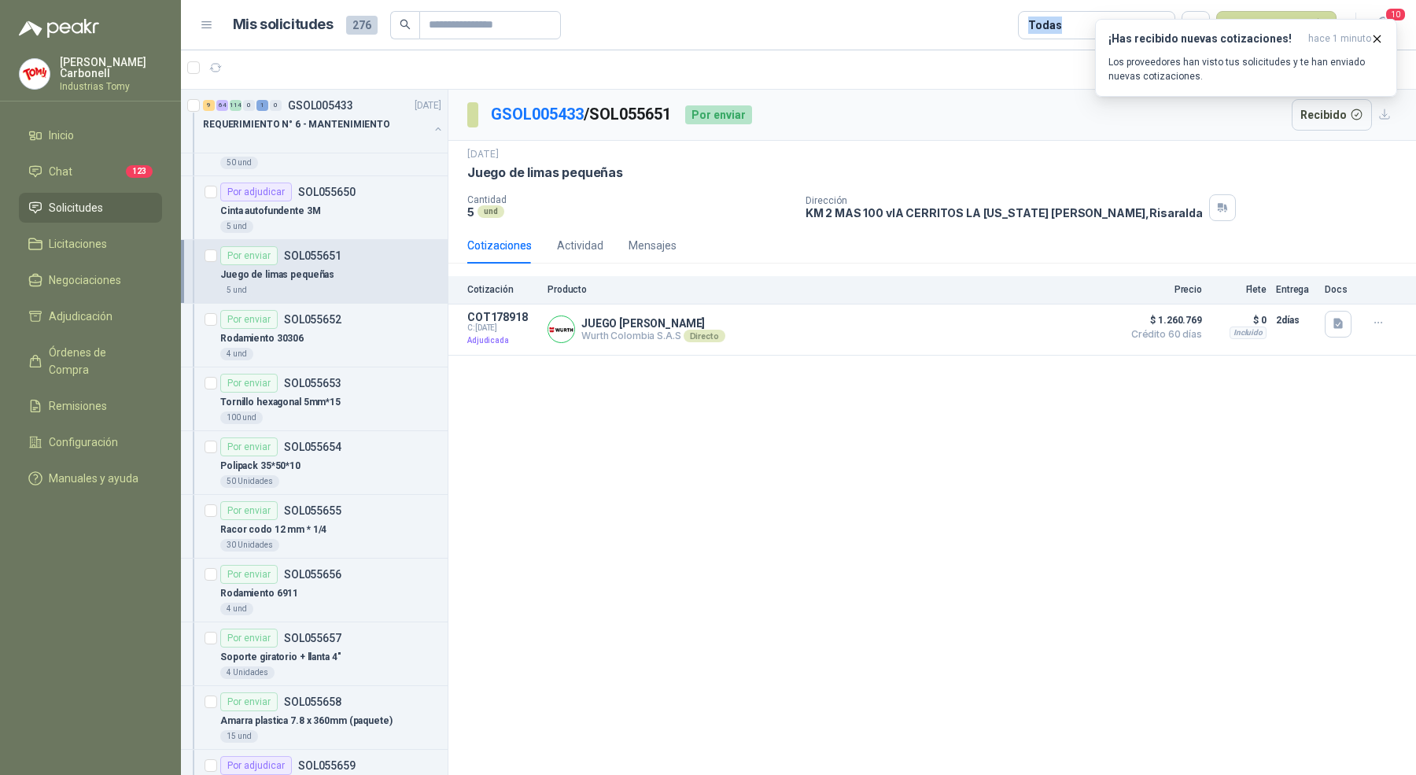
scroll to position [1953, 0]
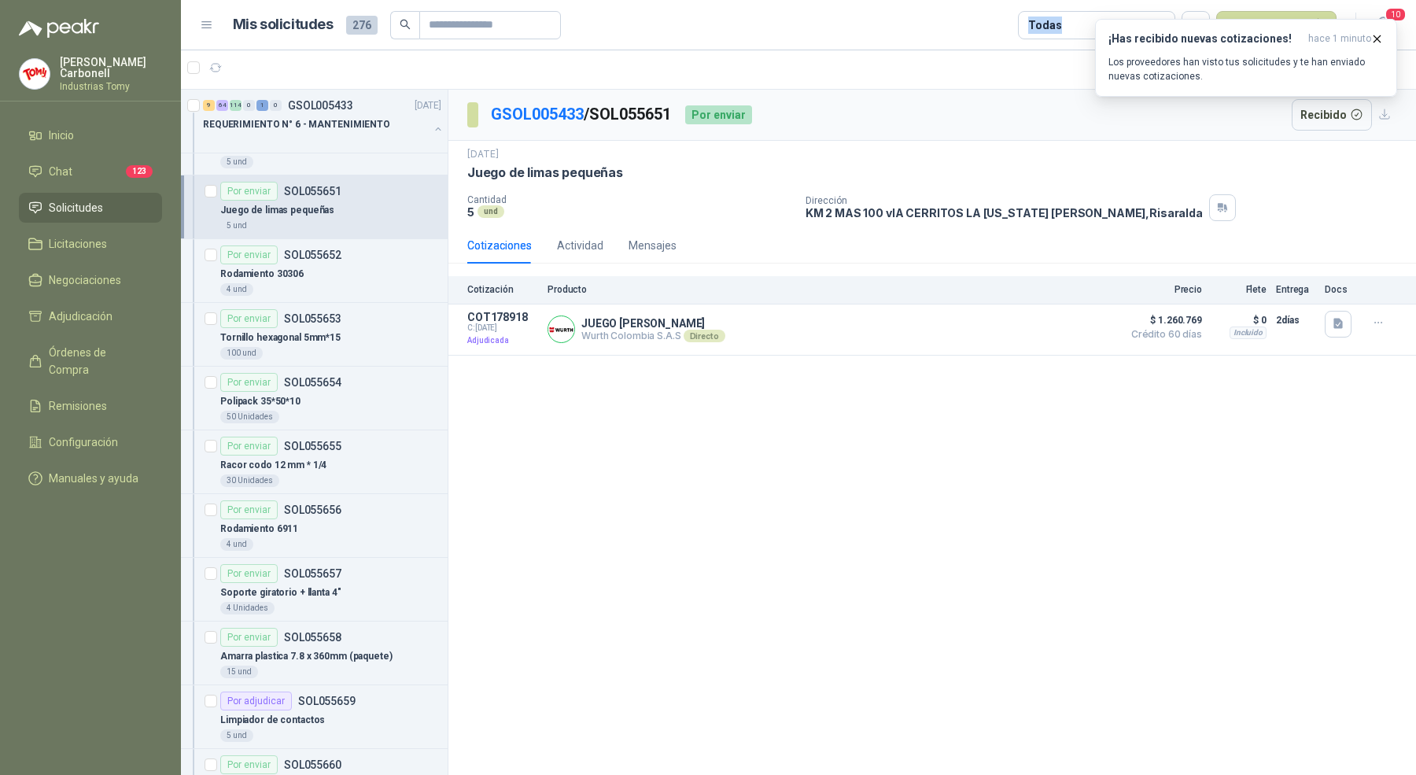
click at [334, 415] on article "Por enviar SOL055654 Polipack 35*50*10 50 Unidades" at bounding box center [314, 399] width 267 height 64
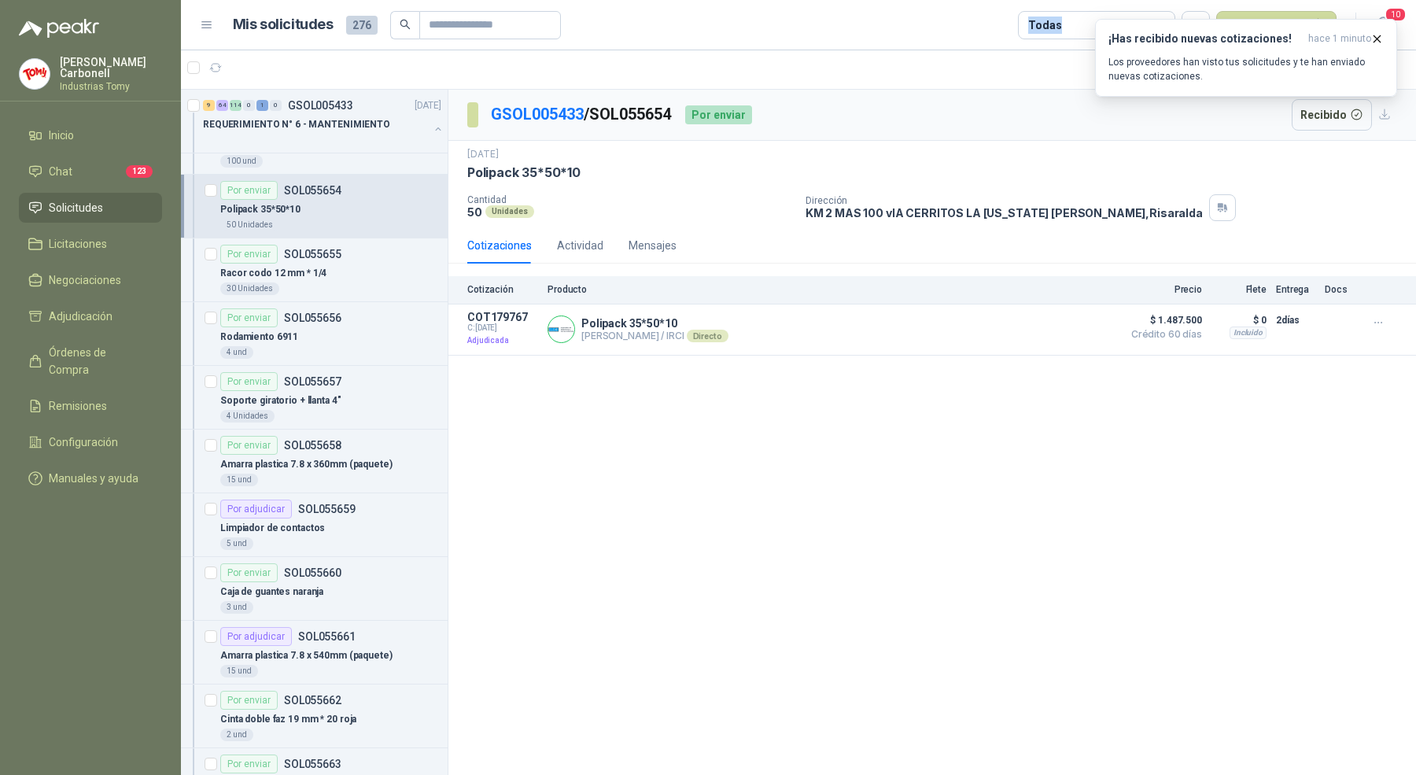
scroll to position [2145, 0]
click at [320, 474] on div "15 und" at bounding box center [330, 480] width 221 height 13
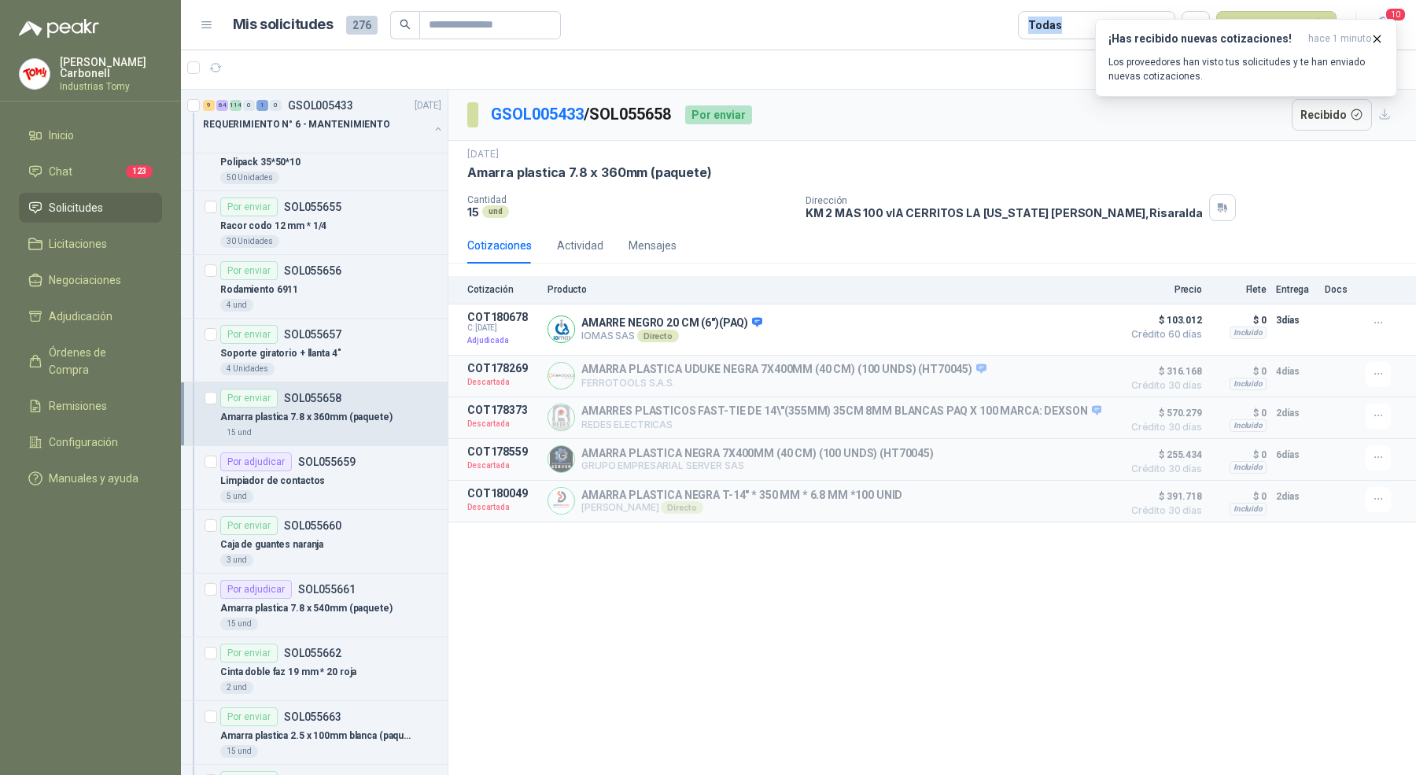
scroll to position [2263, 0]
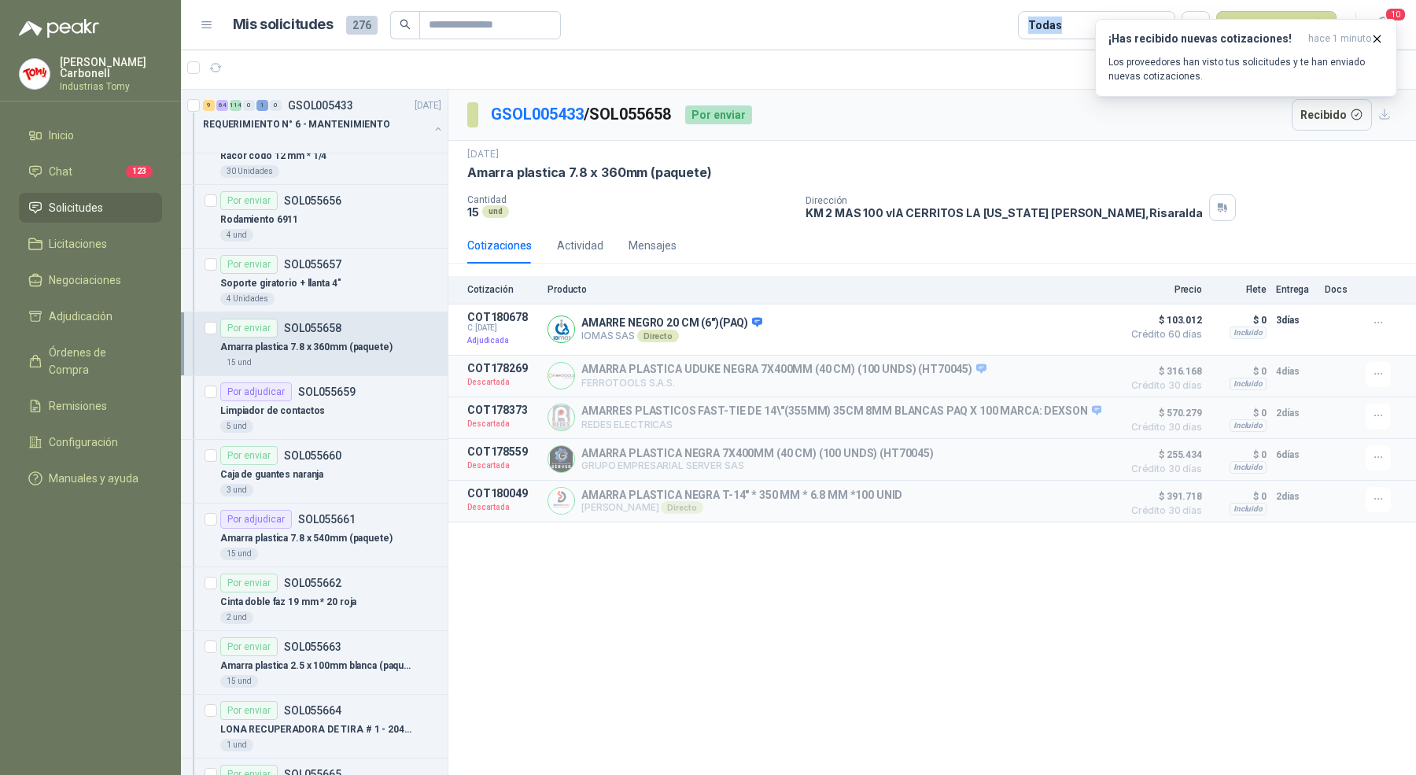
click at [320, 465] on div "Caja de guantes naranja" at bounding box center [330, 474] width 221 height 19
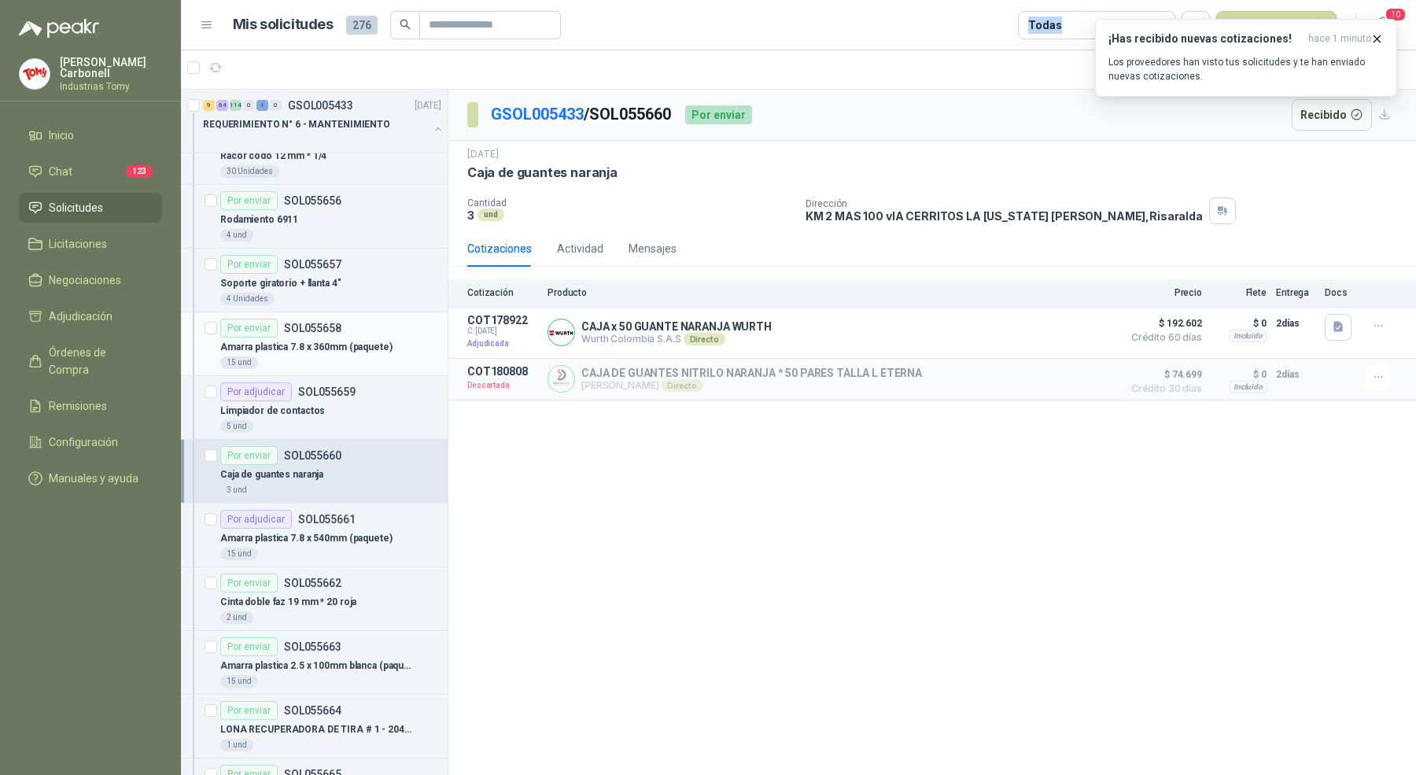
scroll to position [2487, 0]
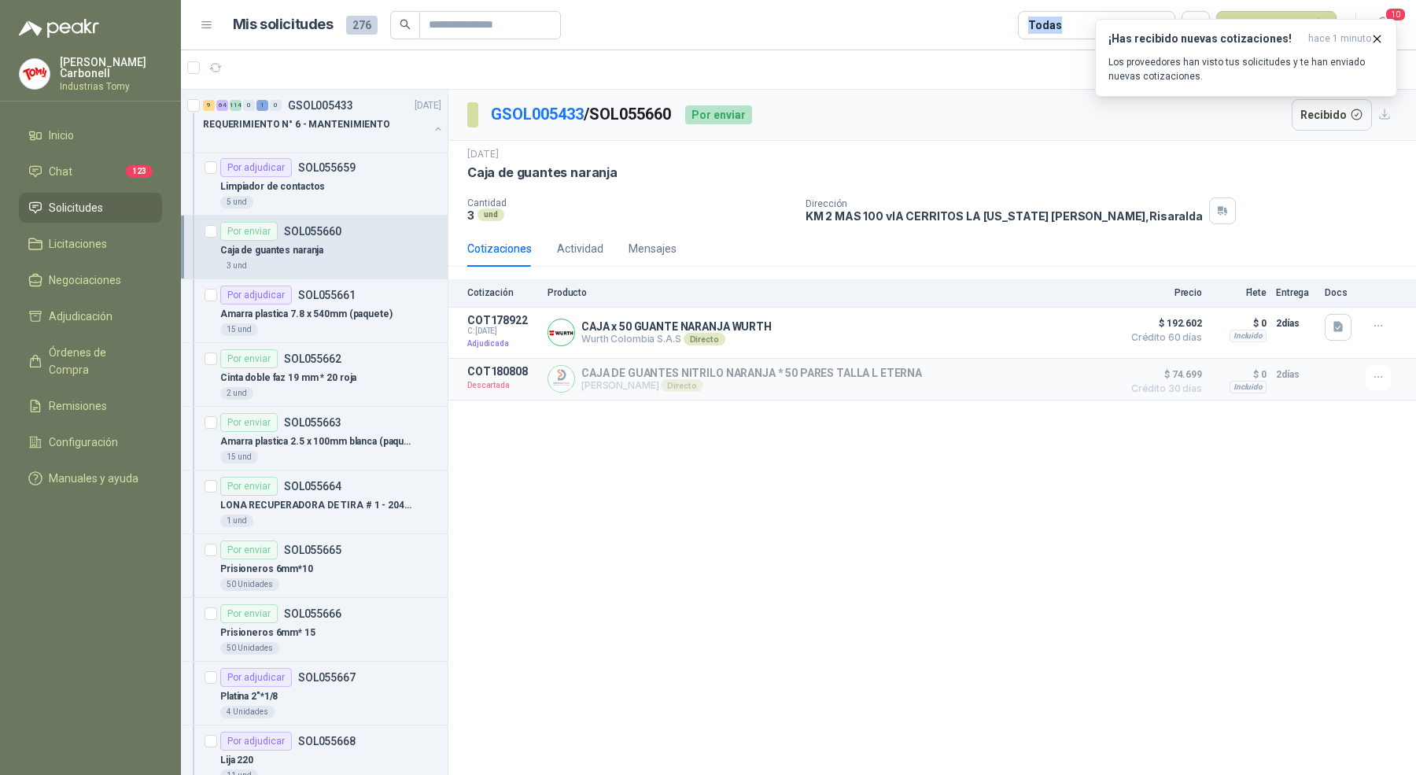
click at [320, 481] on p "SOL055664" at bounding box center [312, 486] width 57 height 11
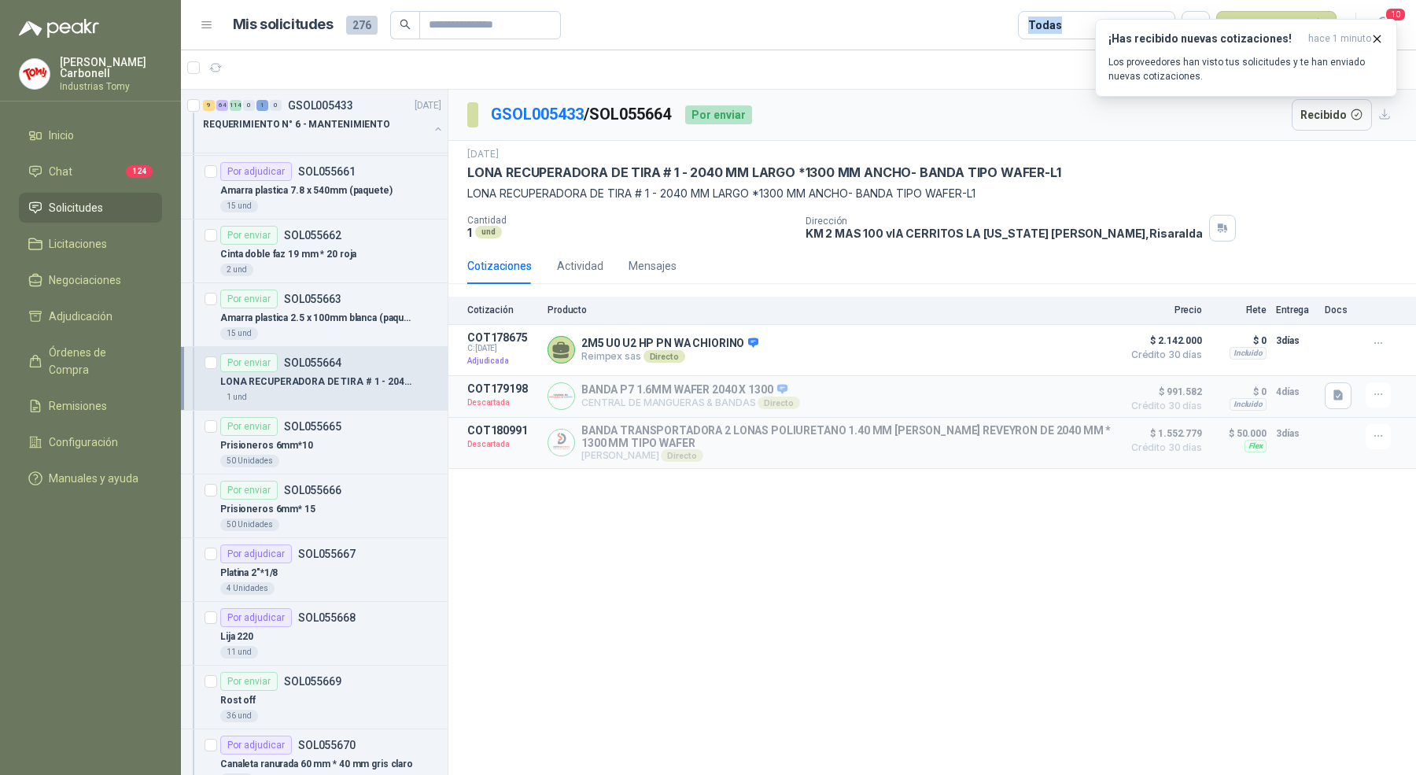
scroll to position [2621, 0]
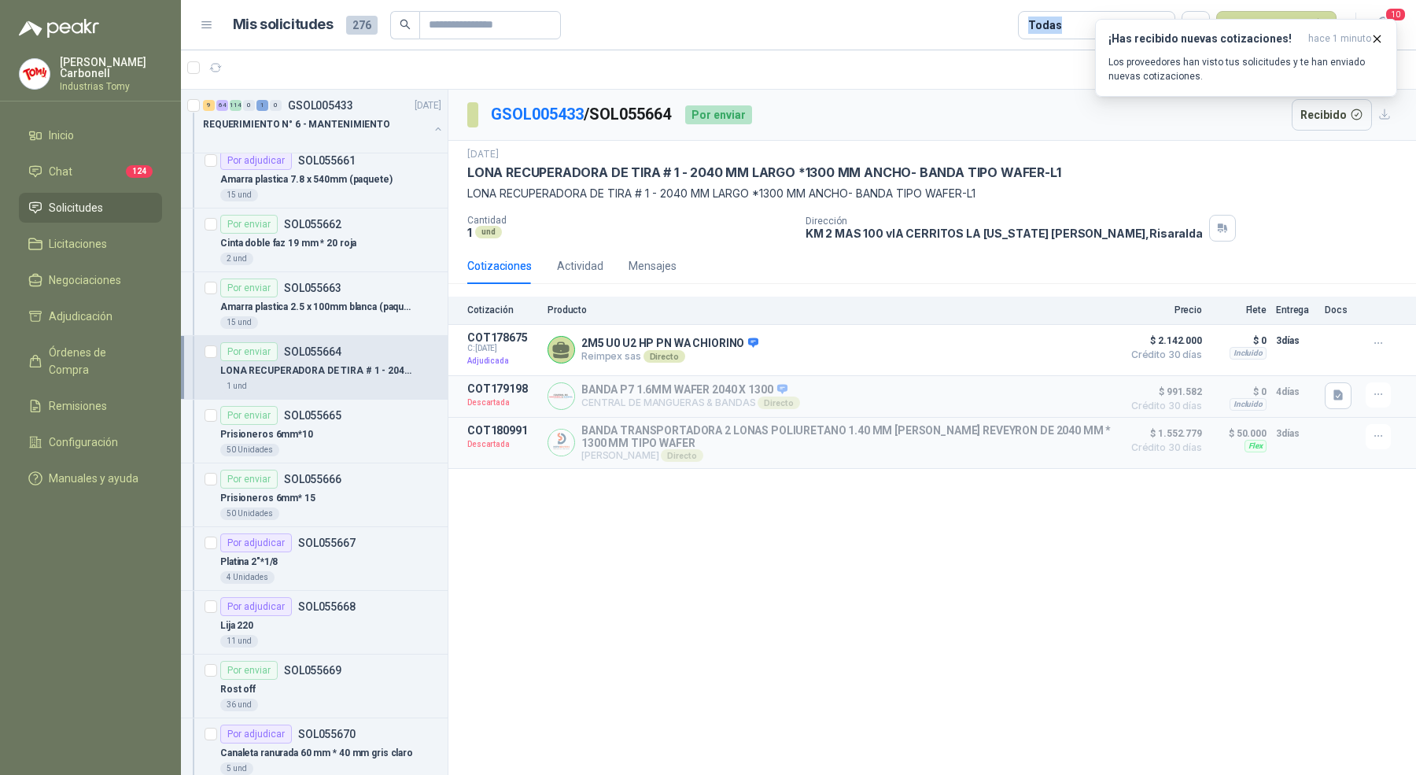
click at [320, 474] on p "SOL055666" at bounding box center [312, 479] width 57 height 11
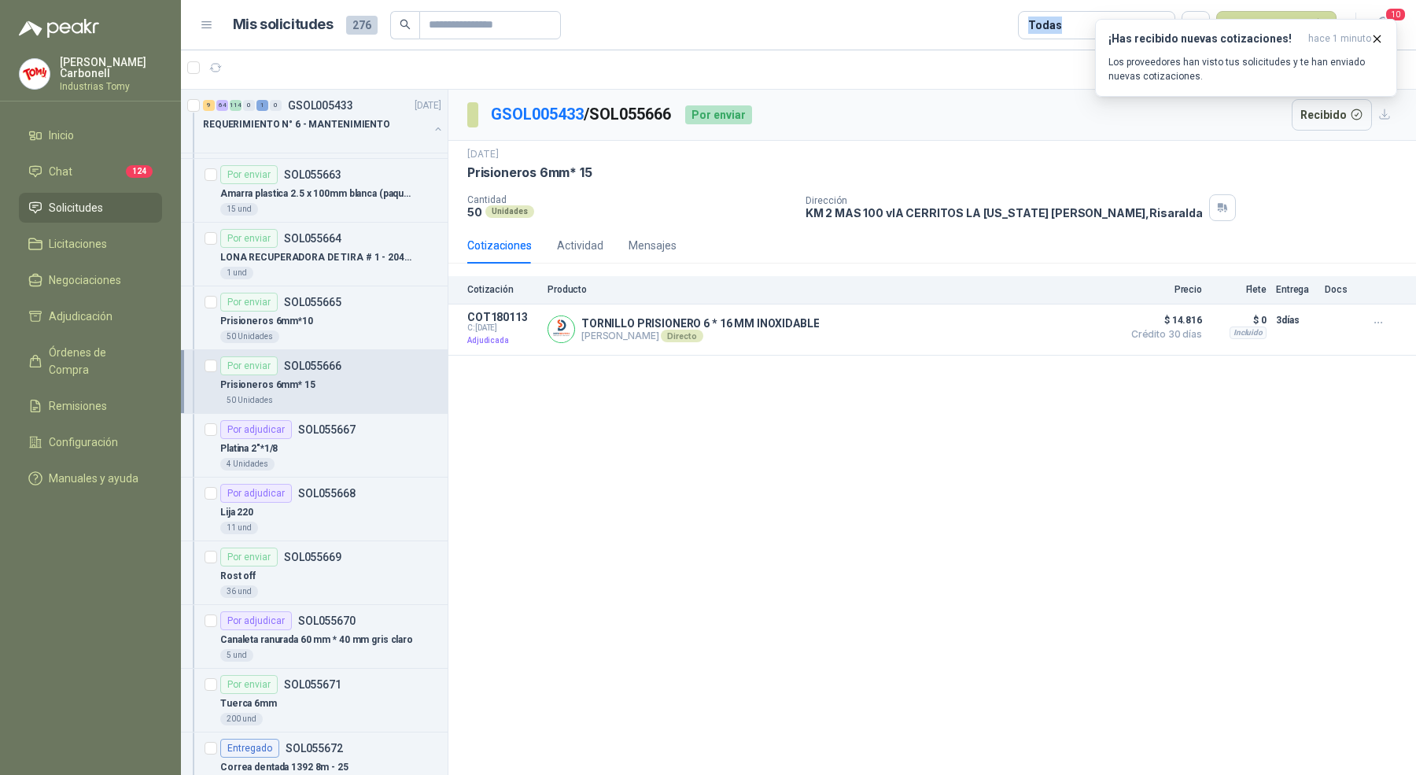
scroll to position [2854, 0]
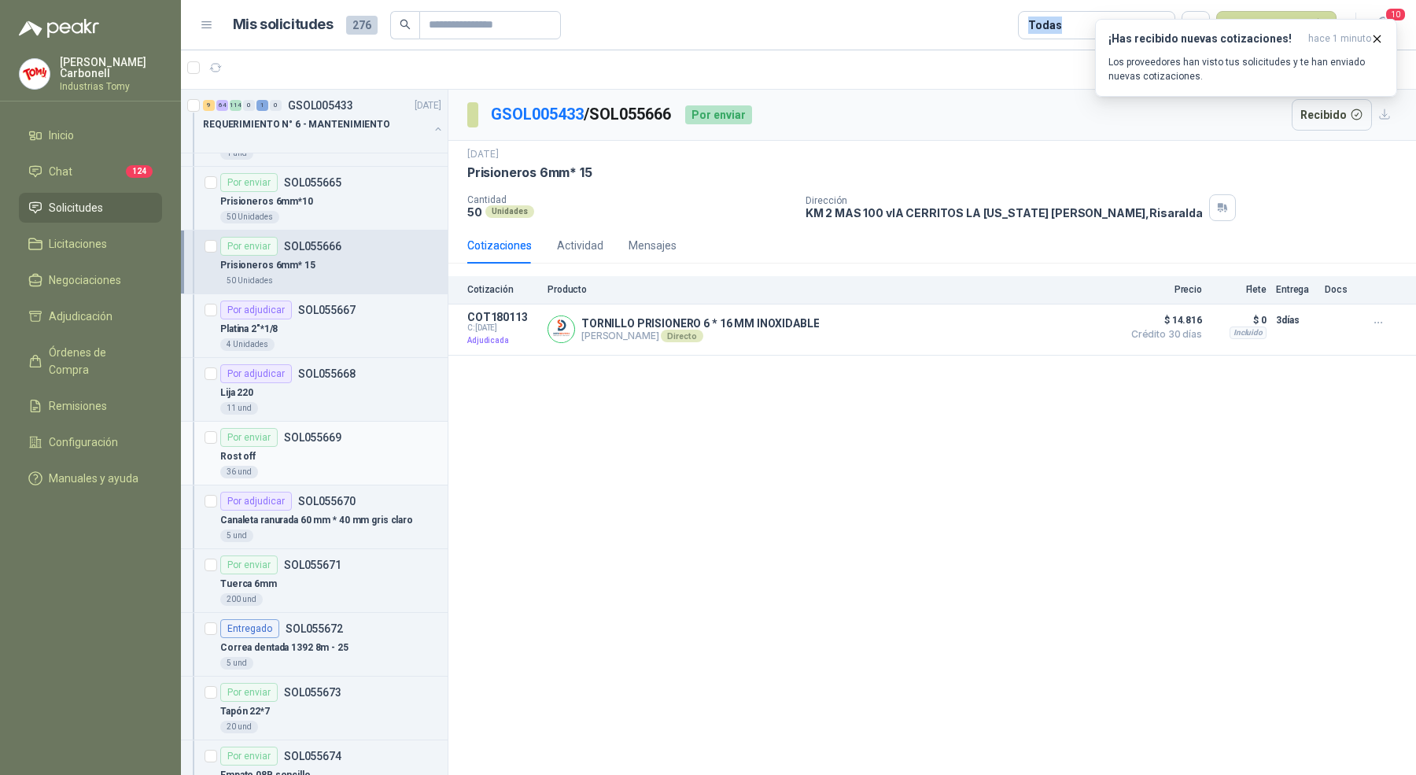
click at [328, 447] on div "Rost off" at bounding box center [330, 456] width 221 height 19
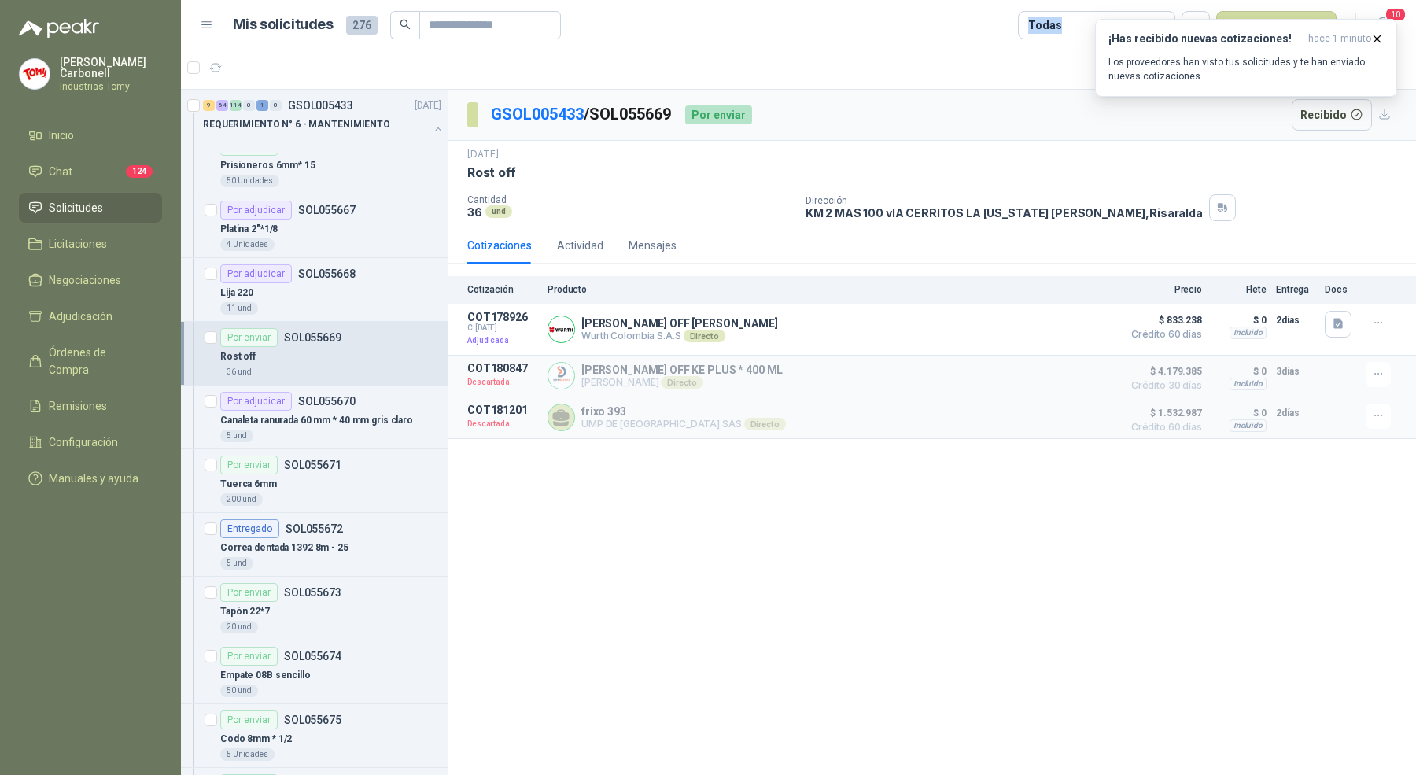
scroll to position [2993, 0]
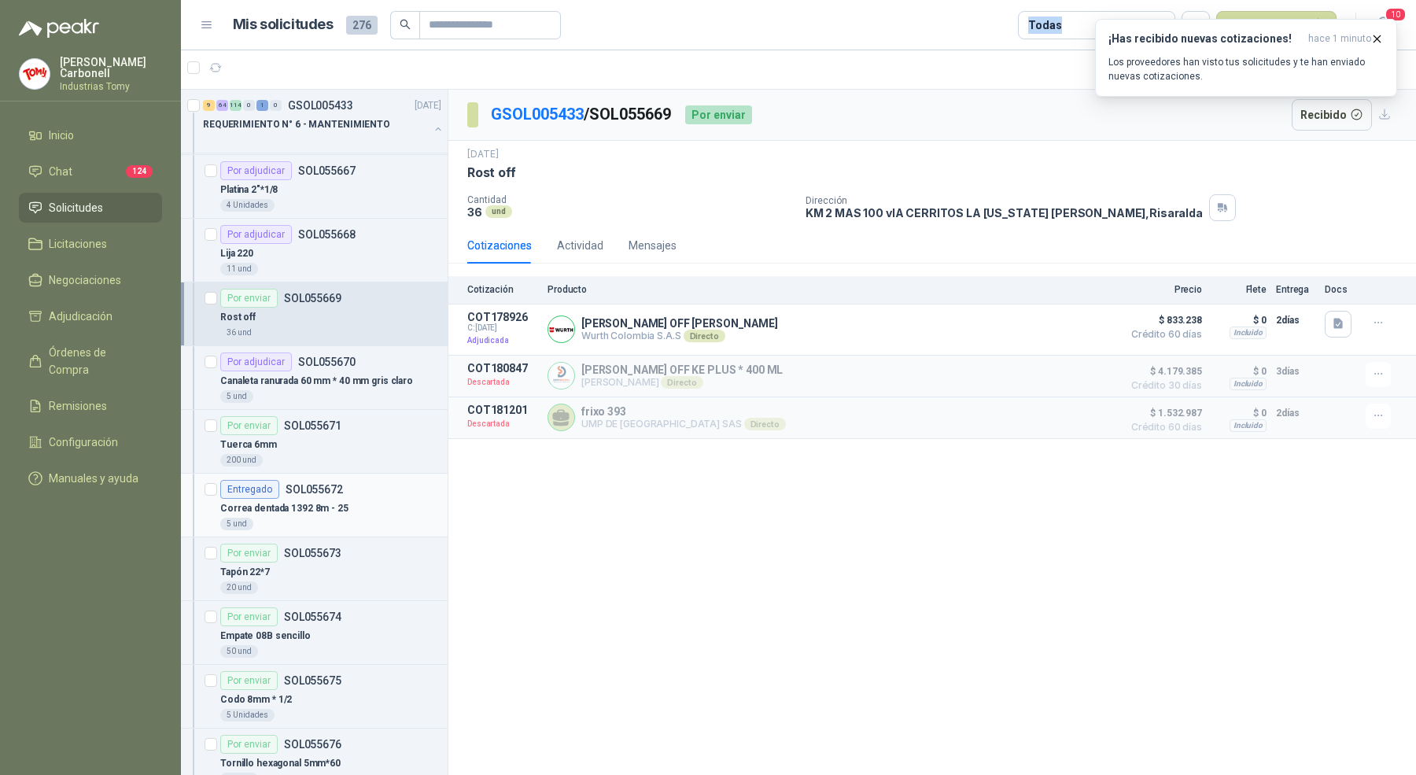
click at [319, 480] on div "Entregado SOL055672" at bounding box center [281, 489] width 123 height 19
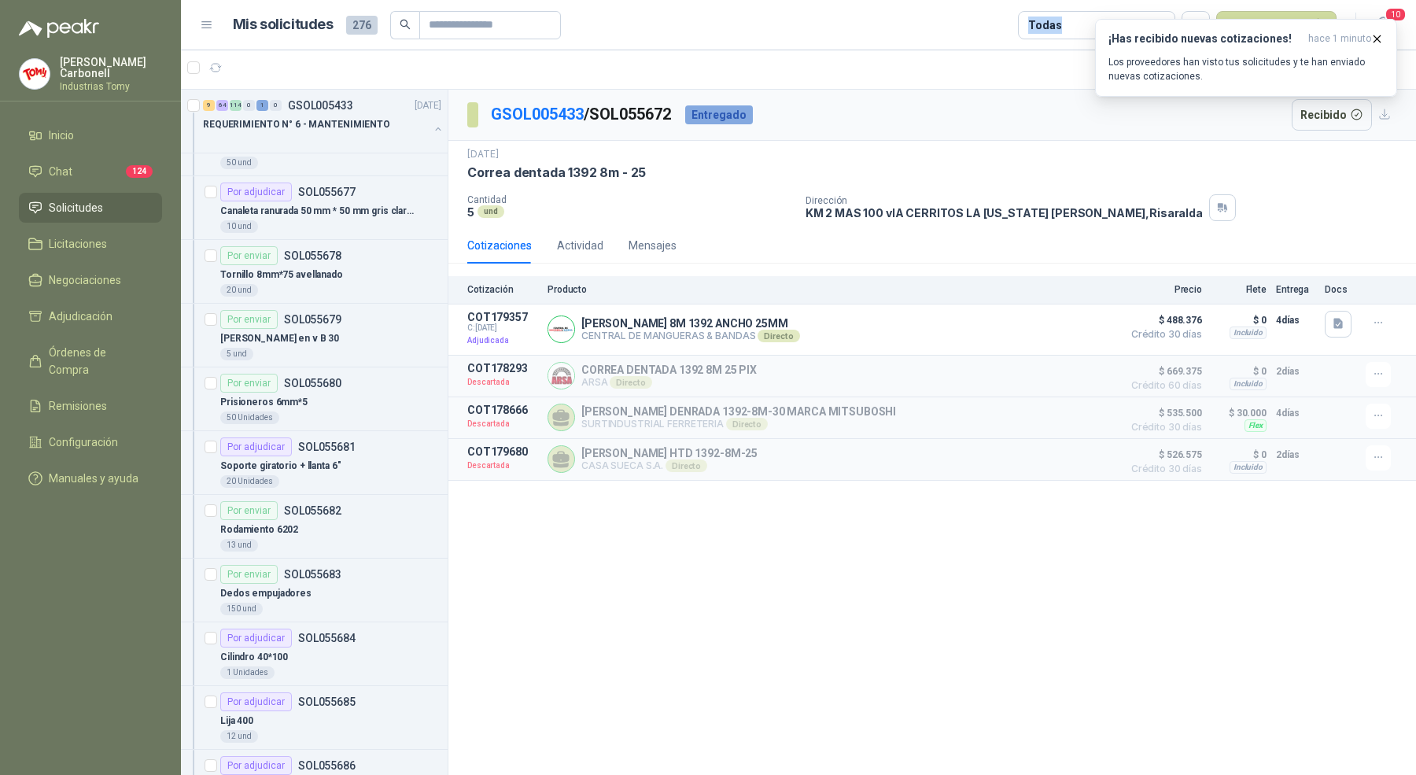
scroll to position [3611, 0]
click at [347, 391] on div "Prisioneros 6mm*5" at bounding box center [330, 400] width 221 height 19
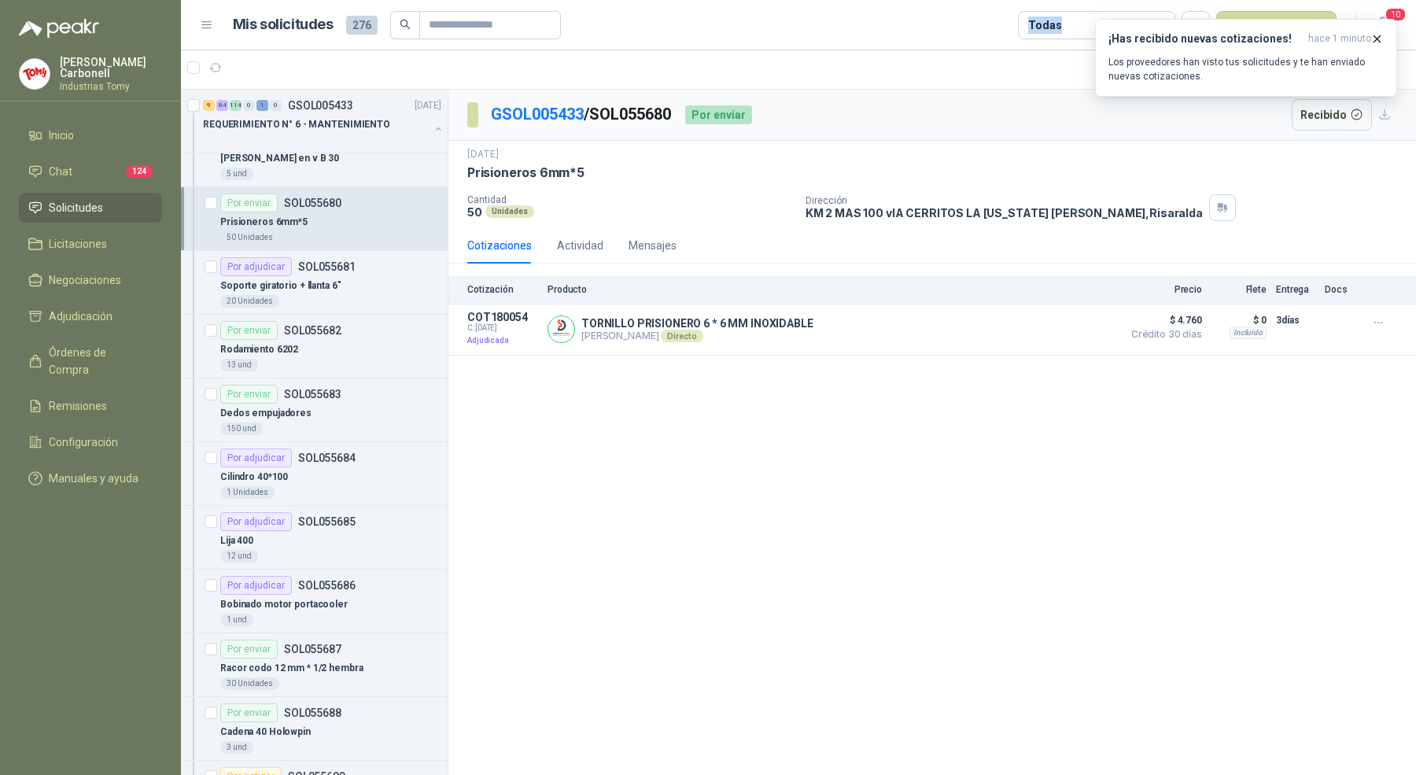
scroll to position [3901, 0]
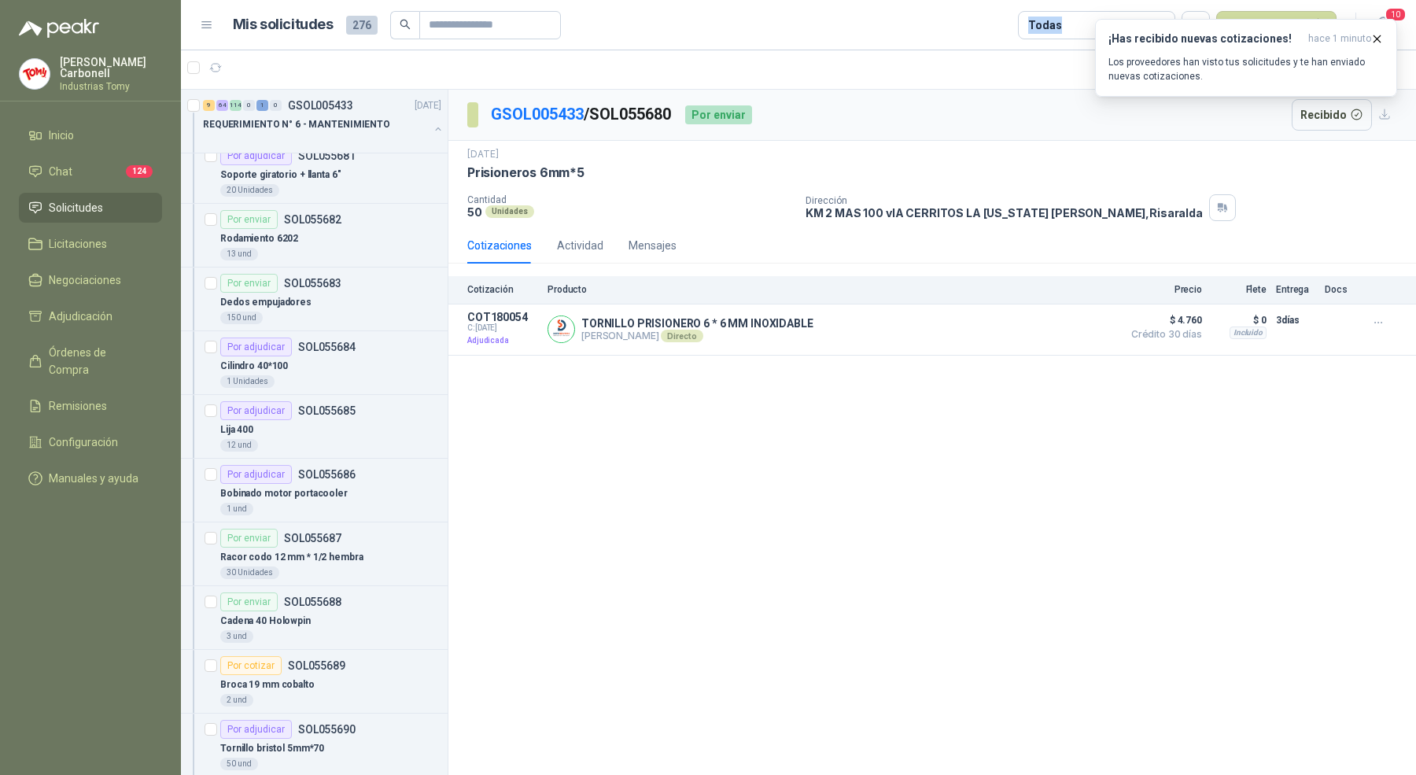
click at [347, 401] on div "Por adjudicar SOL055685" at bounding box center [287, 410] width 135 height 19
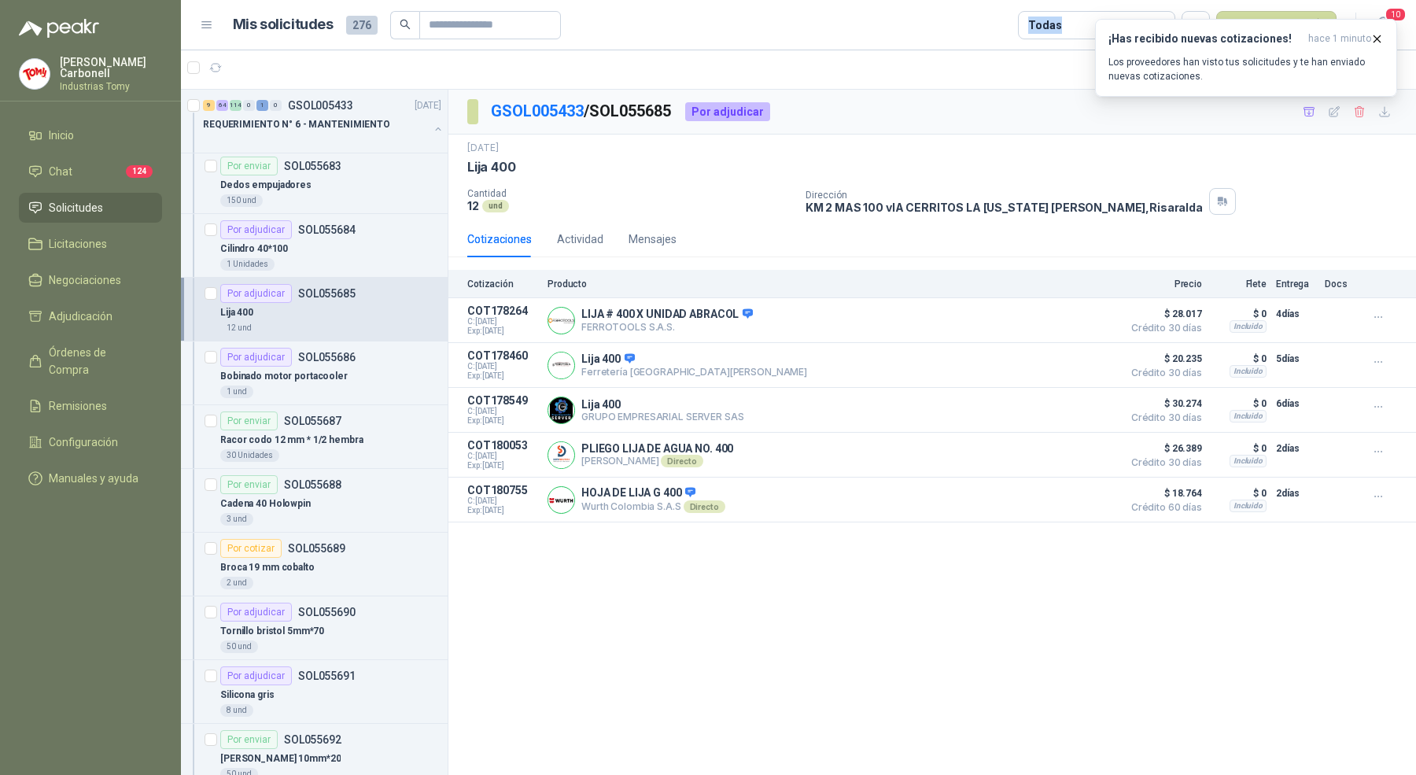
scroll to position [4080, 0]
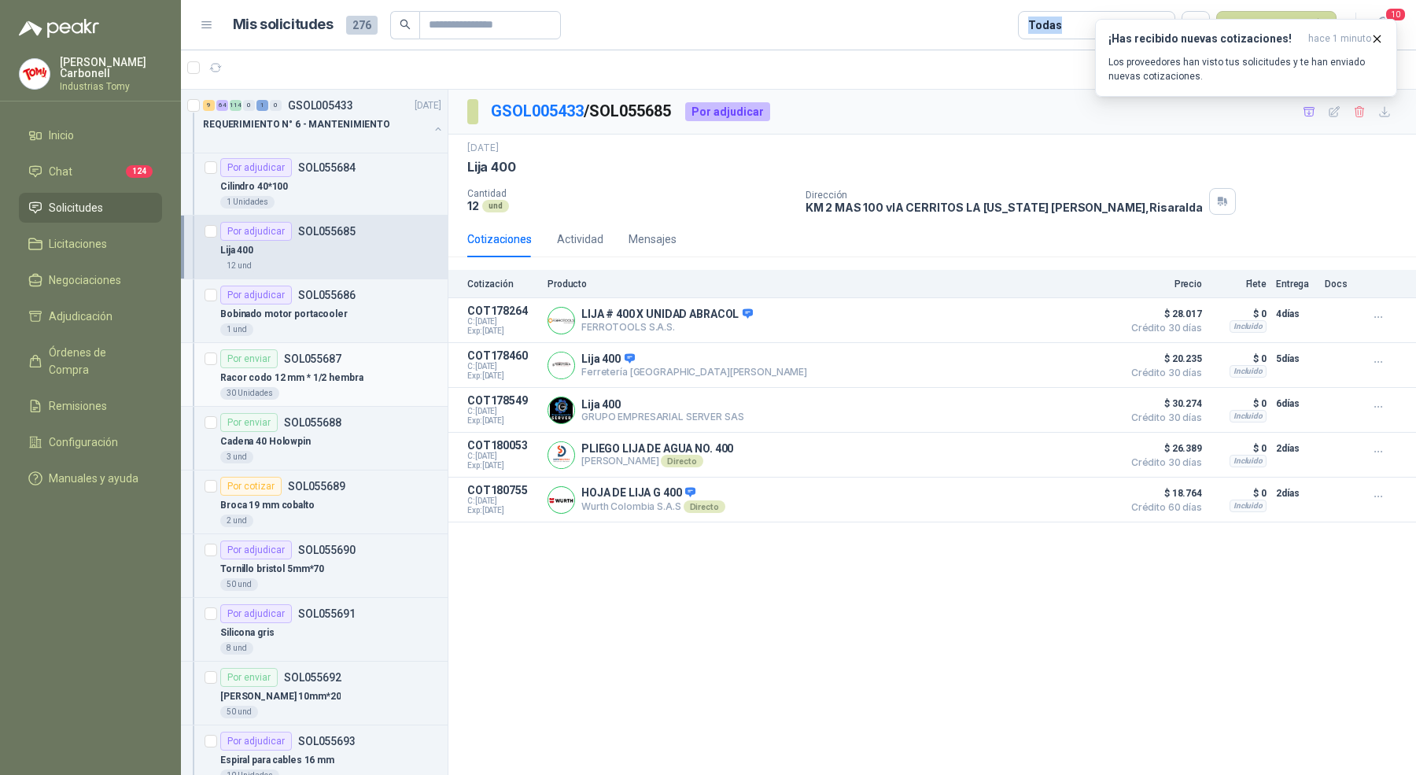
click at [346, 387] on div "30 Unidades" at bounding box center [330, 393] width 221 height 13
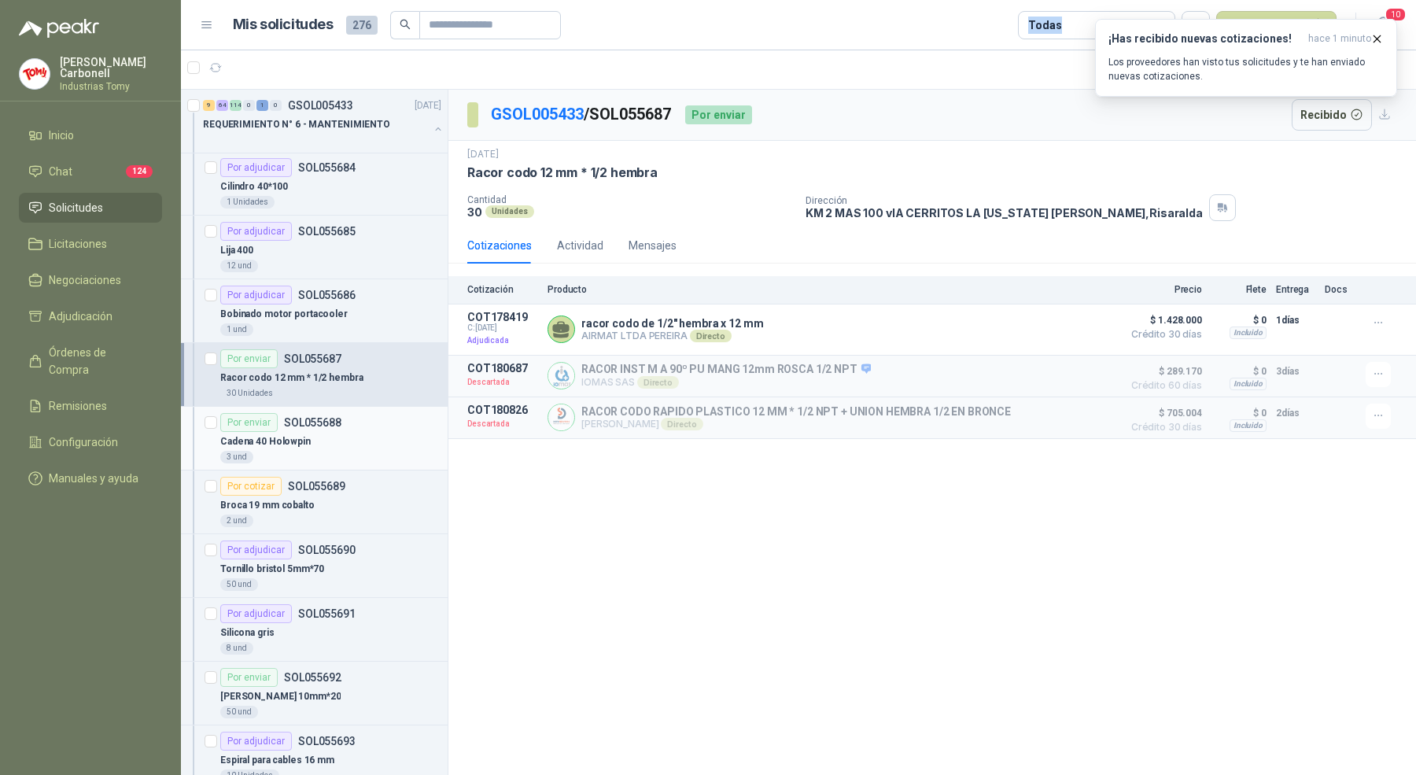
click at [352, 413] on div "Por enviar SOL055688" at bounding box center [330, 422] width 221 height 19
